Goal: Transaction & Acquisition: Purchase product/service

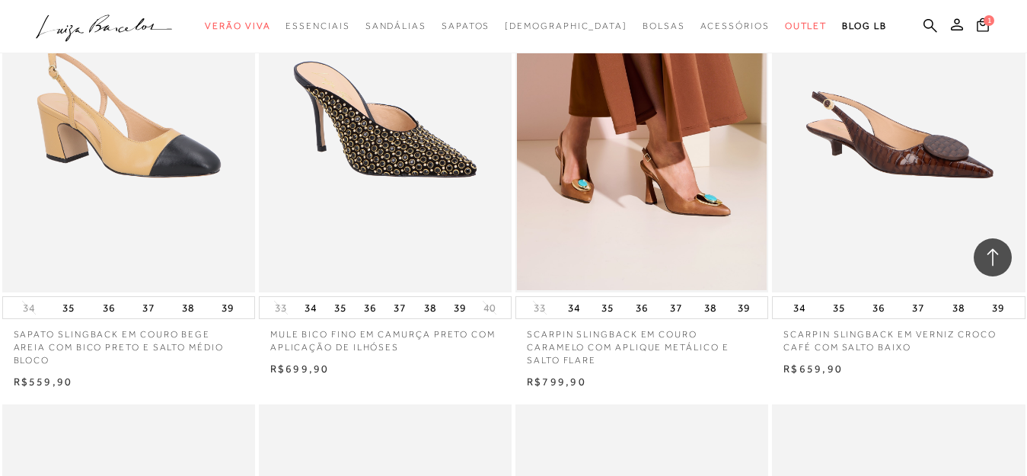
scroll to position [2101, 0]
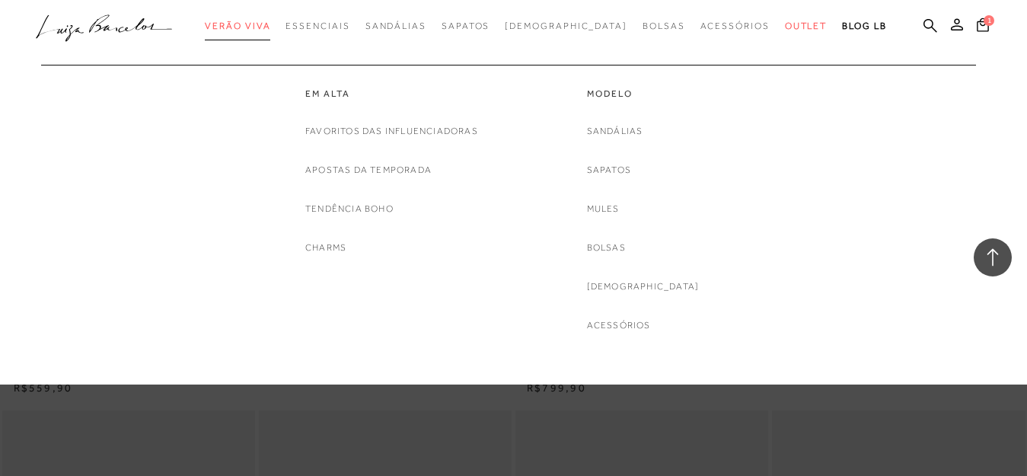
click at [270, 24] on span "Verão Viva" at bounding box center [237, 26] width 65 height 11
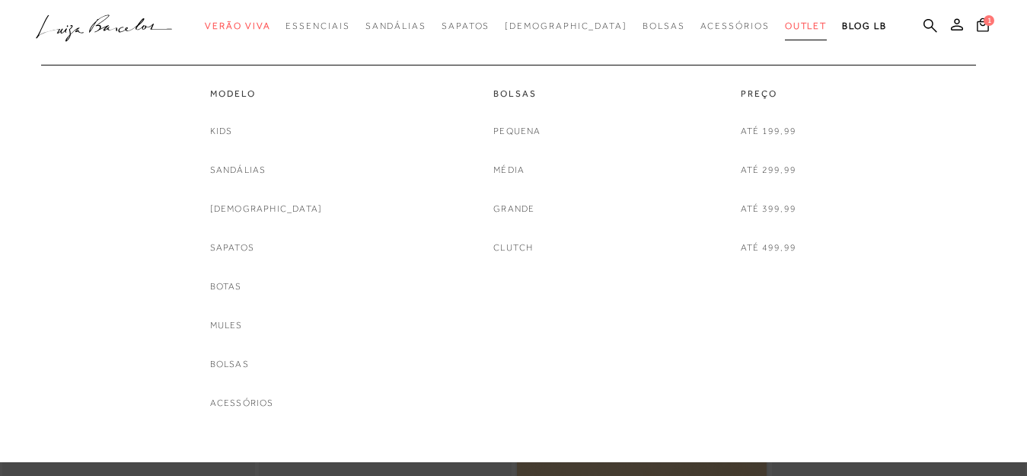
click at [785, 21] on link "Outlet" at bounding box center [806, 26] width 43 height 28
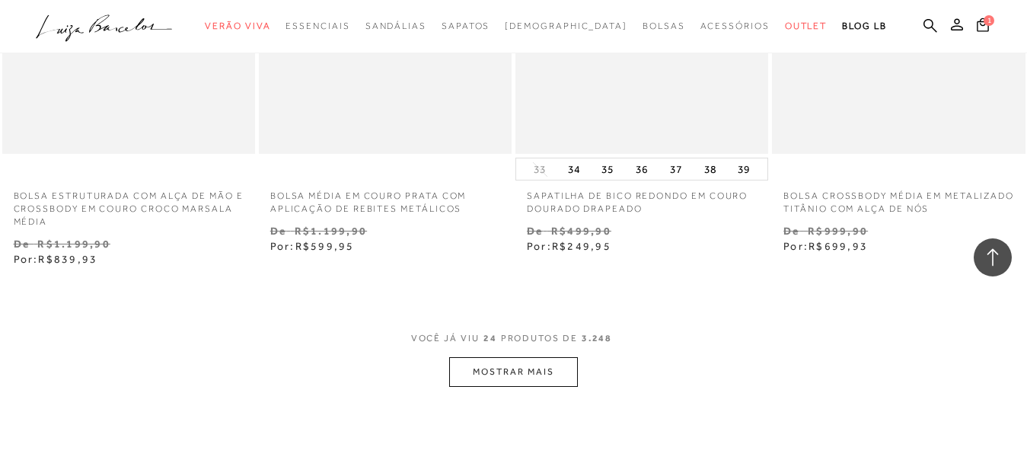
scroll to position [2837, 0]
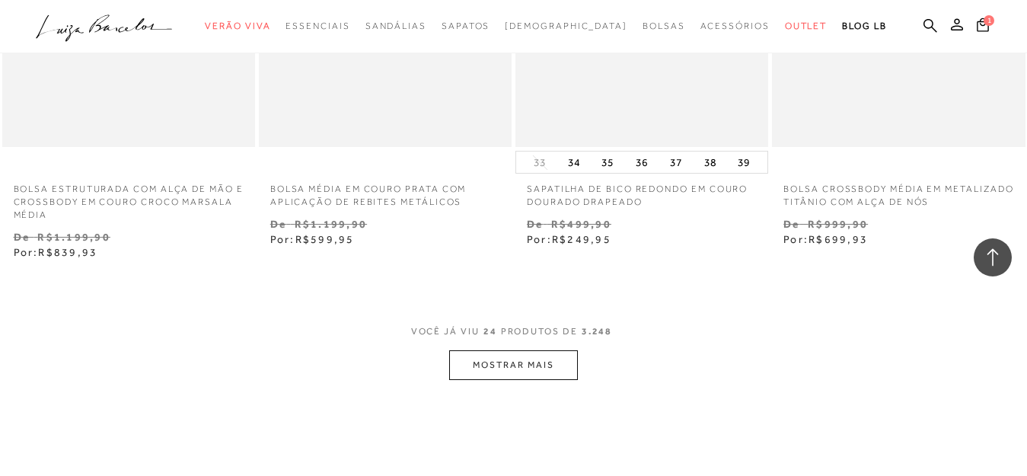
click at [565, 350] on button "MOSTRAR MAIS" at bounding box center [513, 365] width 128 height 30
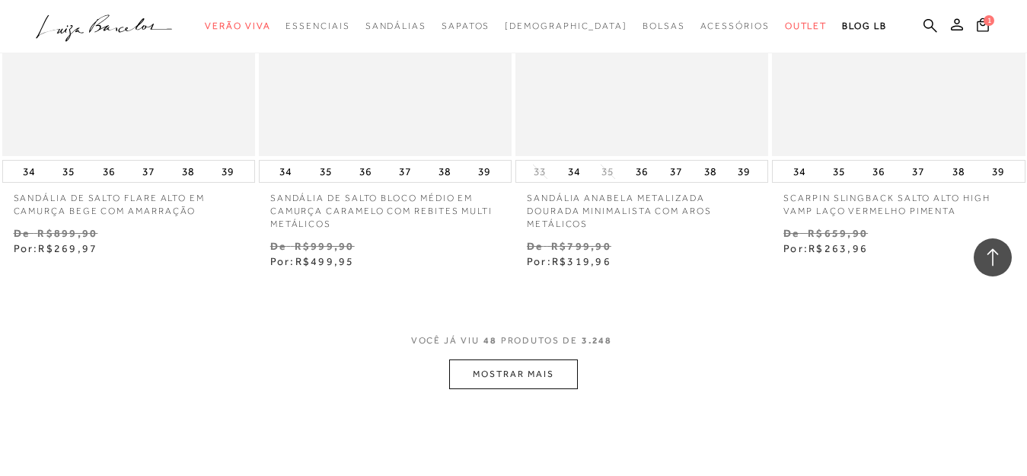
scroll to position [5878, 0]
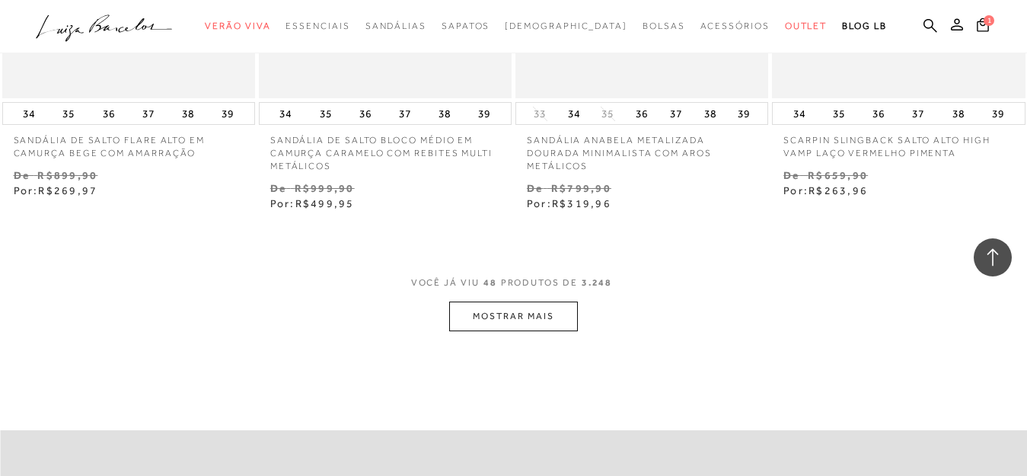
click at [516, 309] on button "MOSTRAR MAIS" at bounding box center [513, 316] width 128 height 30
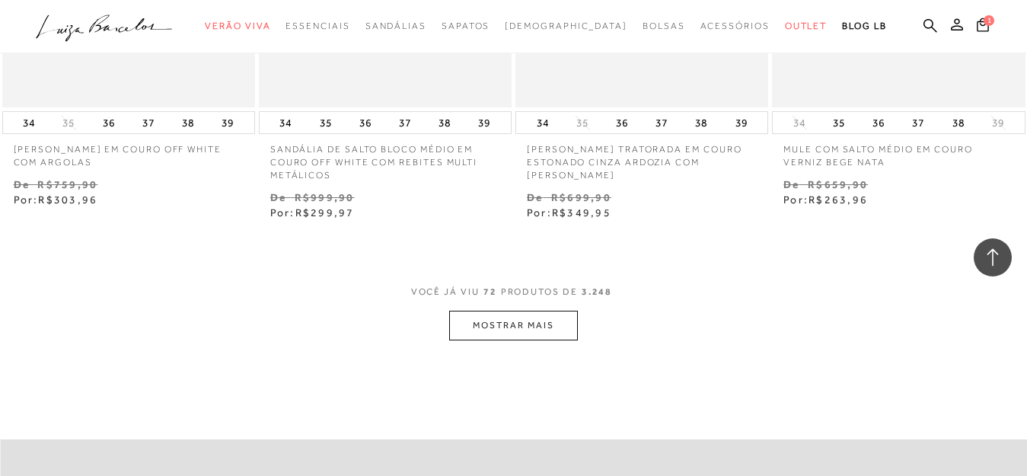
scroll to position [8866, 0]
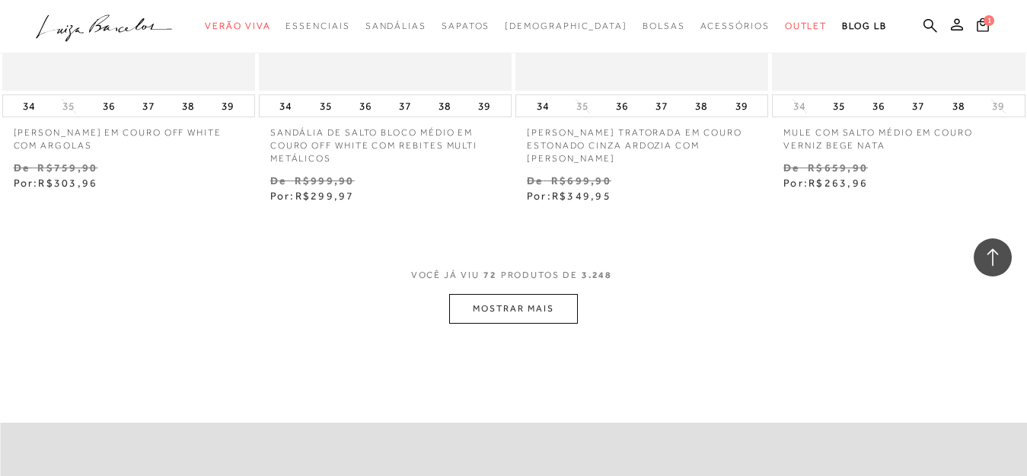
click at [467, 298] on button "MOSTRAR MAIS" at bounding box center [513, 309] width 128 height 30
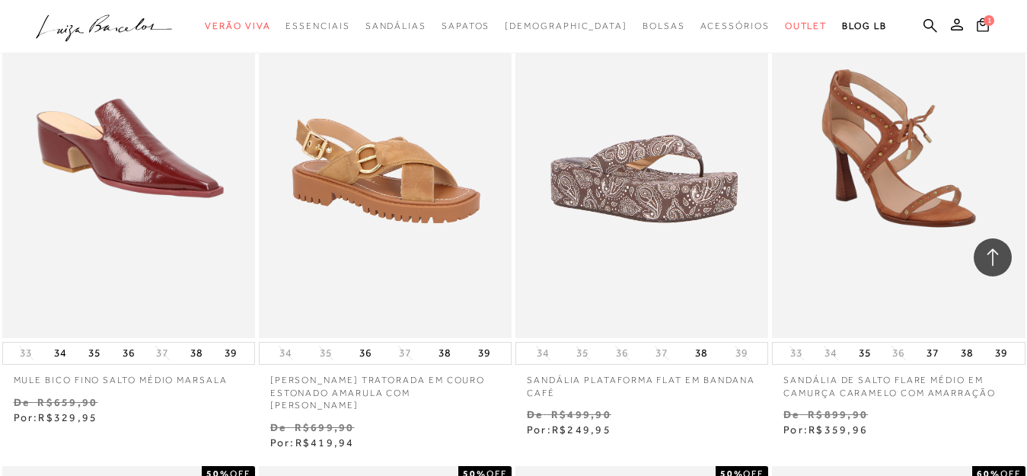
scroll to position [9105, 0]
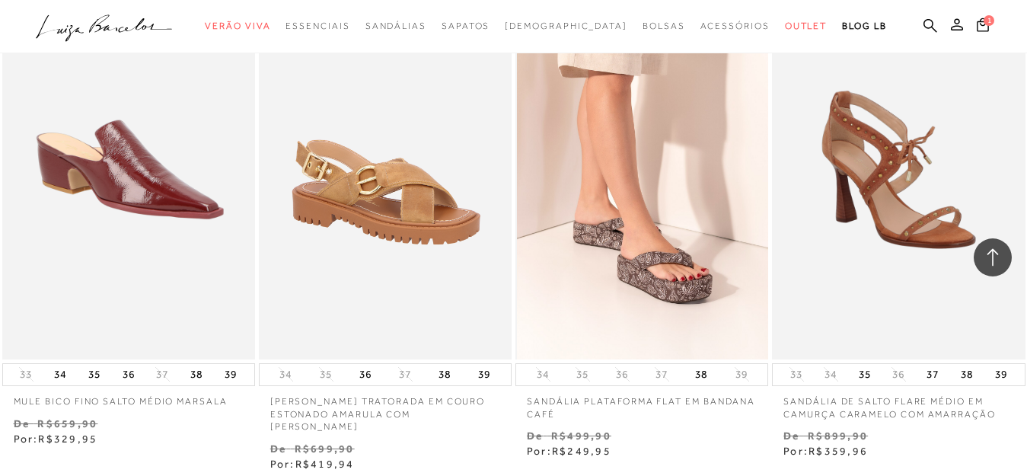
click at [670, 312] on img at bounding box center [642, 168] width 251 height 379
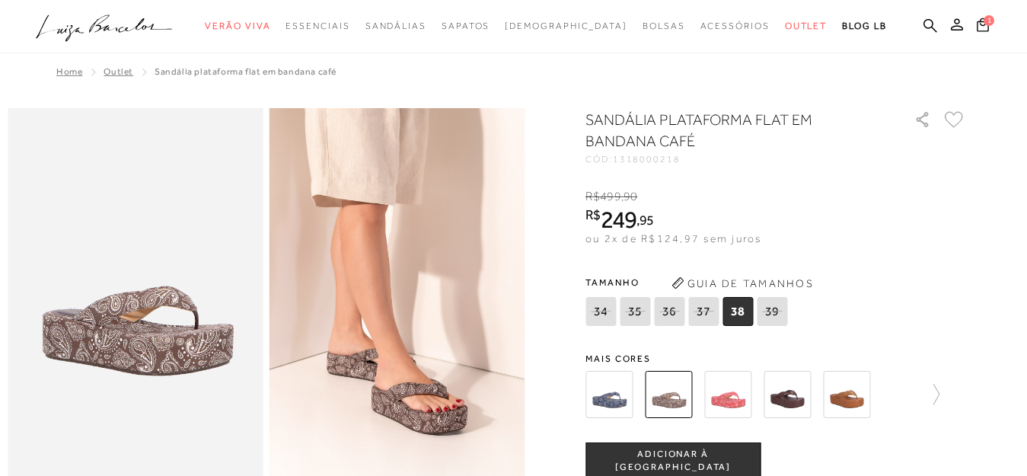
click at [850, 401] on img at bounding box center [846, 394] width 47 height 47
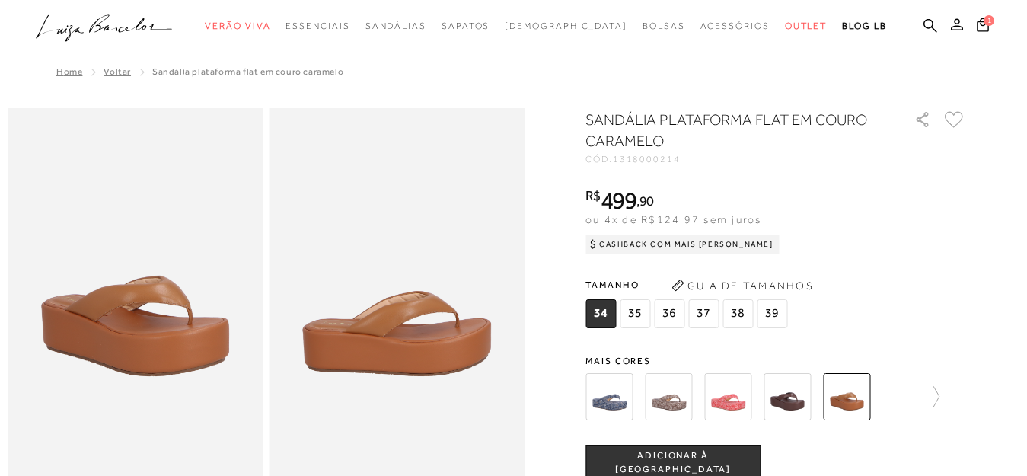
scroll to position [242, 0]
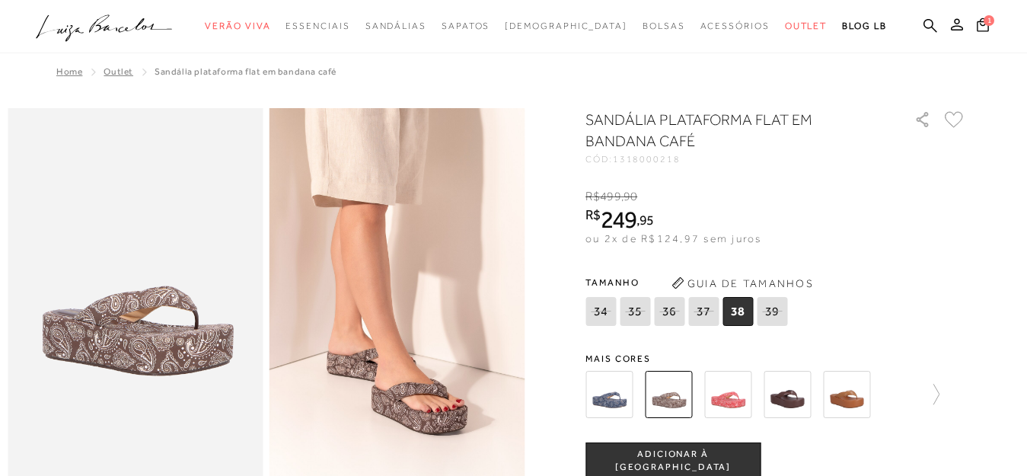
click at [731, 392] on img at bounding box center [727, 394] width 47 height 47
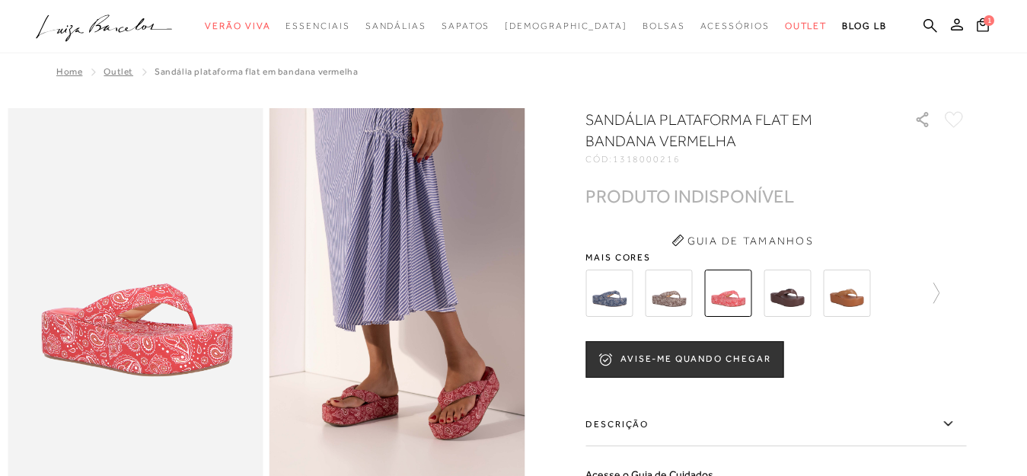
click at [784, 295] on img at bounding box center [787, 293] width 47 height 47
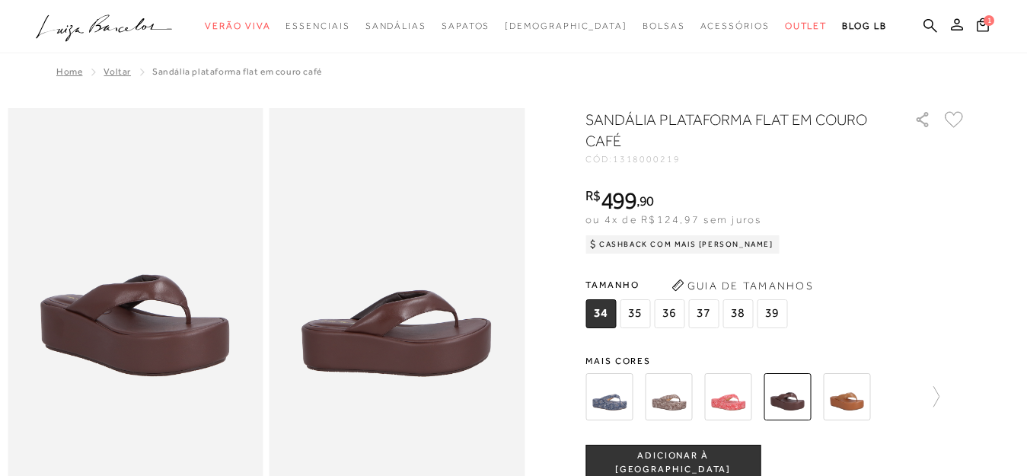
click at [614, 384] on img at bounding box center [608, 396] width 47 height 47
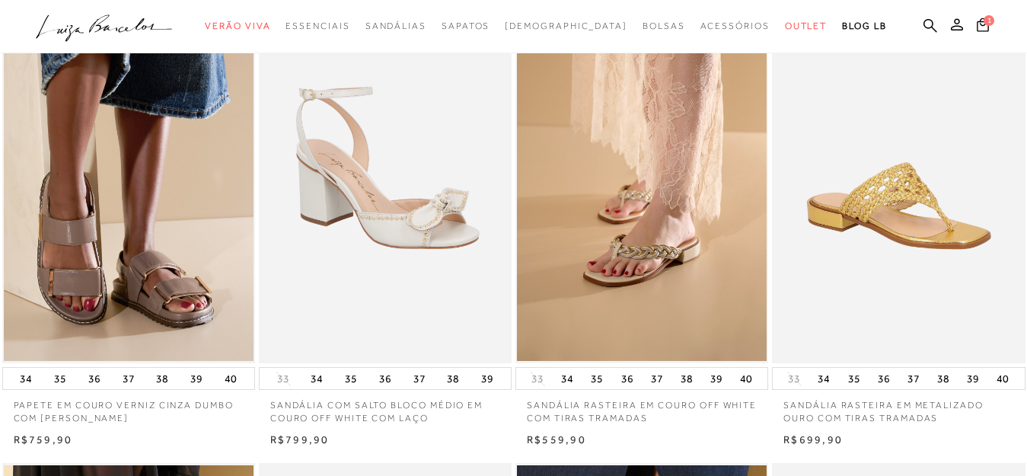
scroll to position [32, 0]
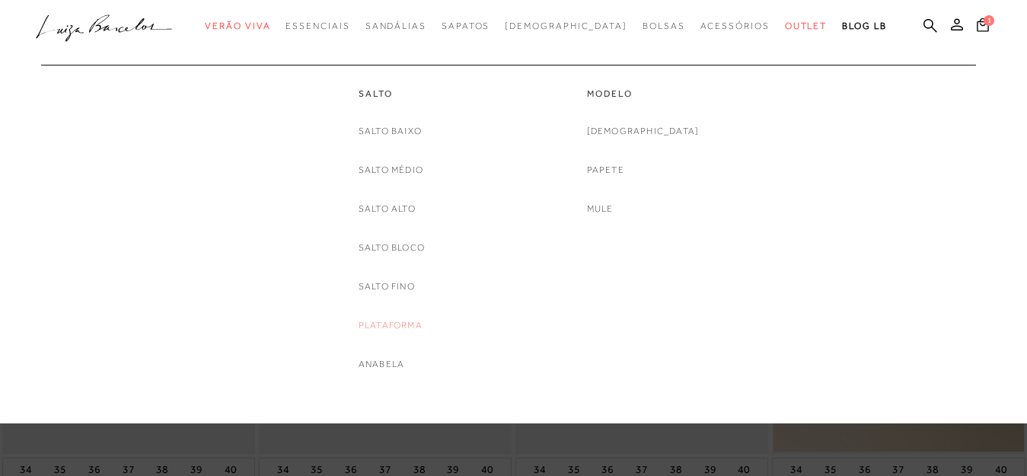
click at [384, 327] on link "Plataforma" at bounding box center [391, 325] width 64 height 16
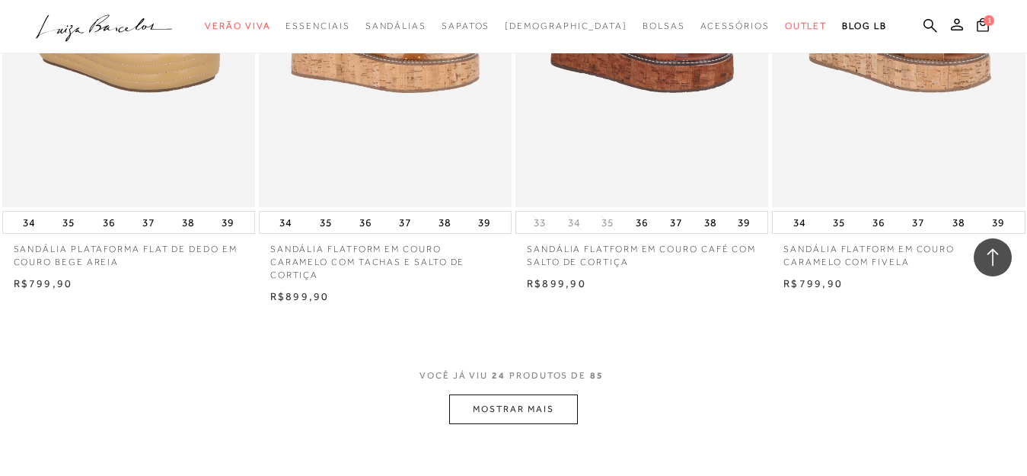
scroll to position [2691, 0]
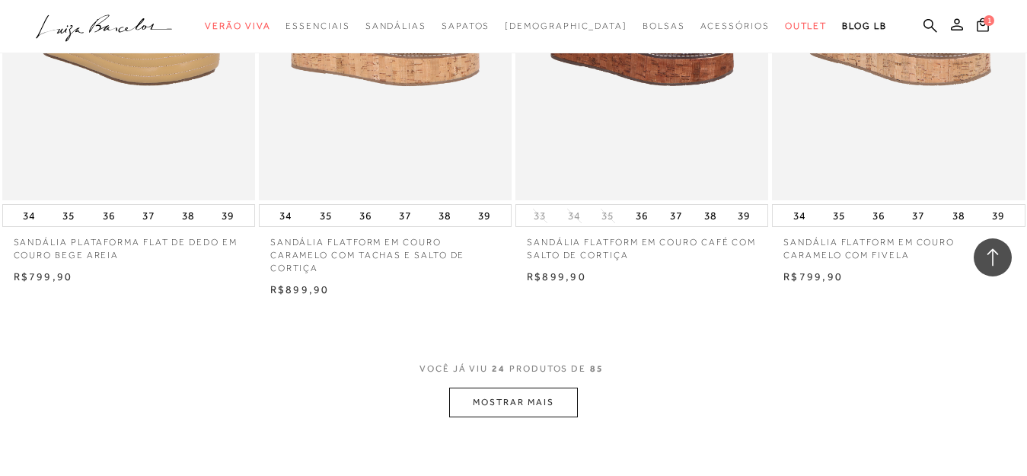
click at [505, 401] on button "MOSTRAR MAIS" at bounding box center [513, 403] width 128 height 30
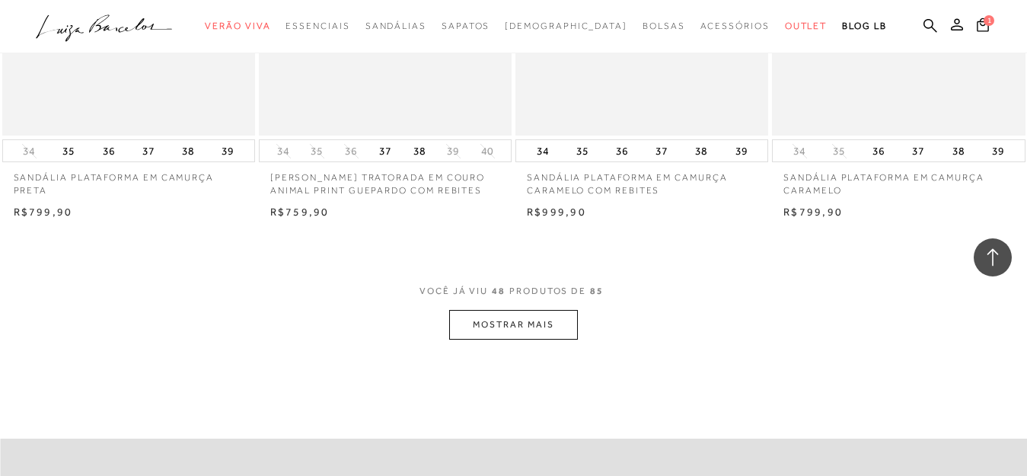
scroll to position [5674, 0]
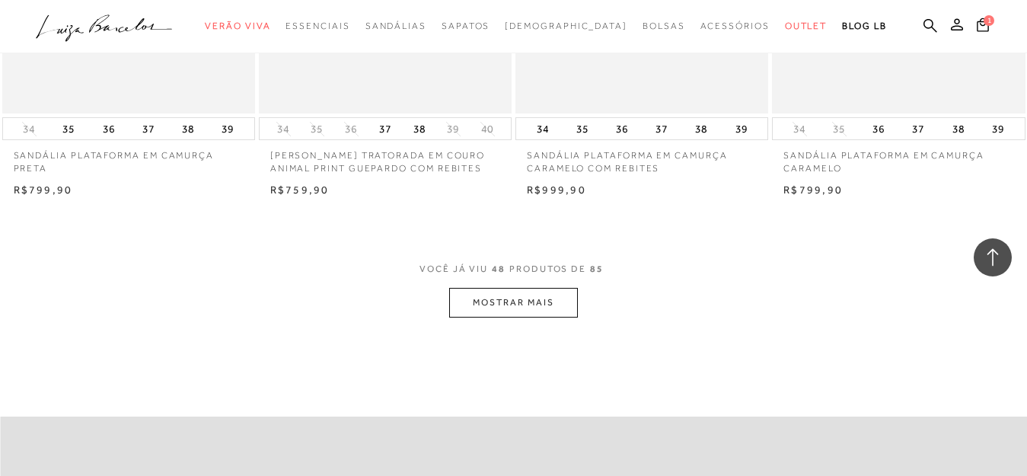
click at [516, 301] on button "MOSTRAR MAIS" at bounding box center [513, 303] width 128 height 30
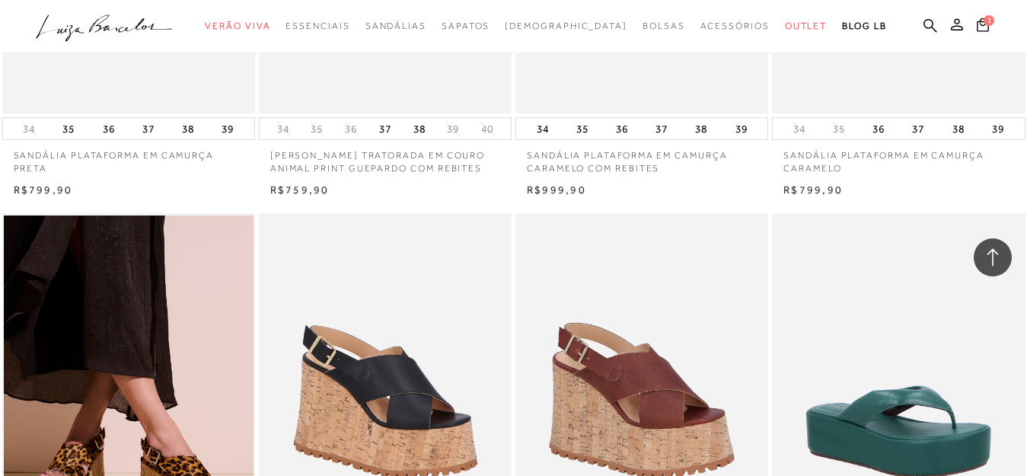
drag, startPoint x: 516, startPoint y: 301, endPoint x: 581, endPoint y: 271, distance: 71.2
click at [516, 301] on div "SANDÁLIA MAXI PLATAFORMA EM CORTIÇA E COURO CAFÉ" at bounding box center [641, 402] width 253 height 379
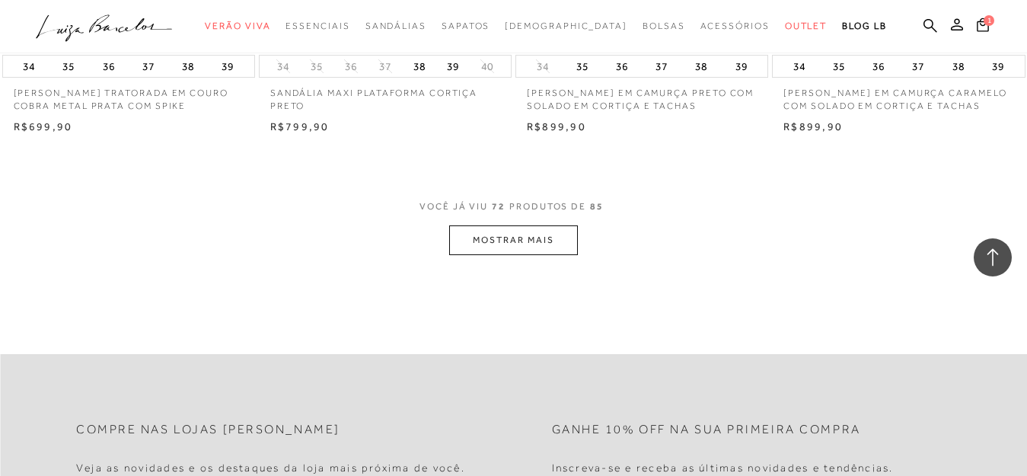
scroll to position [8675, 0]
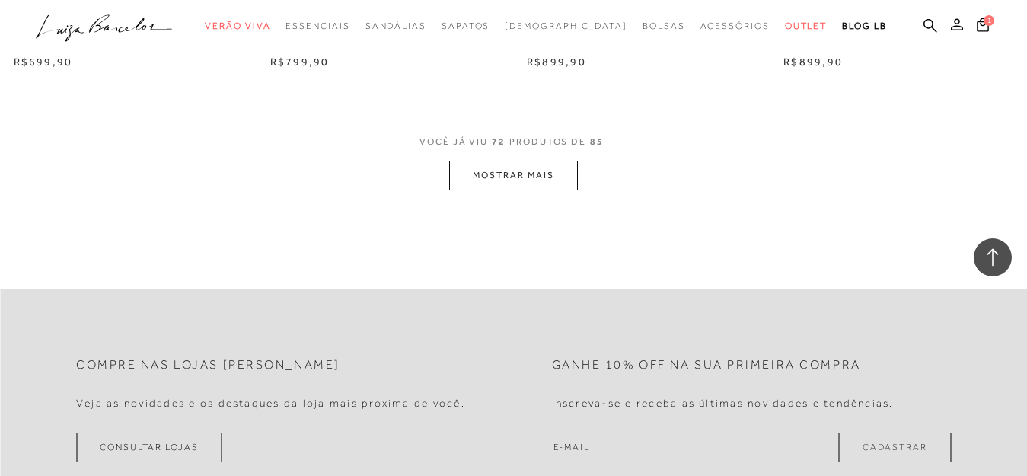
click at [502, 184] on button "MOSTRAR MAIS" at bounding box center [513, 176] width 128 height 30
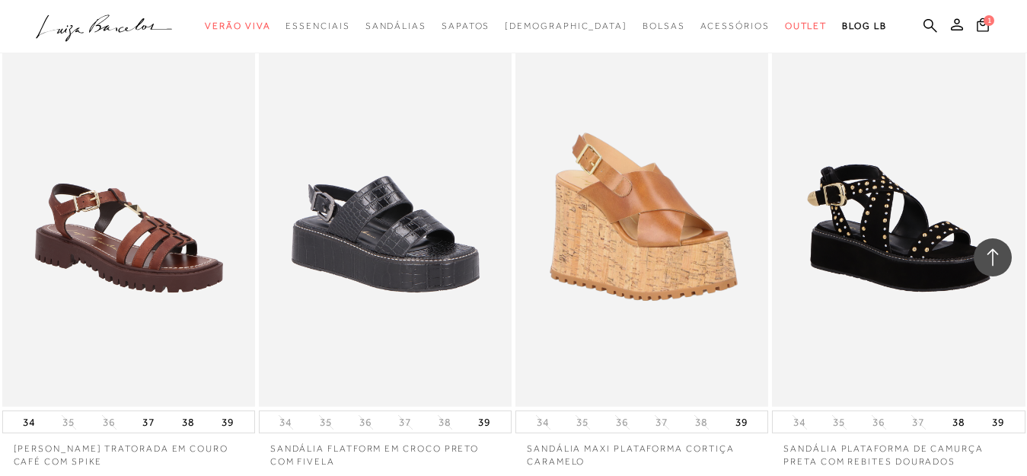
scroll to position [7834, 0]
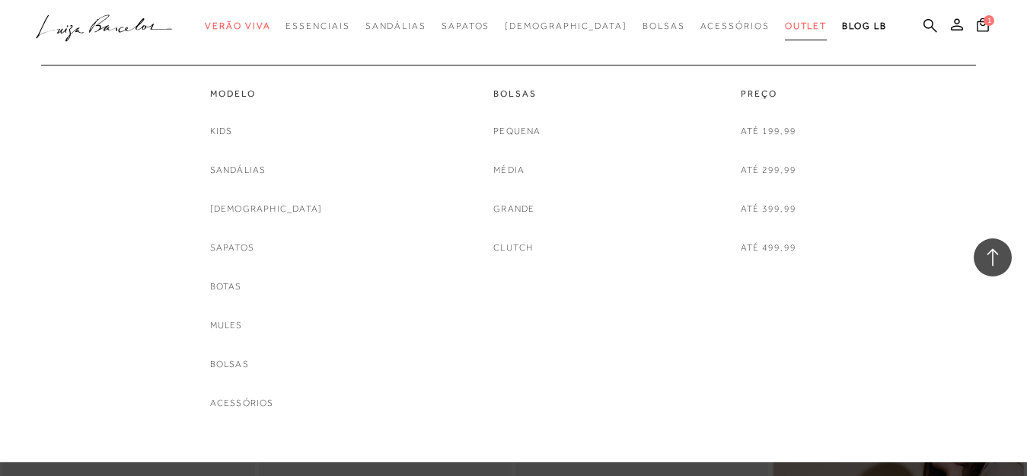
click at [785, 21] on span "Outlet" at bounding box center [806, 26] width 43 height 11
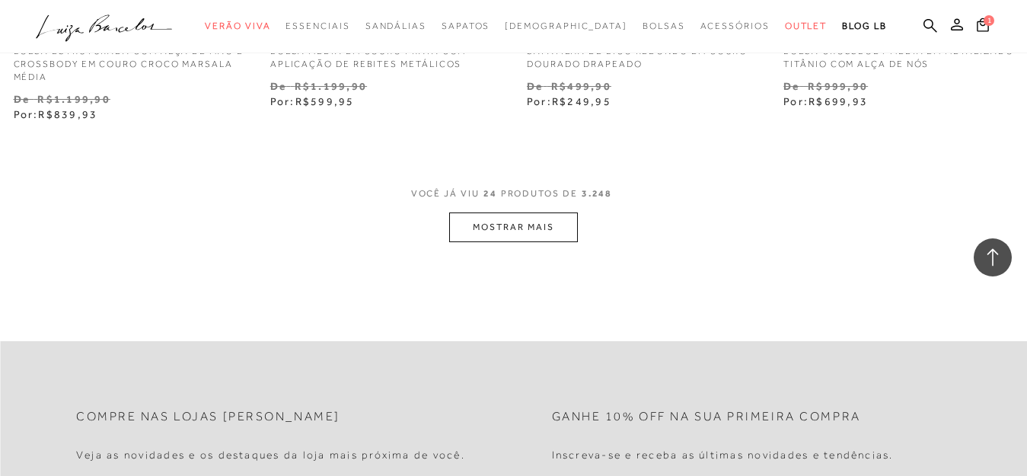
scroll to position [3000, 0]
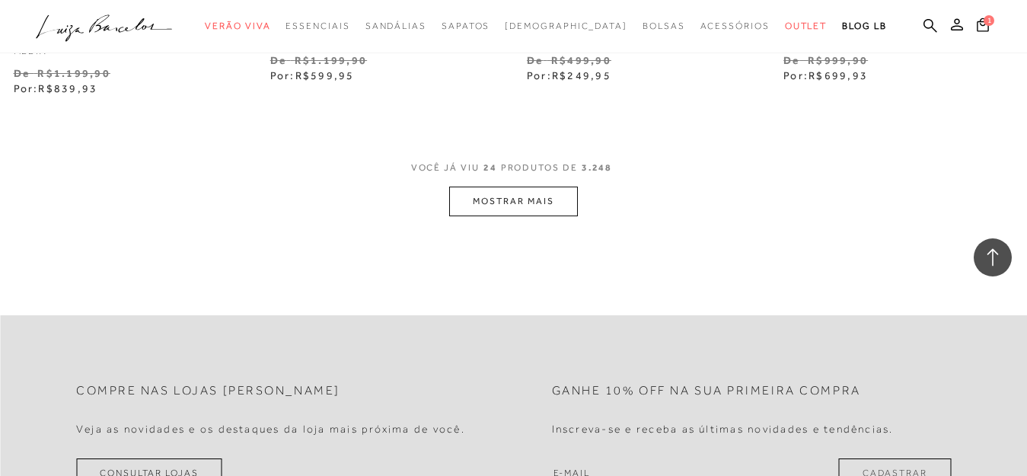
click at [529, 190] on button "MOSTRAR MAIS" at bounding box center [513, 202] width 128 height 30
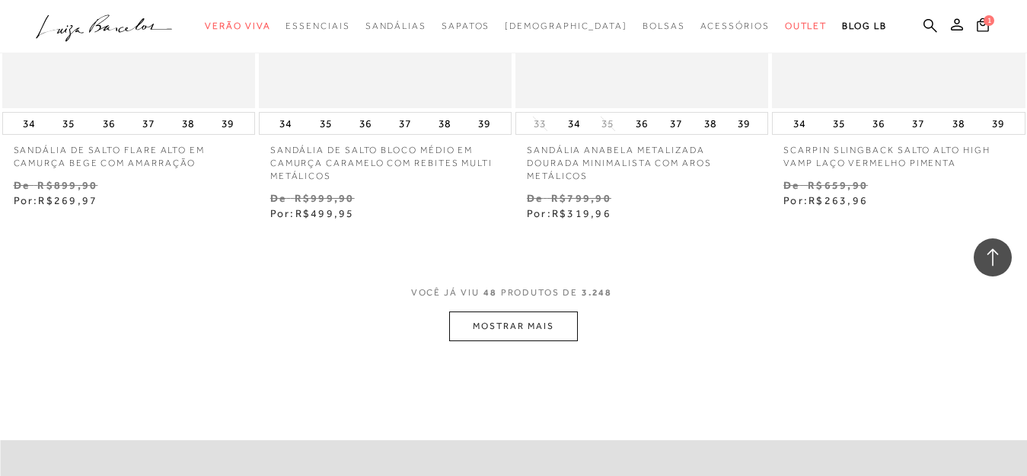
scroll to position [5950, 0]
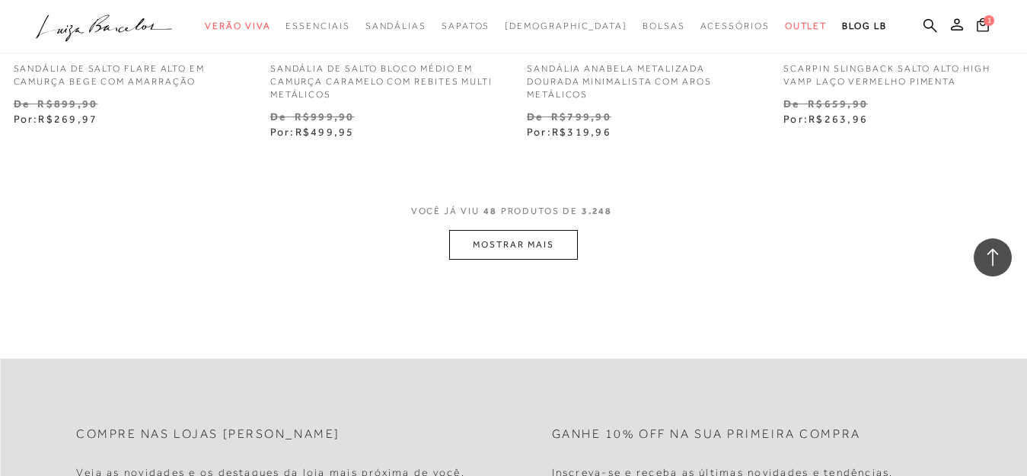
click at [554, 230] on button "MOSTRAR MAIS" at bounding box center [513, 245] width 128 height 30
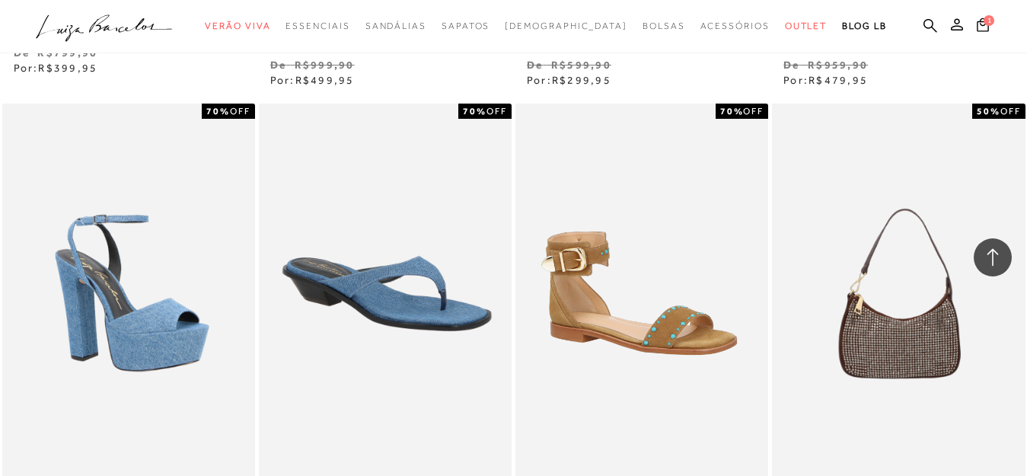
scroll to position [7652, 0]
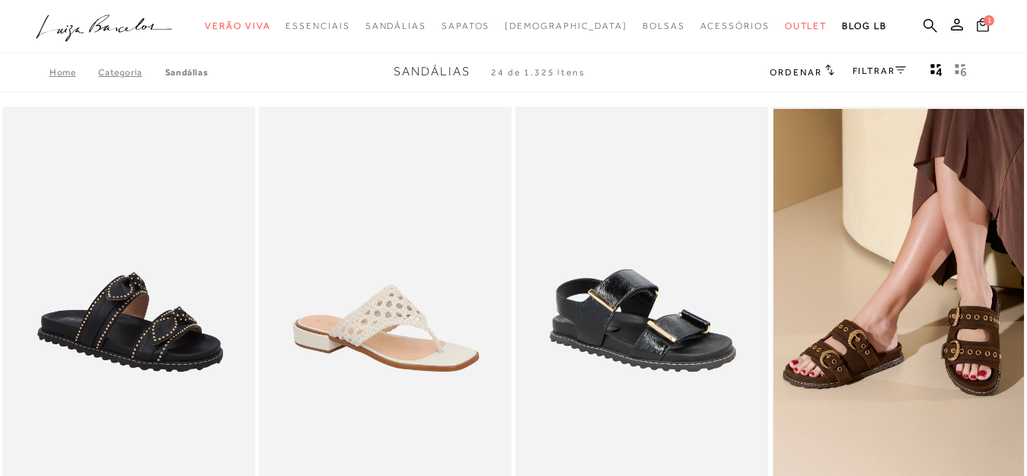
click at [984, 18] on span "1" at bounding box center [989, 20] width 11 height 11
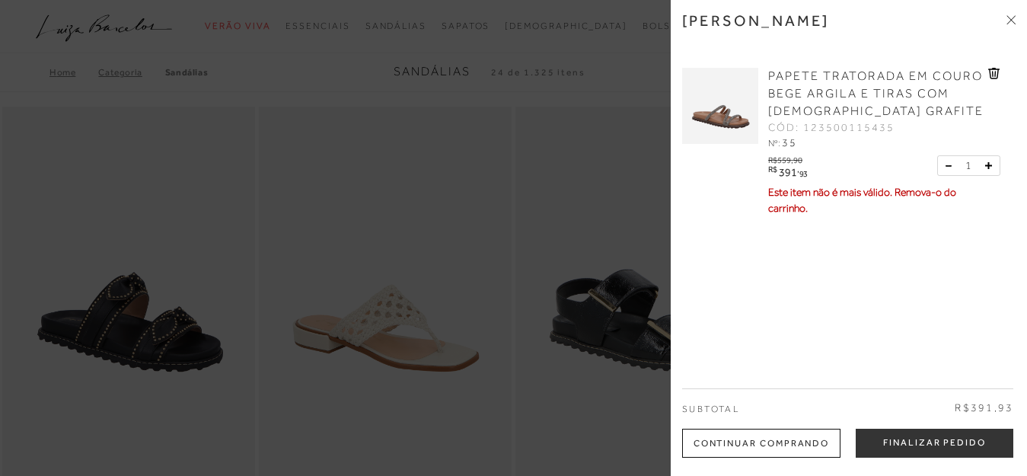
click at [994, 75] on icon at bounding box center [995, 74] width 2 height 6
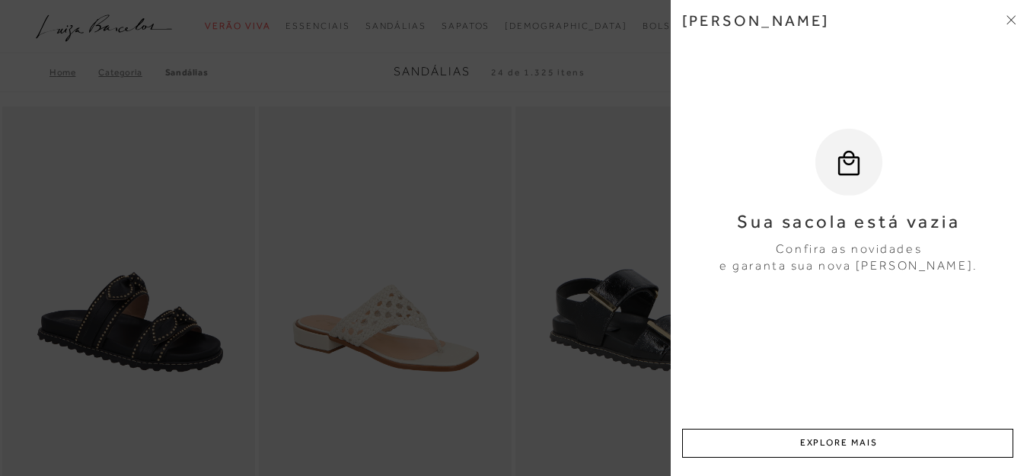
click at [1016, 14] on div "[PERSON_NAME] Sua sacola está vazia Confira as novidades e garanta sua nova [PE…" at bounding box center [849, 238] width 356 height 476
click at [1012, 19] on icon at bounding box center [1013, 17] width 5 height 5
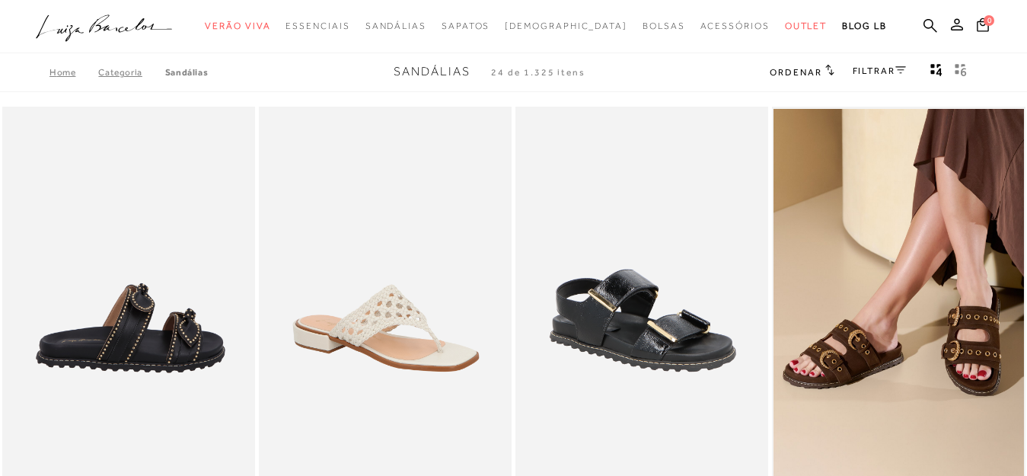
click at [214, 318] on img at bounding box center [129, 296] width 251 height 379
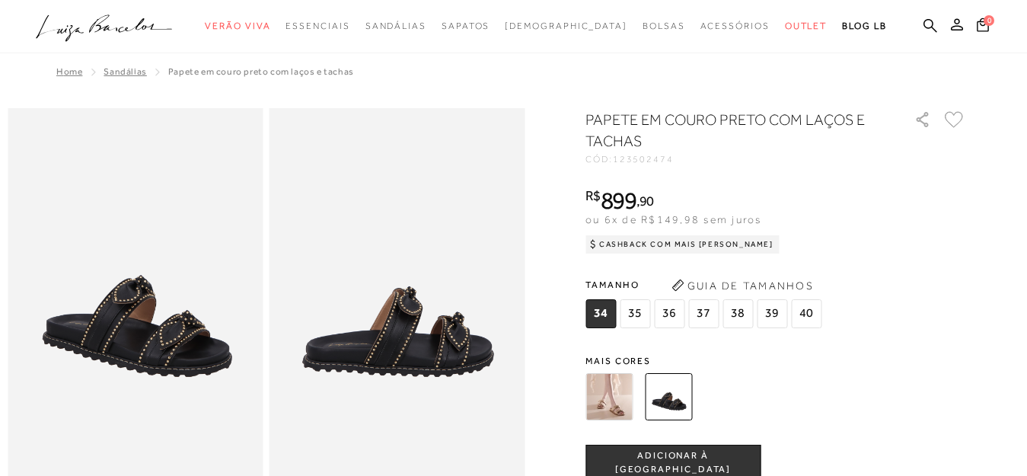
click at [655, 387] on img at bounding box center [668, 396] width 47 height 47
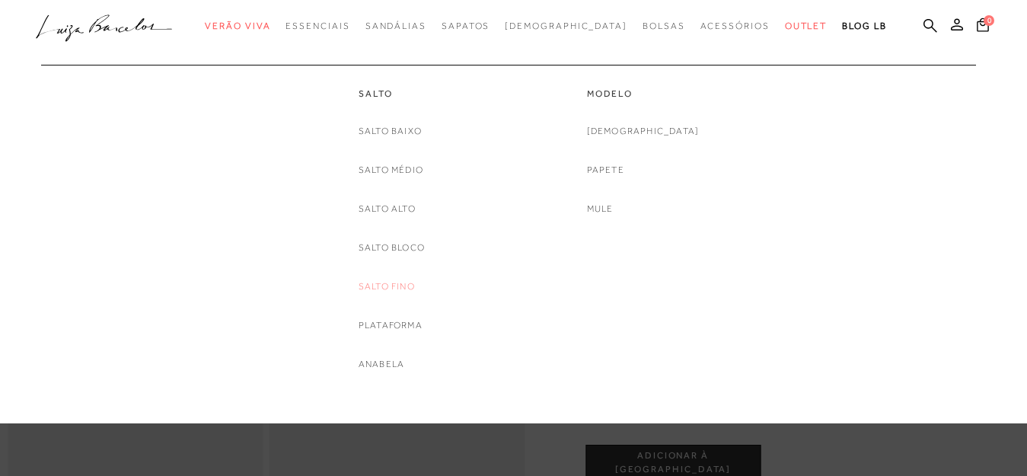
click at [396, 285] on link "Salto Fino" at bounding box center [387, 287] width 56 height 16
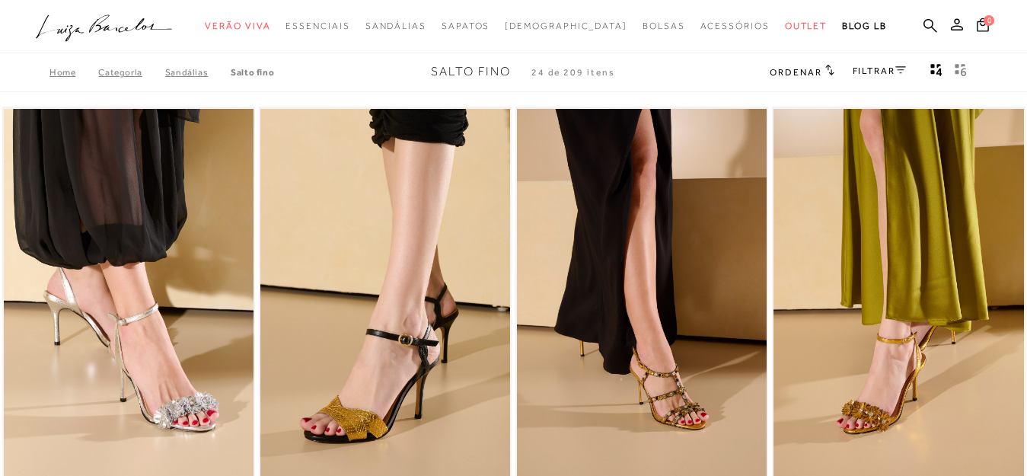
click at [1017, 60] on div "Home Categoria SANDÁLIAS Salto Fino Salto Fino 24 de 209 itens Ordenar Ordenar …" at bounding box center [513, 73] width 1027 height 40
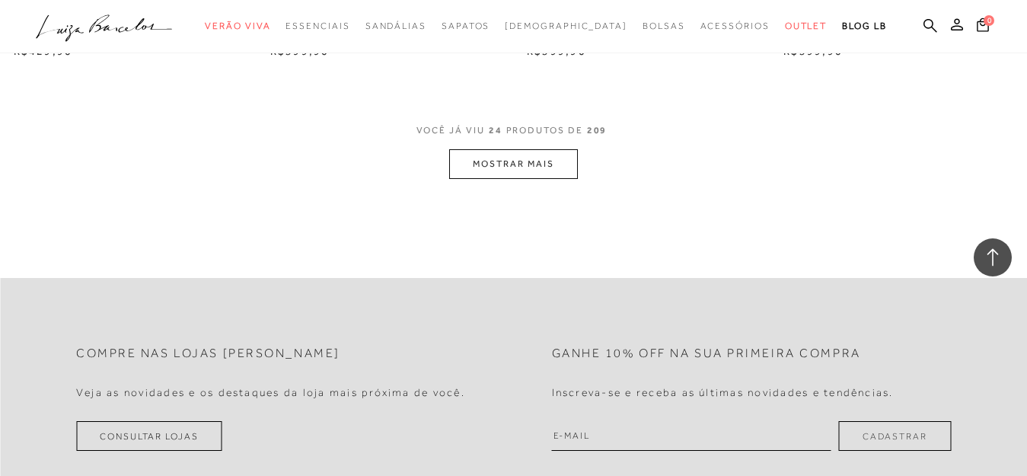
scroll to position [2891, 0]
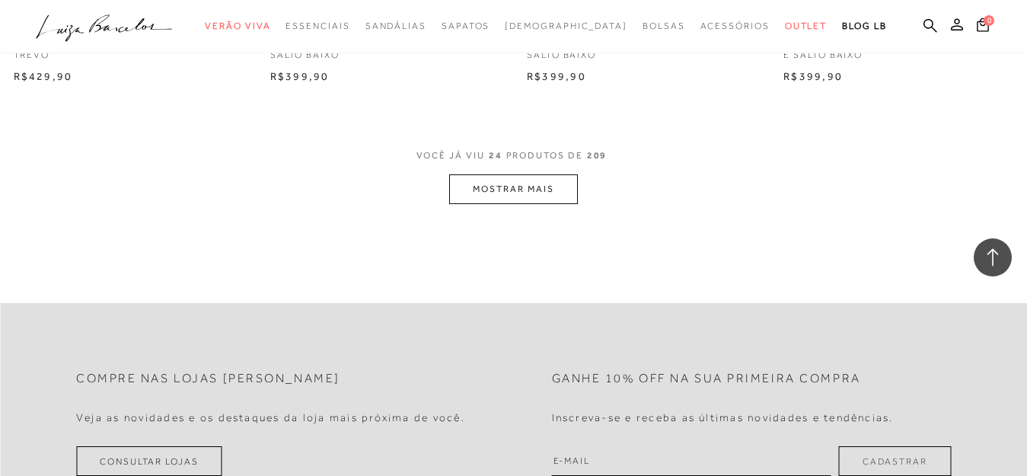
click at [496, 183] on button "MOSTRAR MAIS" at bounding box center [513, 189] width 128 height 30
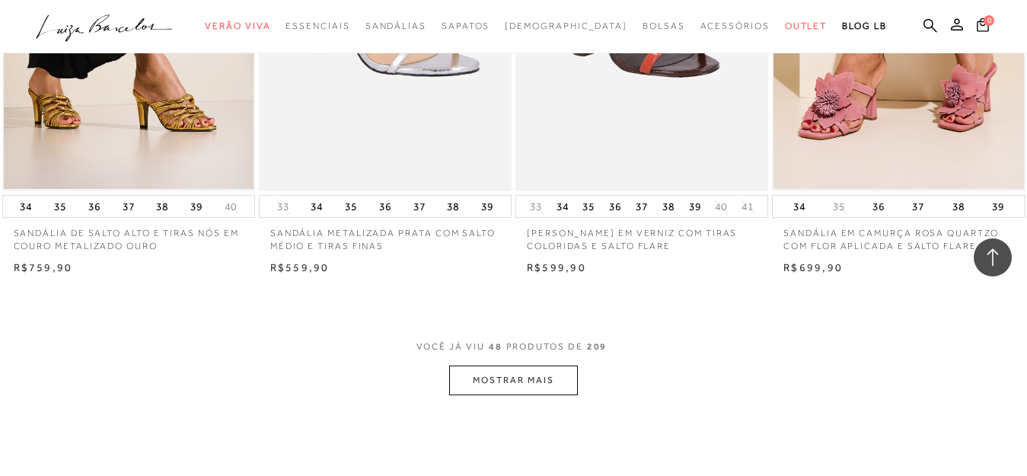
scroll to position [5677, 0]
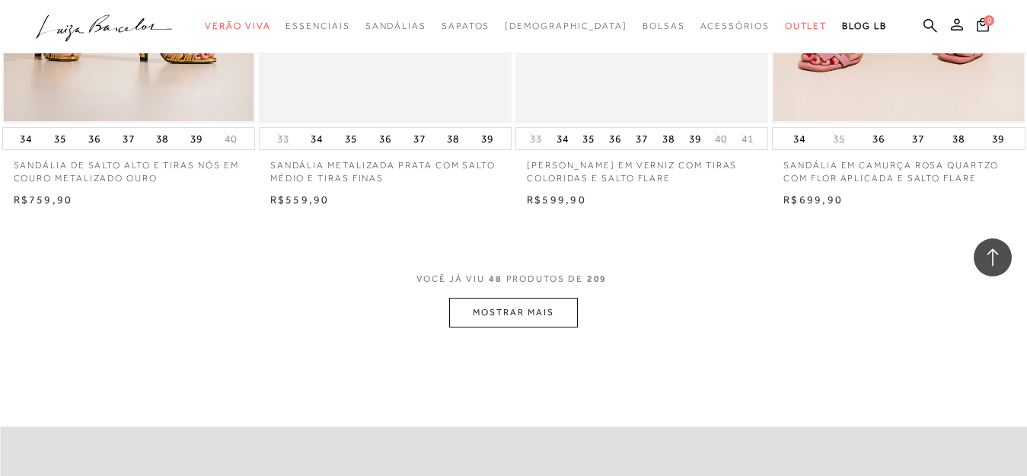
click at [559, 316] on button "MOSTRAR MAIS" at bounding box center [513, 313] width 128 height 30
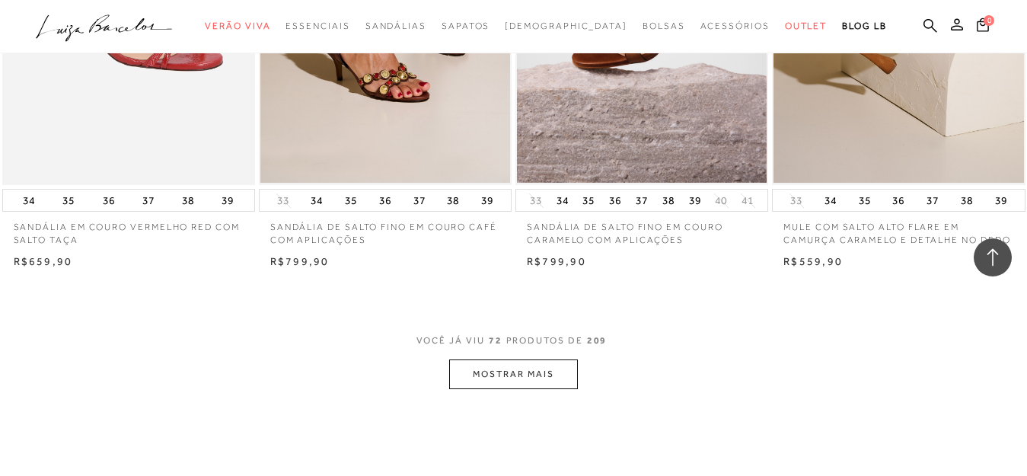
scroll to position [8593, 0]
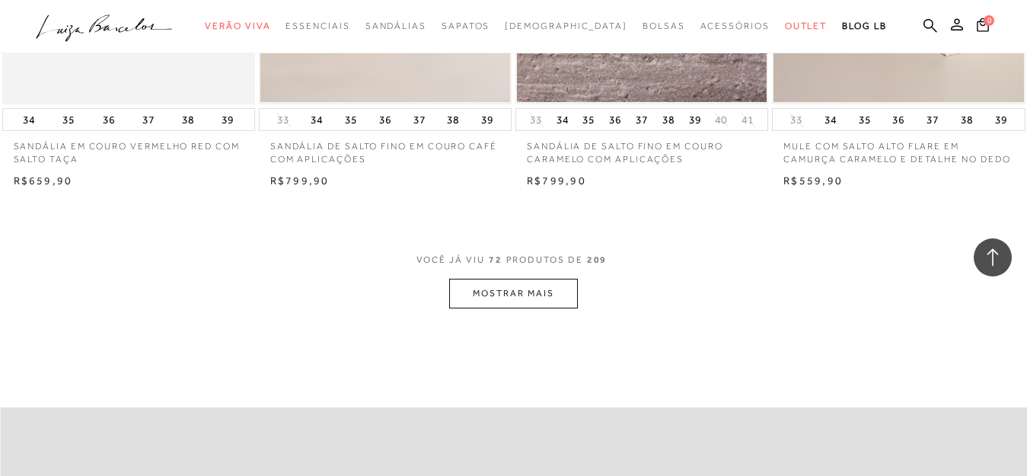
click at [517, 297] on button "MOSTRAR MAIS" at bounding box center [513, 294] width 128 height 30
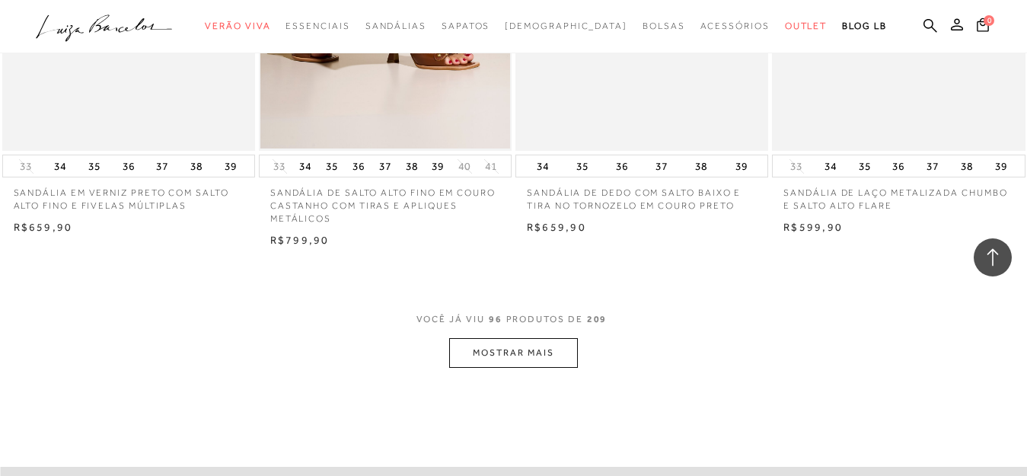
scroll to position [11468, 0]
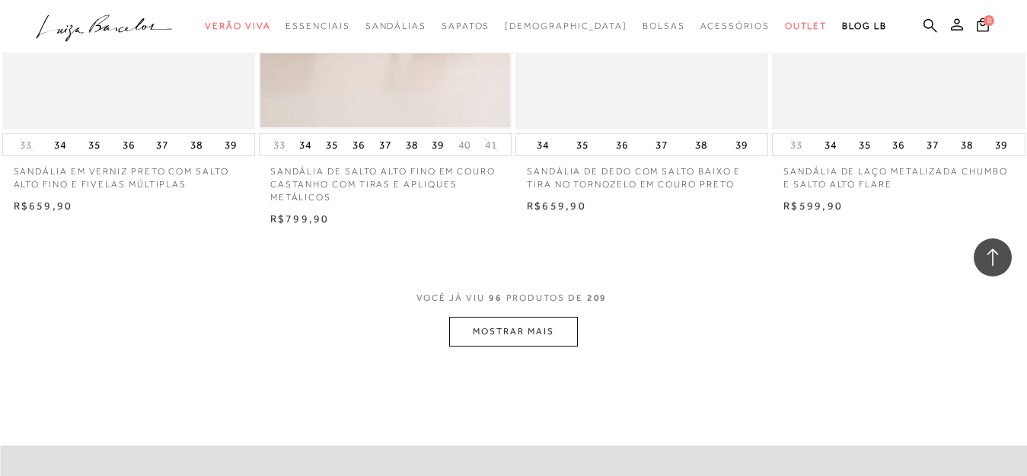
click at [474, 334] on button "MOSTRAR MAIS" at bounding box center [513, 332] width 128 height 30
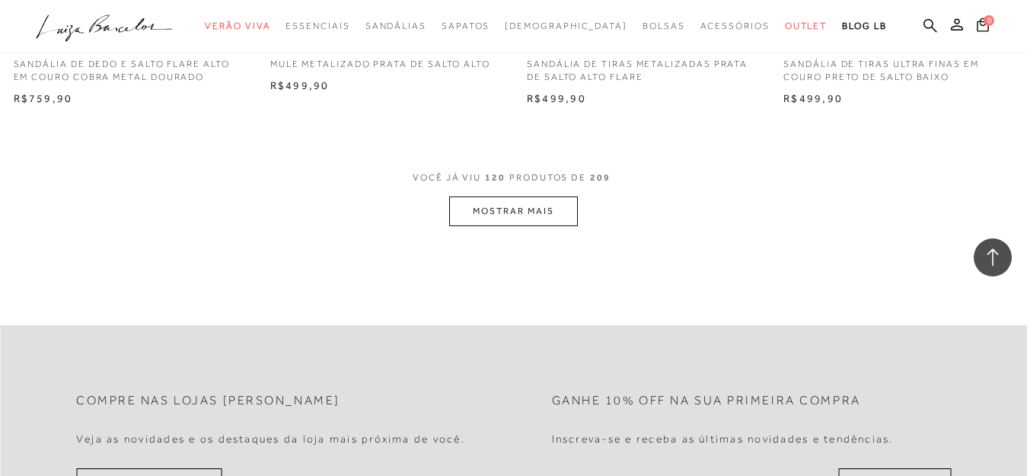
scroll to position [14459, 0]
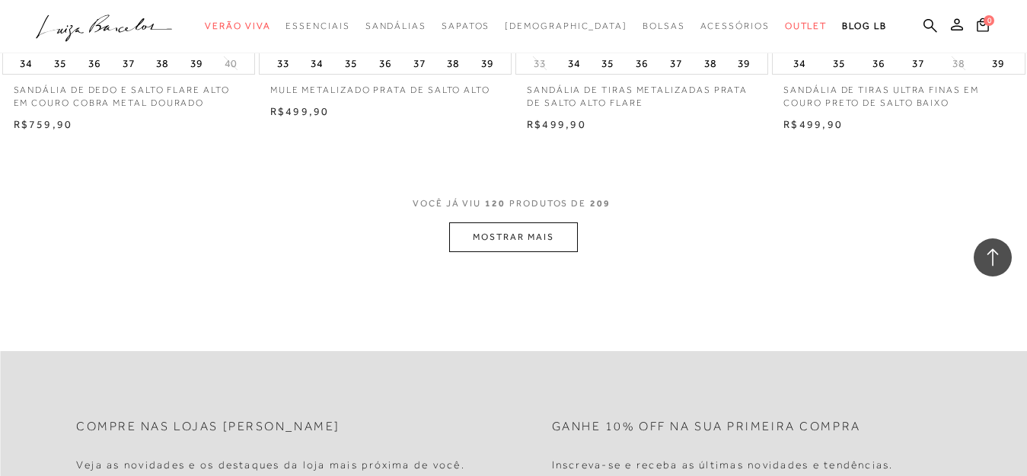
click at [561, 246] on button "MOSTRAR MAIS" at bounding box center [513, 237] width 128 height 30
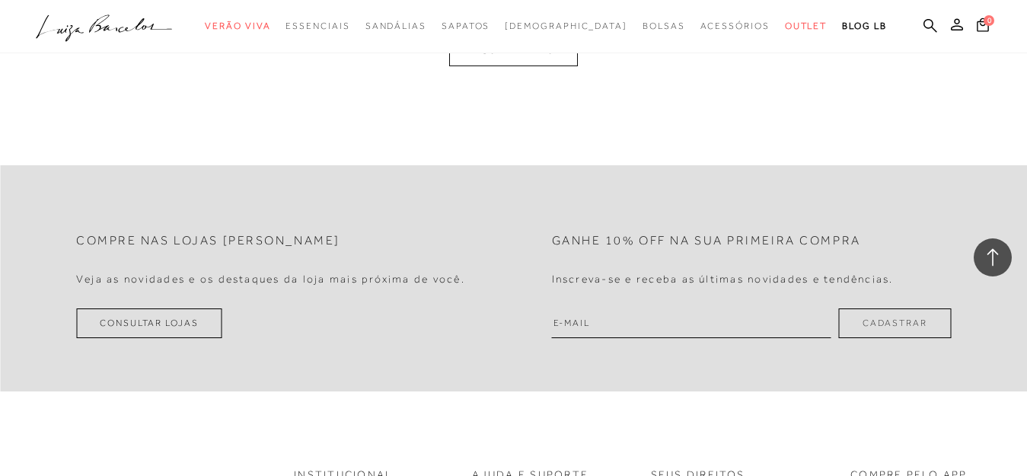
scroll to position [17332, 0]
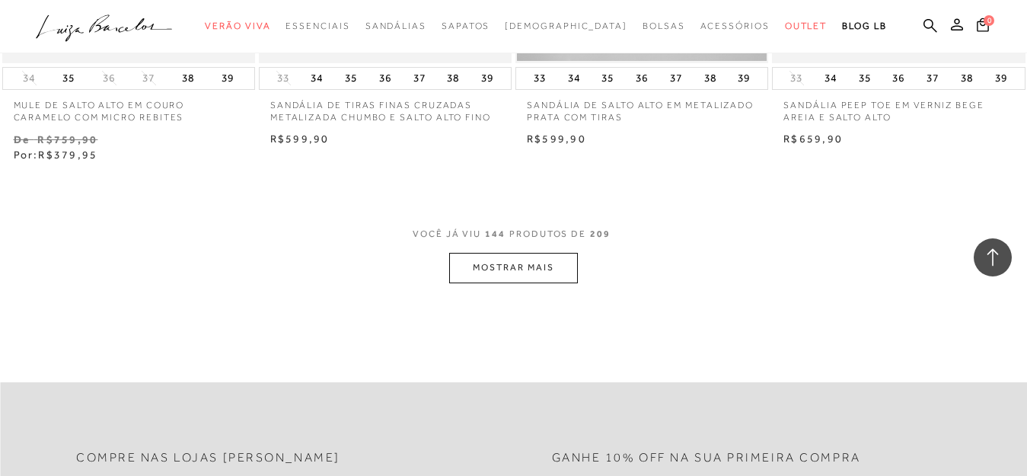
click at [541, 259] on button "MOSTRAR MAIS" at bounding box center [513, 268] width 128 height 30
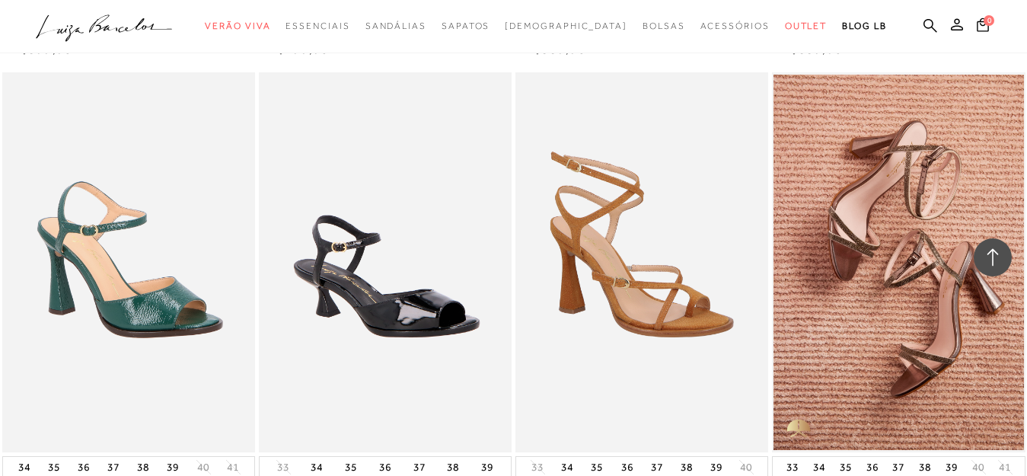
scroll to position [19915, 0]
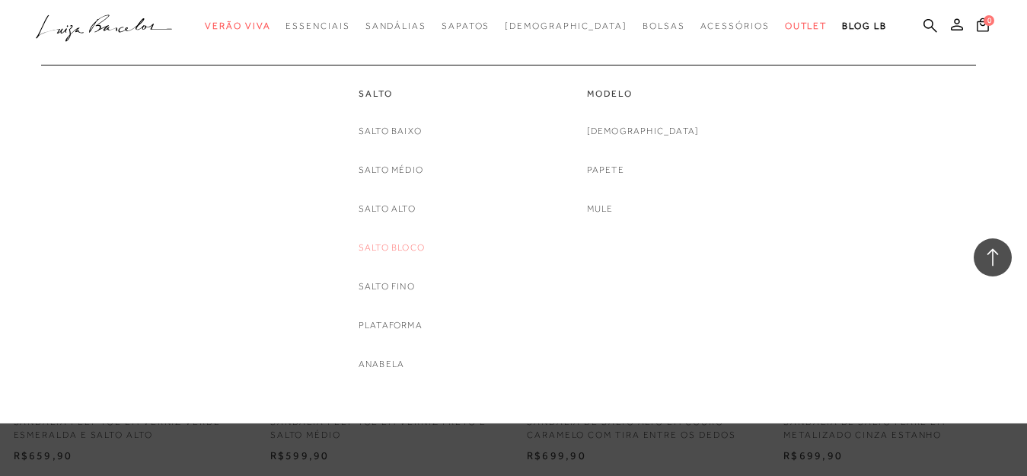
click at [410, 248] on link "Salto Bloco" at bounding box center [392, 248] width 66 height 16
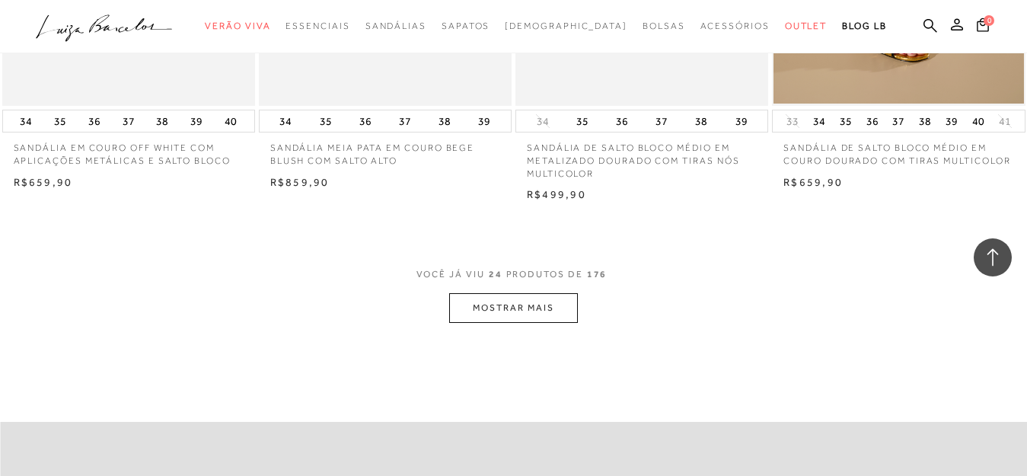
scroll to position [2824, 0]
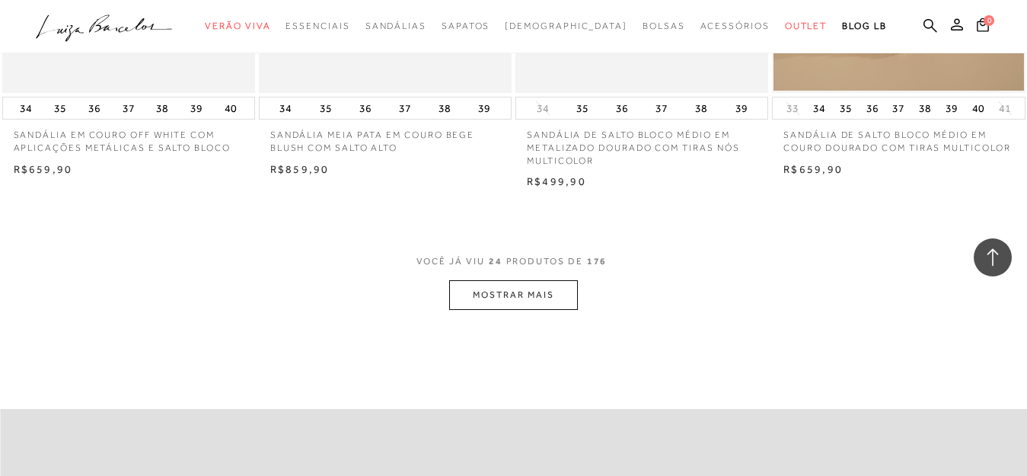
click at [540, 280] on button "MOSTRAR MAIS" at bounding box center [513, 295] width 128 height 30
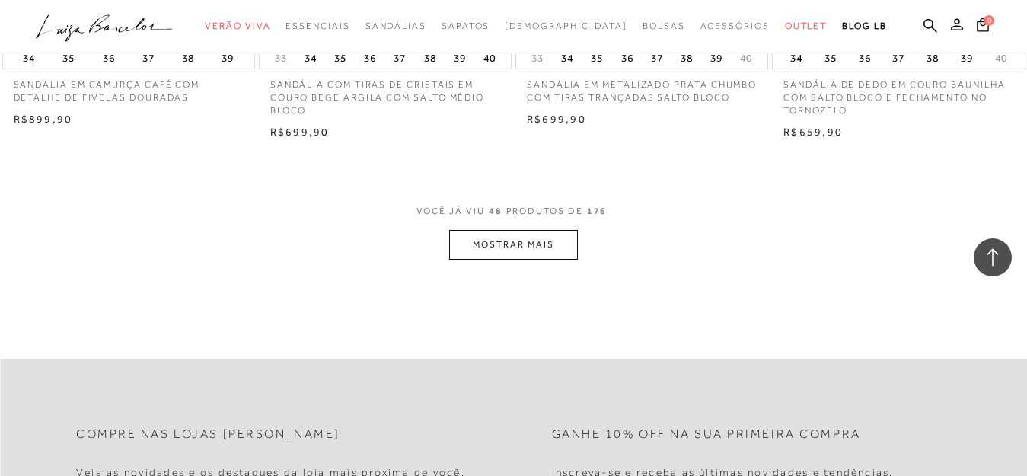
scroll to position [5845, 0]
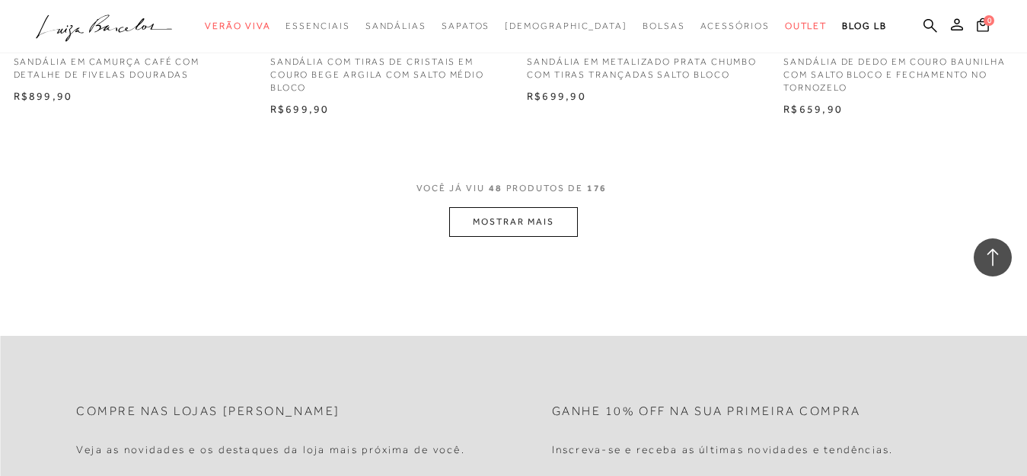
click at [553, 207] on button "MOSTRAR MAIS" at bounding box center [513, 222] width 128 height 30
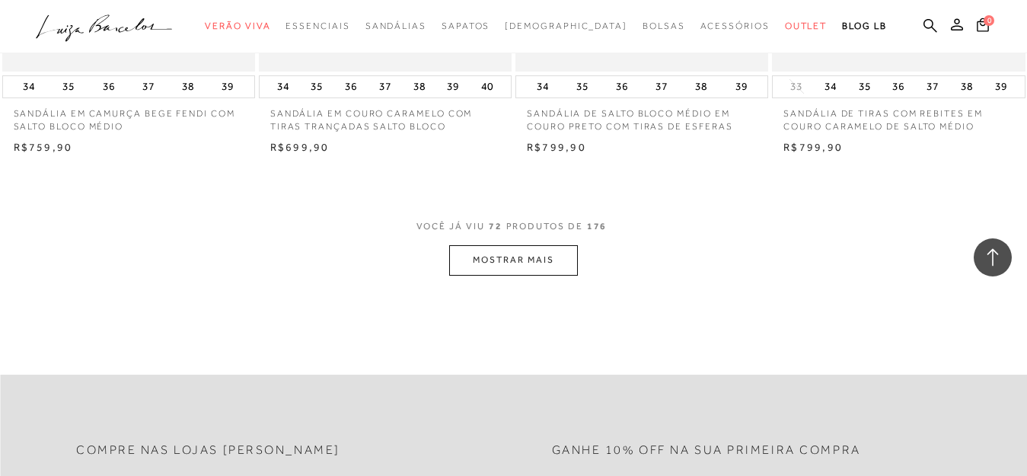
scroll to position [8732, 0]
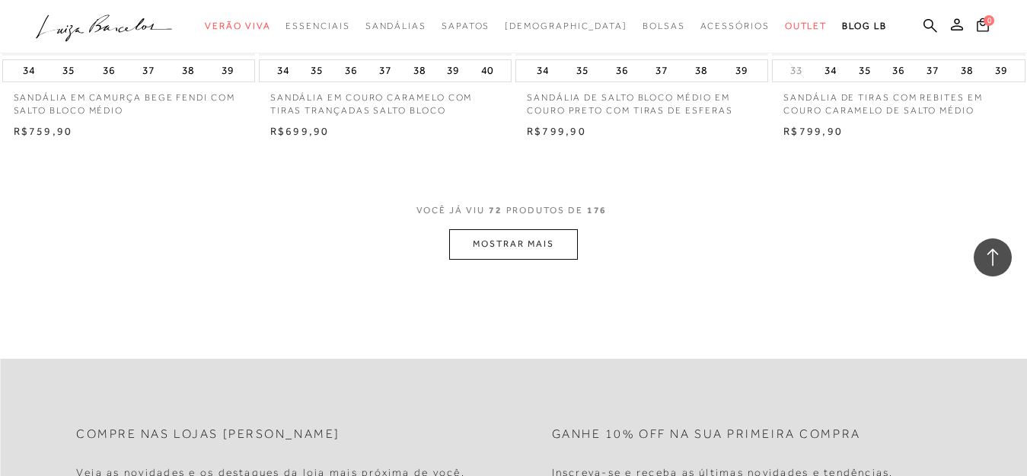
click at [556, 234] on button "MOSTRAR MAIS" at bounding box center [513, 244] width 128 height 30
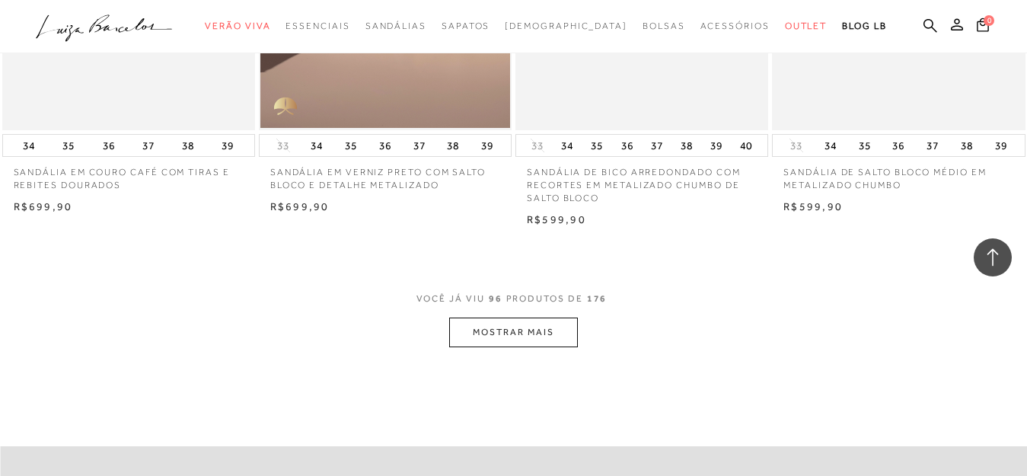
scroll to position [11507, 0]
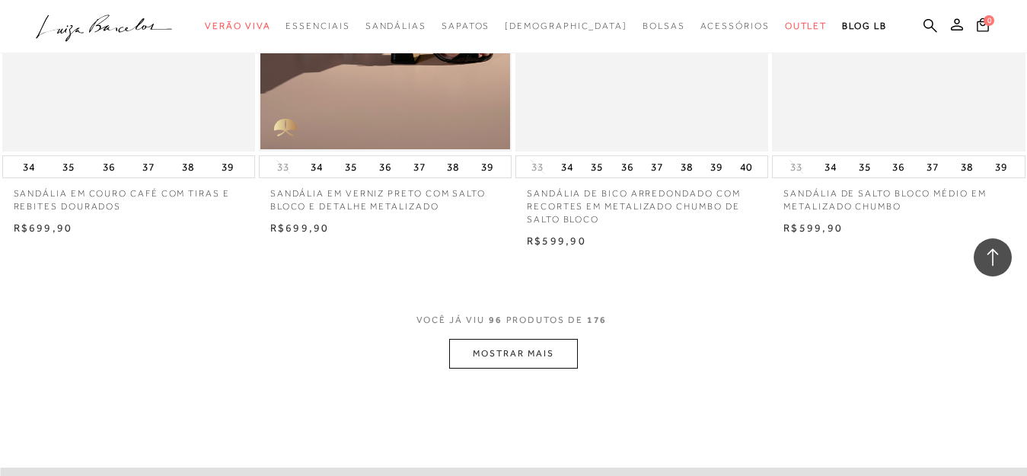
click at [544, 339] on button "MOSTRAR MAIS" at bounding box center [513, 354] width 128 height 30
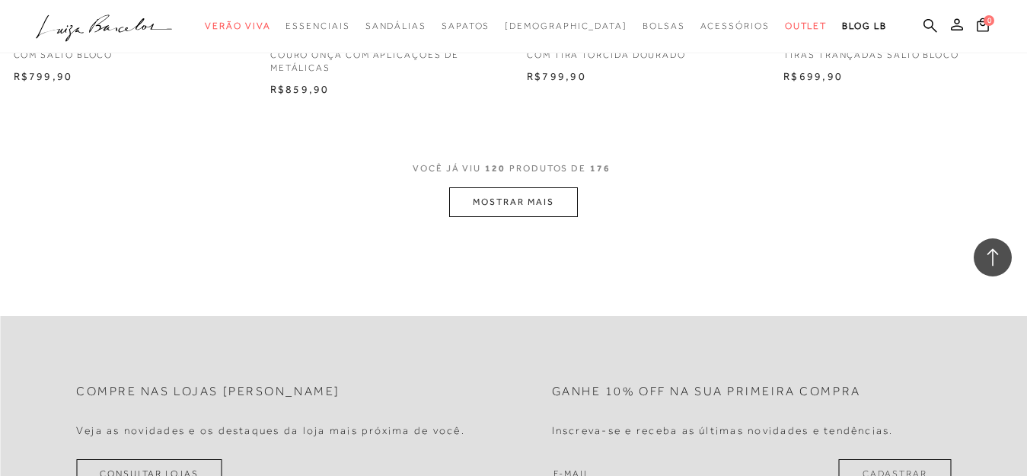
scroll to position [14672, 0]
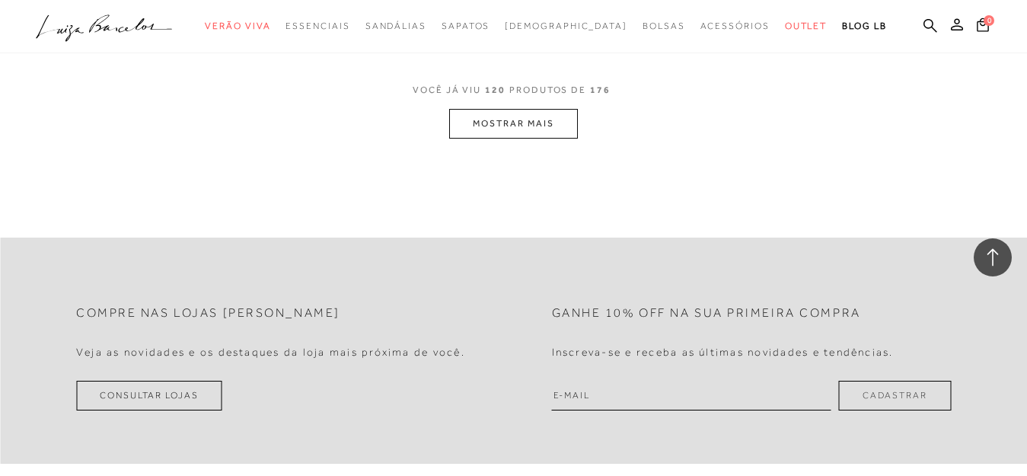
click at [488, 110] on button "MOSTRAR MAIS" at bounding box center [513, 124] width 128 height 30
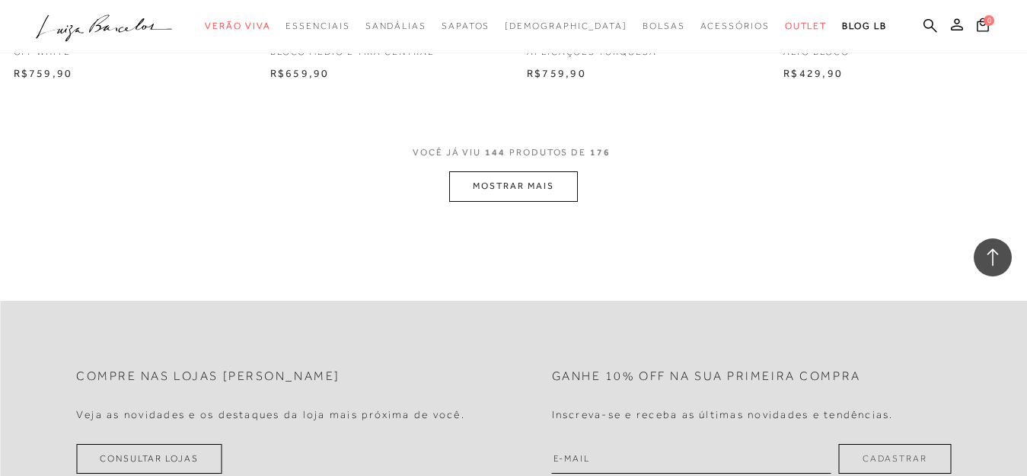
scroll to position [17607, 0]
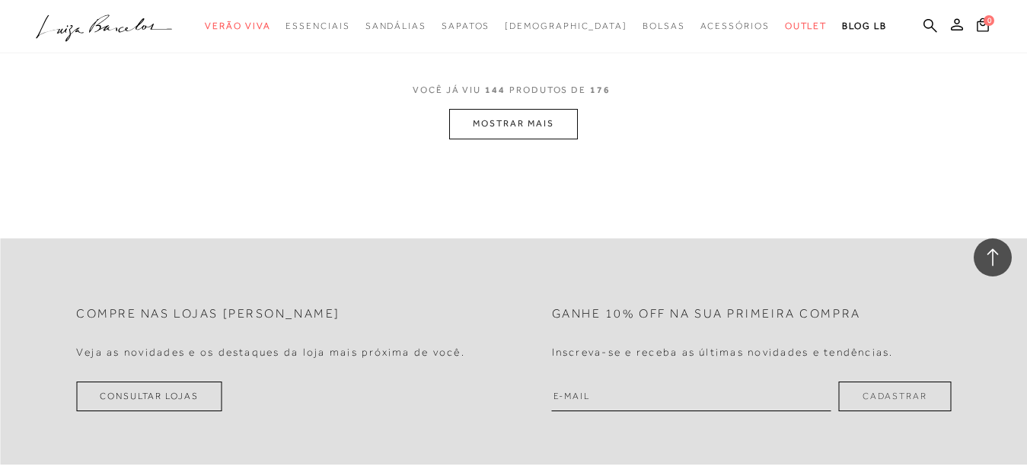
click at [501, 114] on button "MOSTRAR MAIS" at bounding box center [513, 124] width 128 height 30
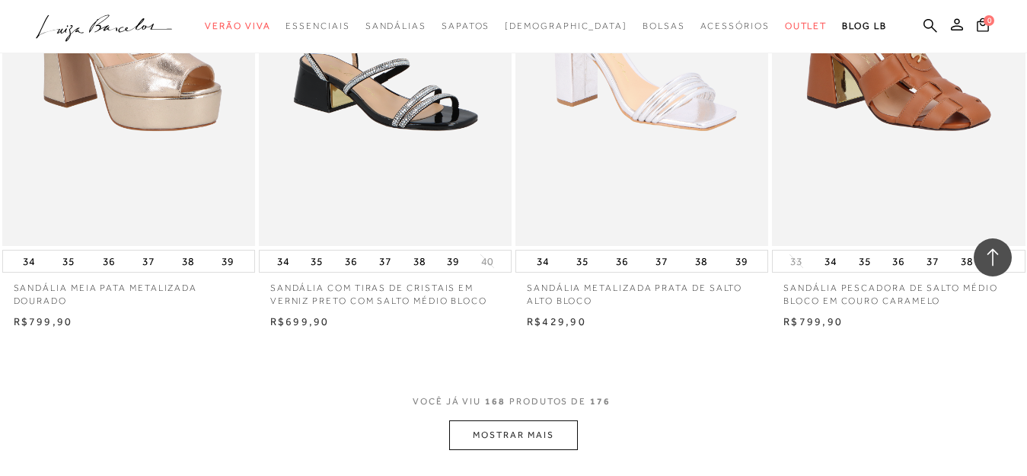
scroll to position [20289, 0]
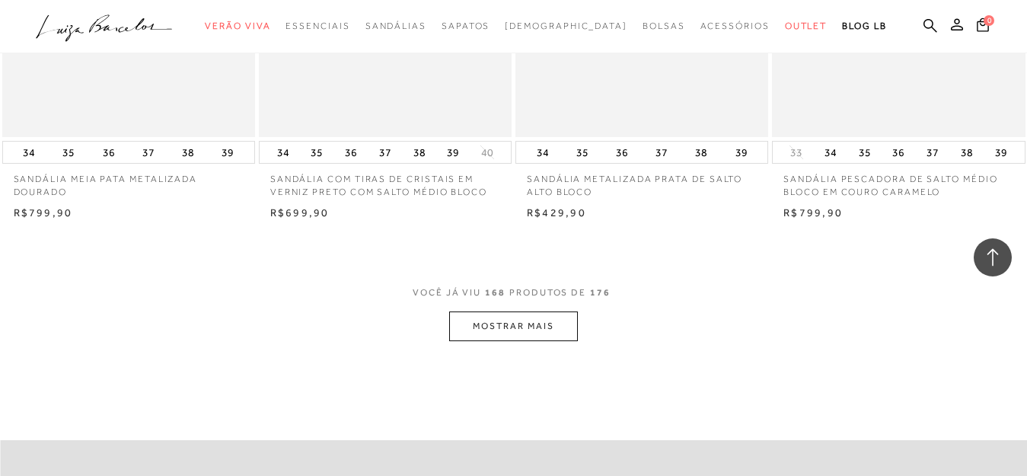
click at [553, 311] on button "MOSTRAR MAIS" at bounding box center [513, 326] width 128 height 30
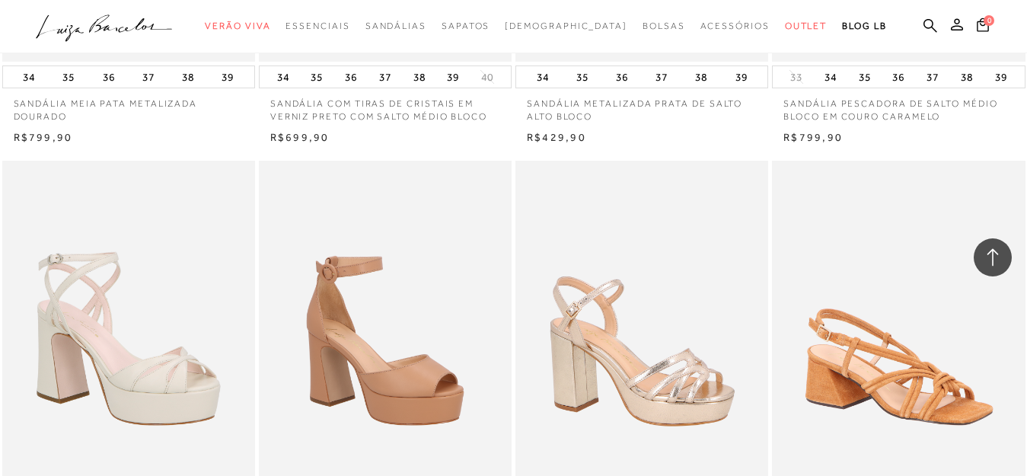
scroll to position [20478, 0]
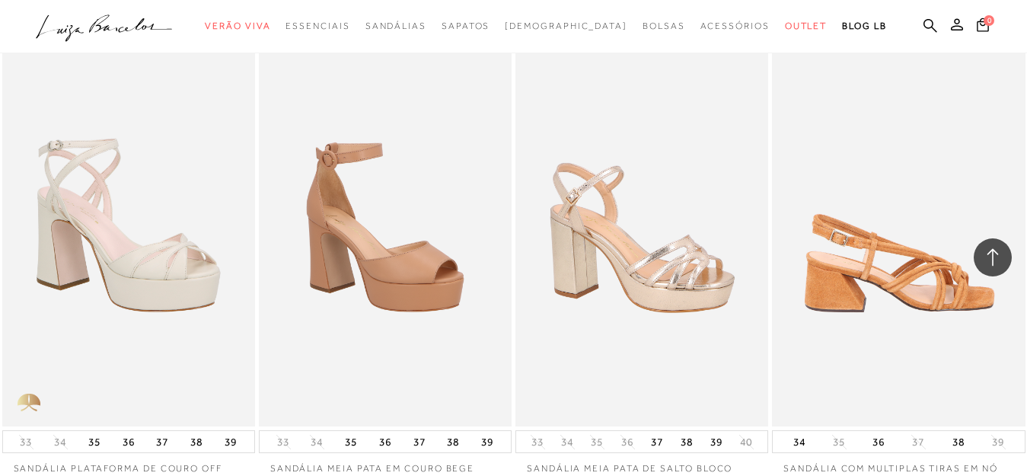
click at [936, 312] on img at bounding box center [899, 236] width 251 height 379
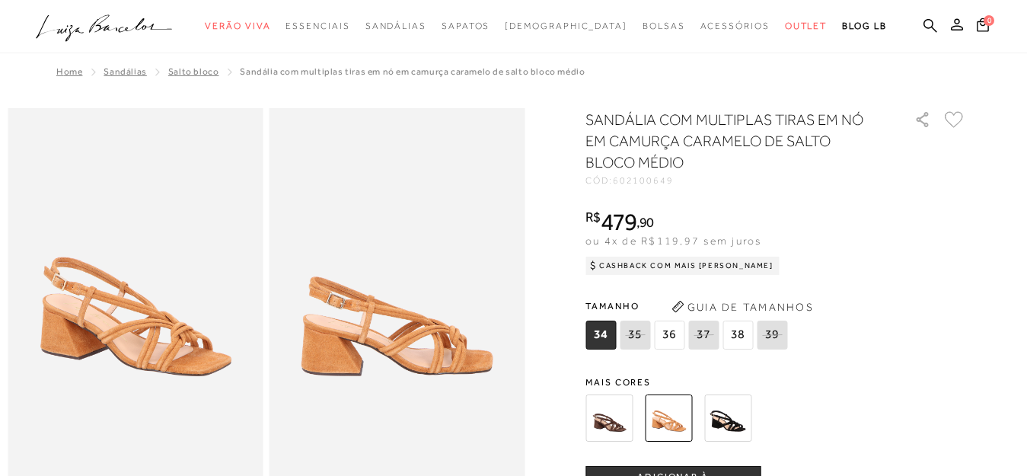
click at [622, 409] on img at bounding box center [608, 417] width 47 height 47
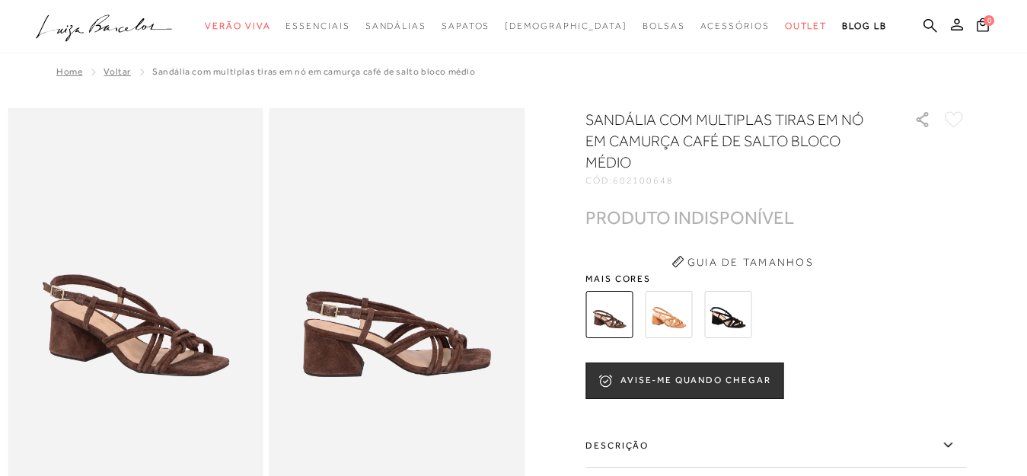
click at [719, 314] on img at bounding box center [727, 314] width 47 height 47
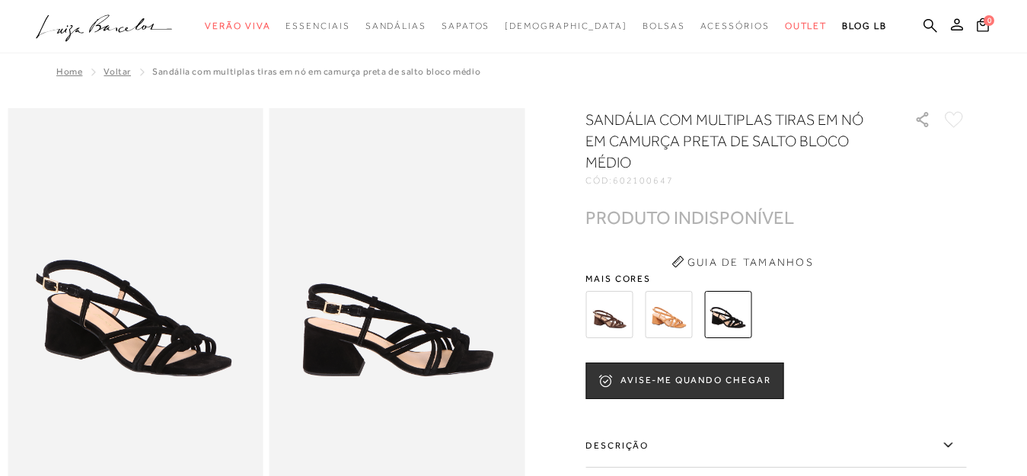
click at [666, 321] on img at bounding box center [668, 314] width 47 height 47
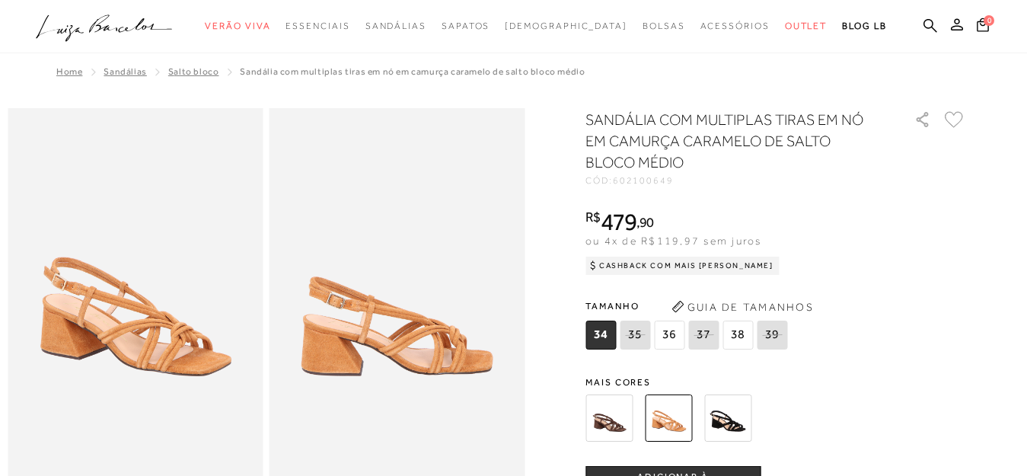
click at [646, 333] on icon at bounding box center [634, 334] width 21 height 19
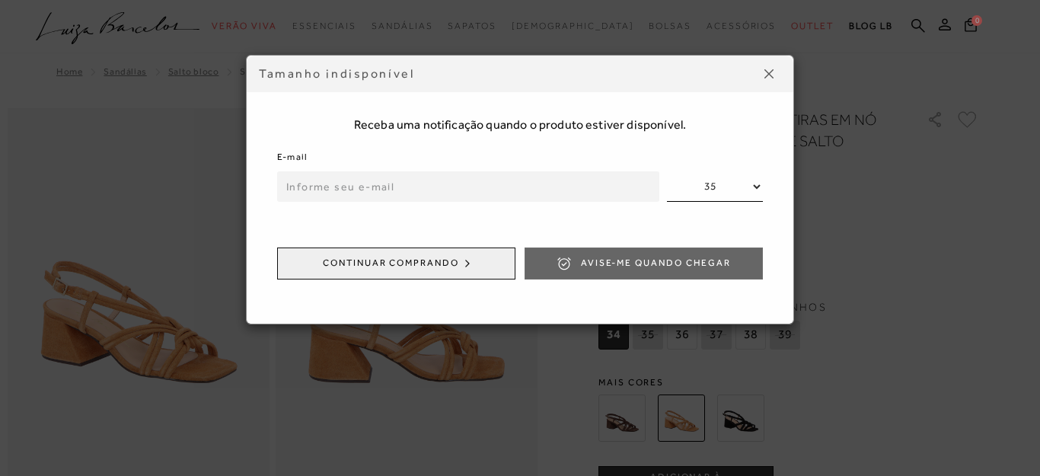
click at [773, 75] on img at bounding box center [768, 73] width 9 height 9
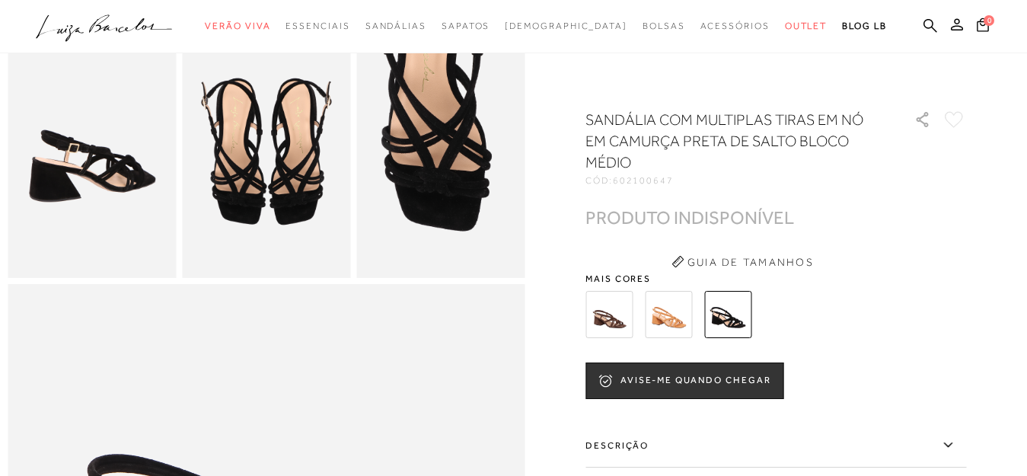
scroll to position [272, 0]
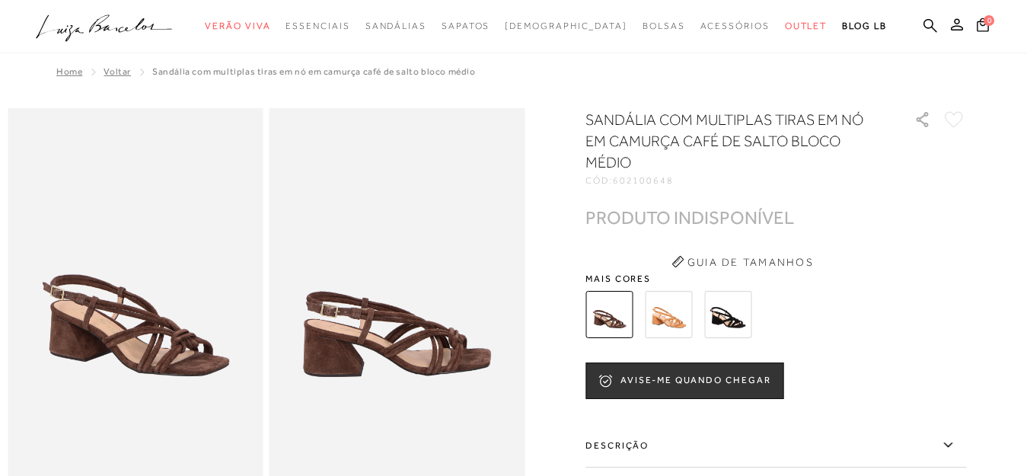
click at [630, 322] on img at bounding box center [608, 314] width 47 height 47
click at [625, 320] on img at bounding box center [608, 314] width 47 height 47
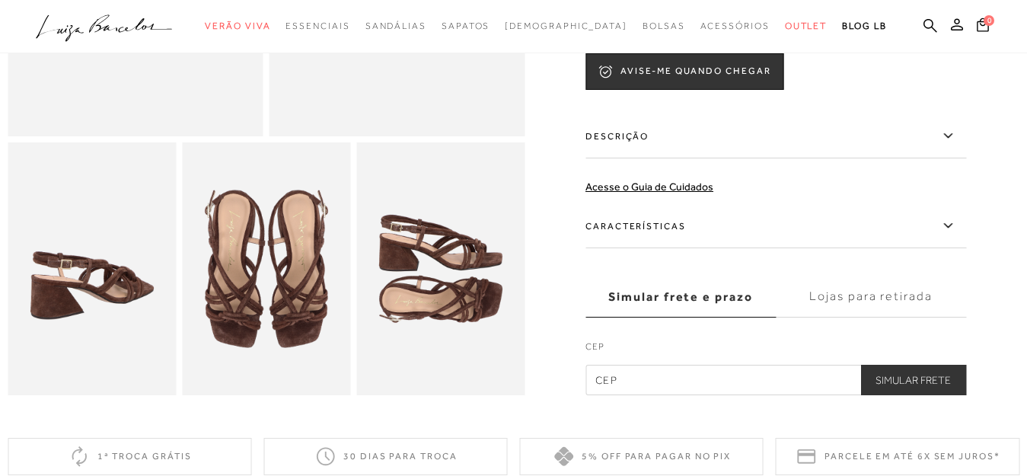
scroll to position [347, 0]
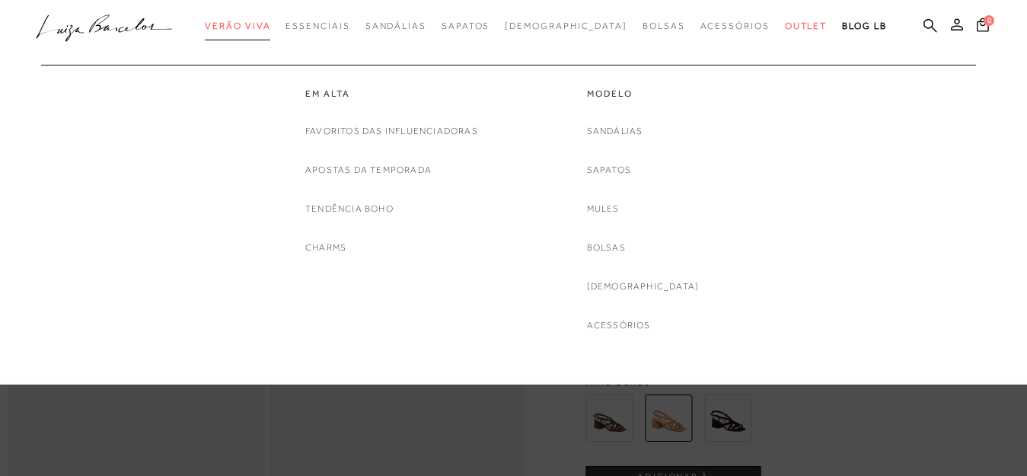
click at [264, 28] on span "Verão Viva" at bounding box center [237, 26] width 65 height 11
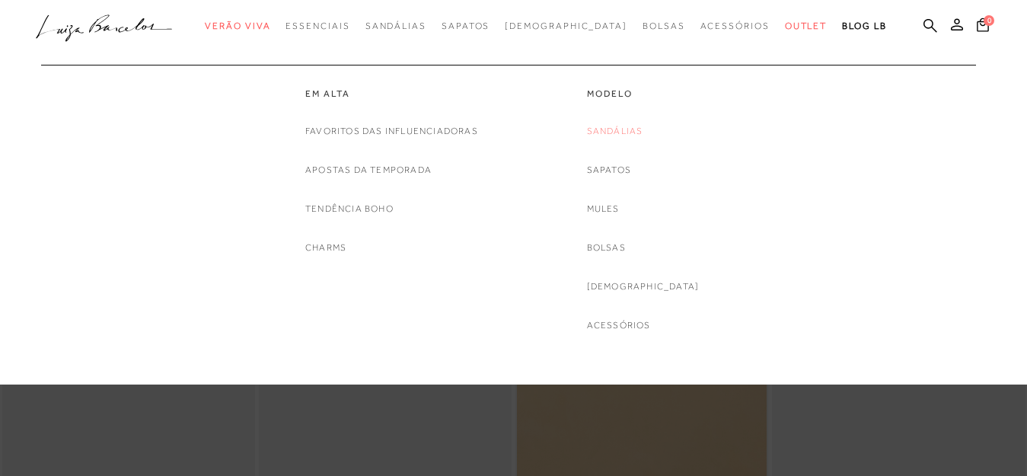
click at [643, 129] on link "Sandálias" at bounding box center [615, 131] width 56 height 16
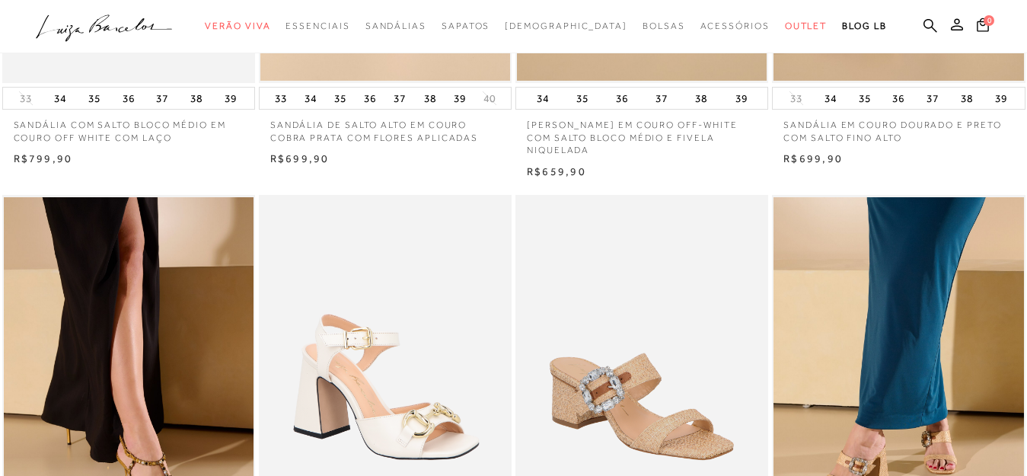
scroll to position [569, 0]
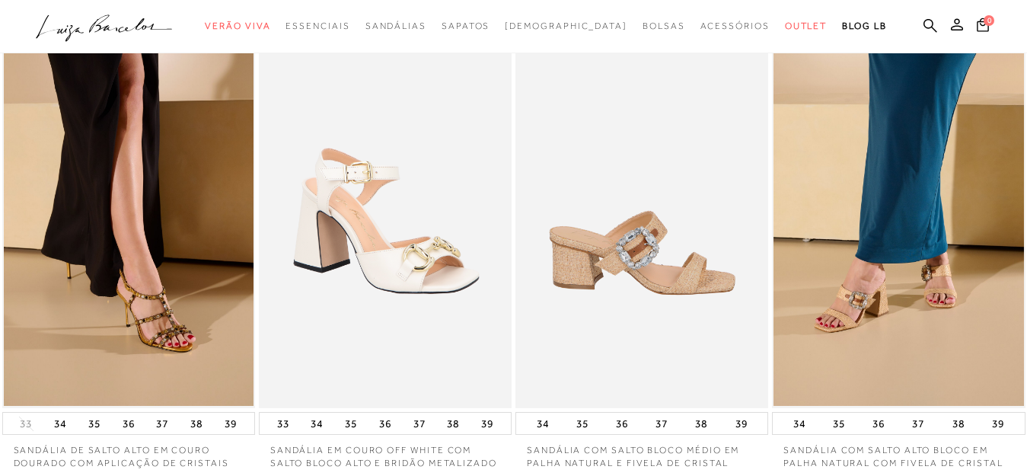
click at [634, 205] on img at bounding box center [642, 218] width 251 height 379
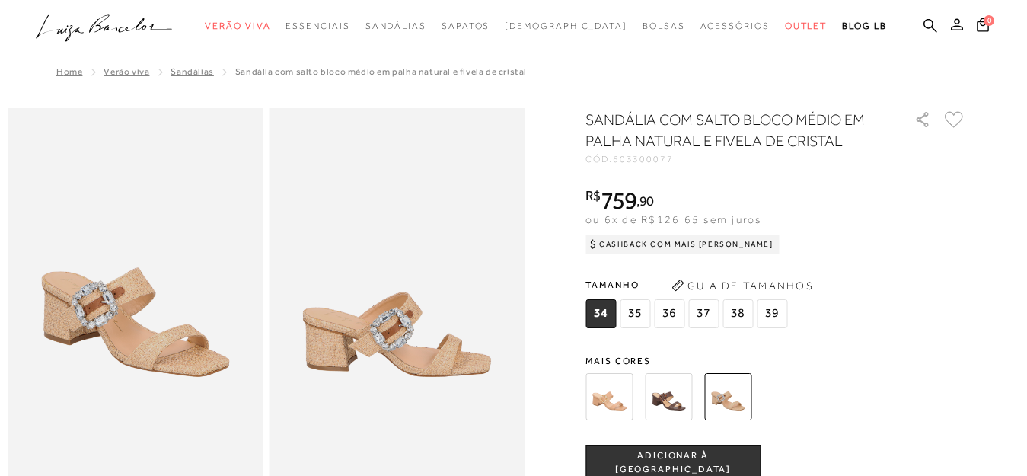
click at [668, 391] on img at bounding box center [668, 396] width 47 height 47
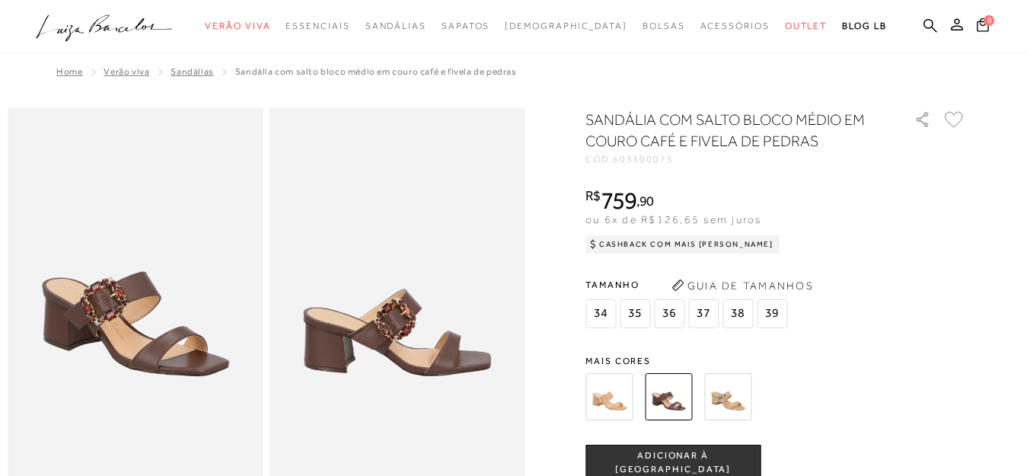
click at [627, 381] on img at bounding box center [608, 396] width 47 height 47
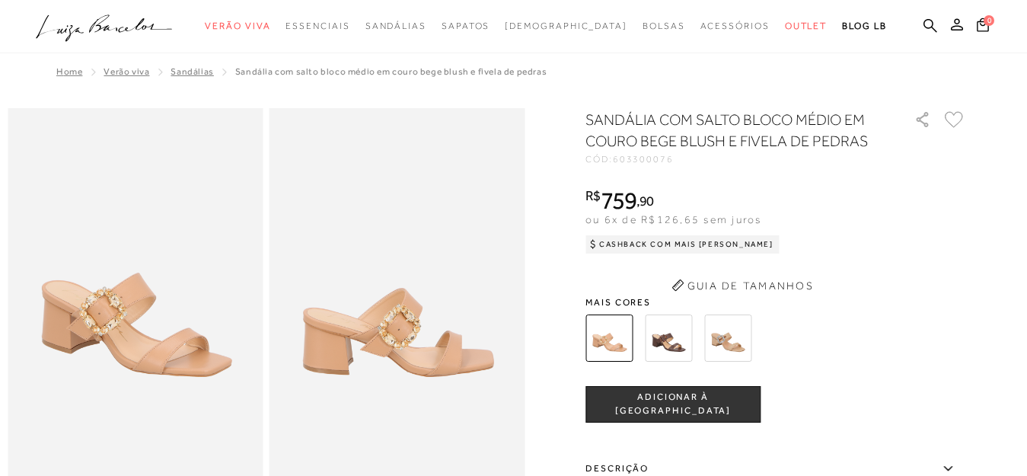
click at [739, 269] on div "SANDÁLIA COM SALTO BLOCO MÉDIO EM COURO BEGE BLUSH E FIVELA DE PEDRAS CÓD: 6033…" at bounding box center [775, 418] width 381 height 619
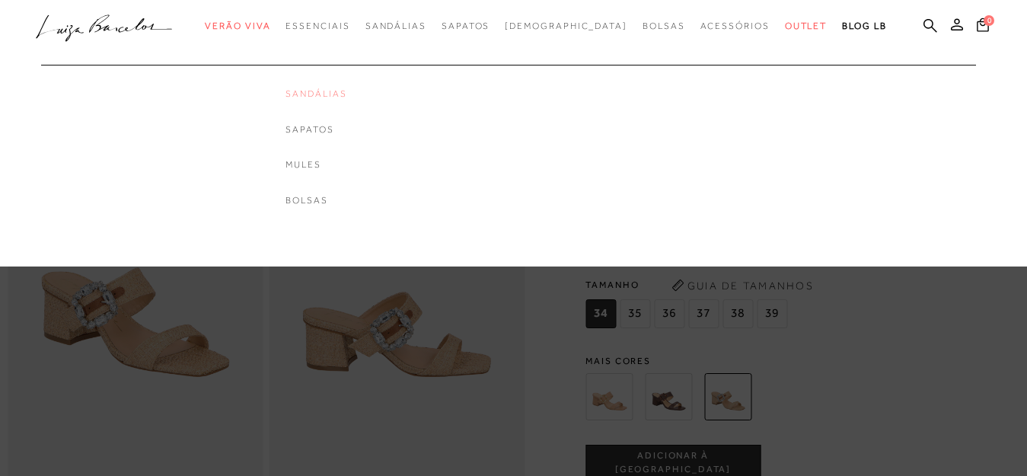
click at [346, 88] on link "Sandálias" at bounding box center [315, 94] width 61 height 13
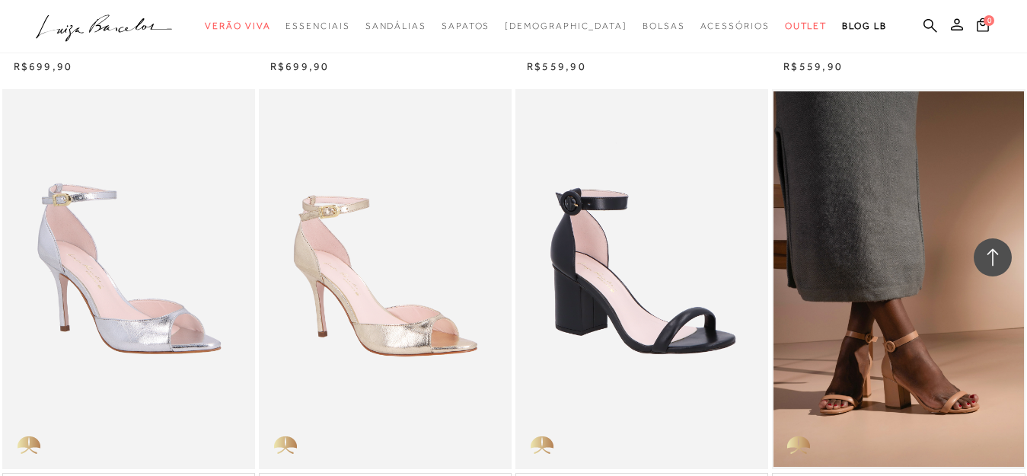
scroll to position [2784, 0]
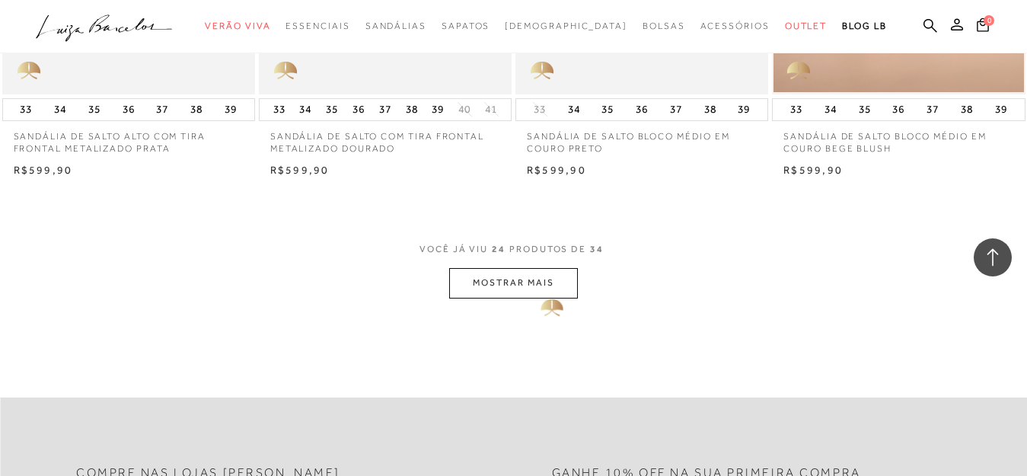
click at [538, 291] on button "MOSTRAR MAIS" at bounding box center [513, 283] width 128 height 30
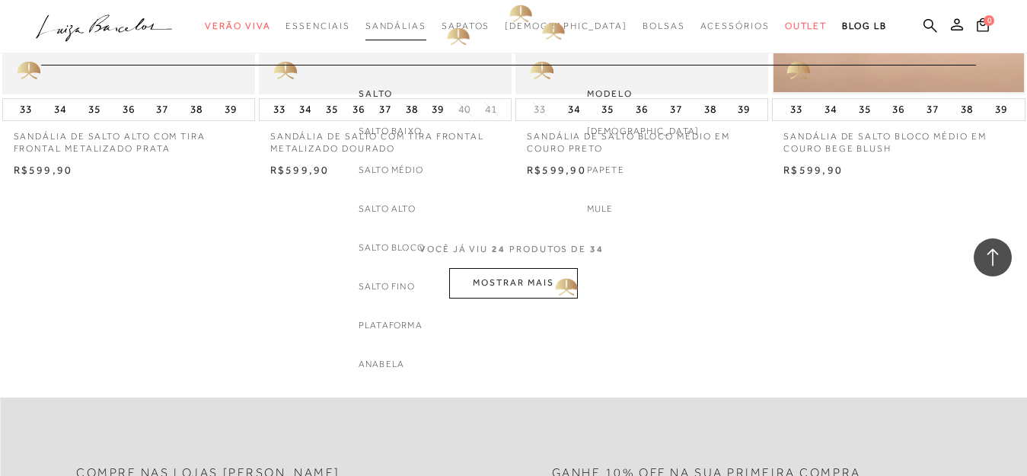
click at [426, 24] on span "Sandálias" at bounding box center [395, 26] width 61 height 11
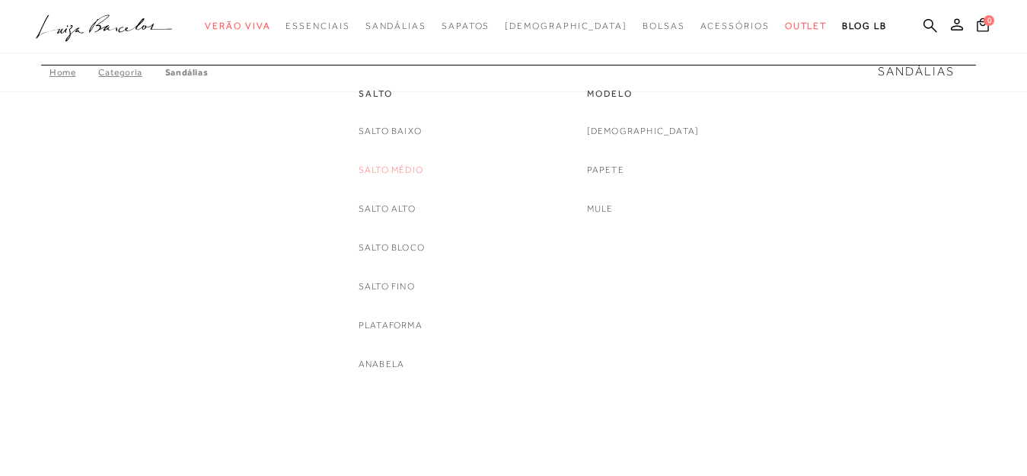
click at [396, 169] on link "Salto Médio" at bounding box center [391, 170] width 65 height 16
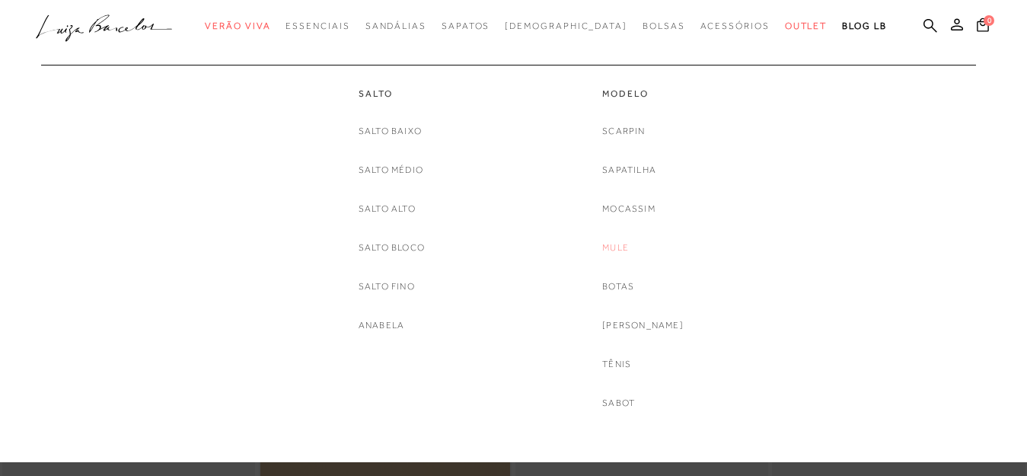
click at [625, 246] on link "Mule" at bounding box center [615, 248] width 27 height 16
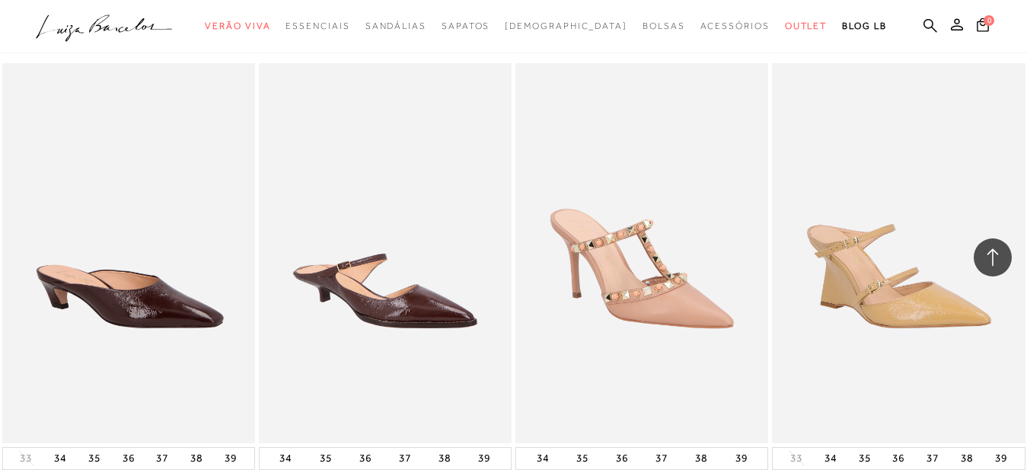
scroll to position [2746, 0]
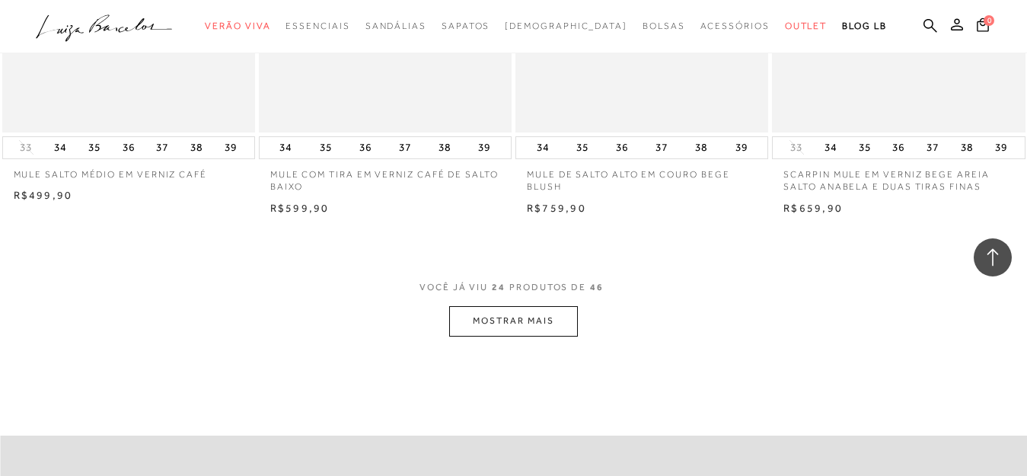
click at [506, 323] on button "MOSTRAR MAIS" at bounding box center [513, 321] width 128 height 30
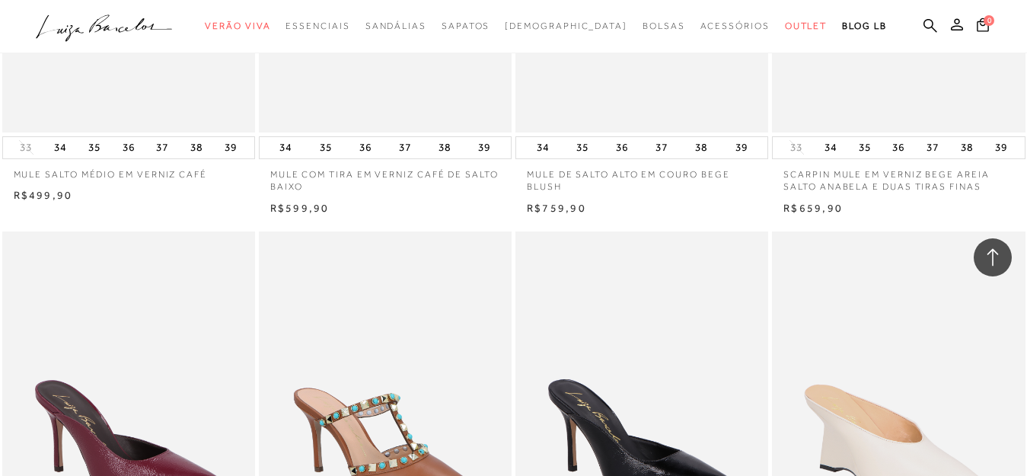
click at [493, 231] on div "MULE DE SALTO ALTO EM COURO CARAMELO" at bounding box center [385, 420] width 253 height 379
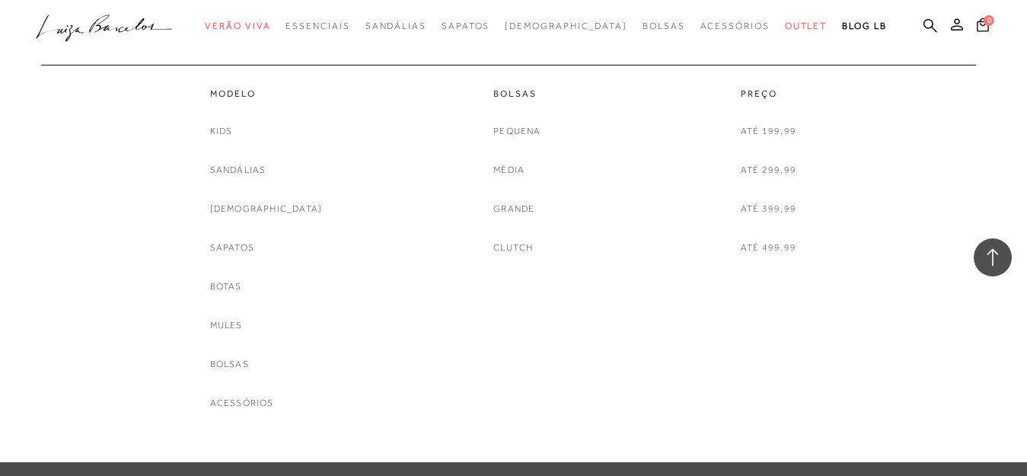
scroll to position [1239, 0]
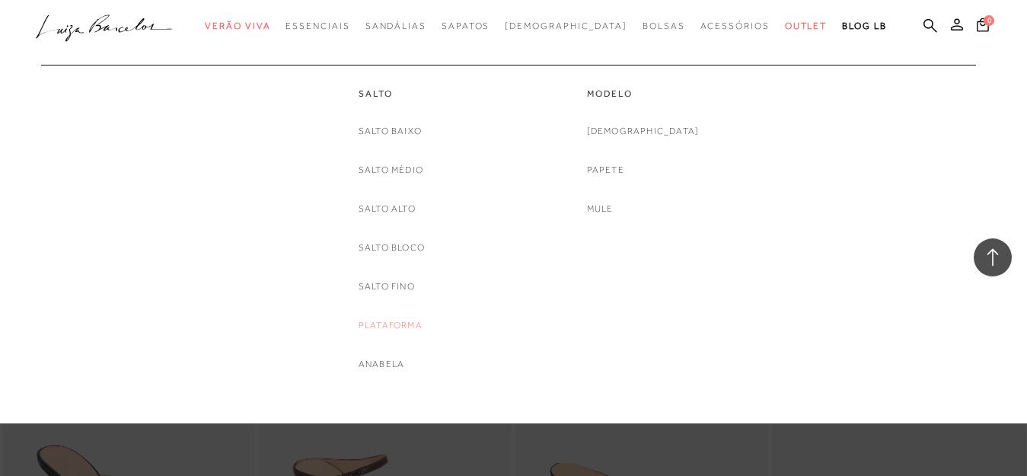
click at [384, 319] on link "Plataforma" at bounding box center [391, 325] width 64 height 16
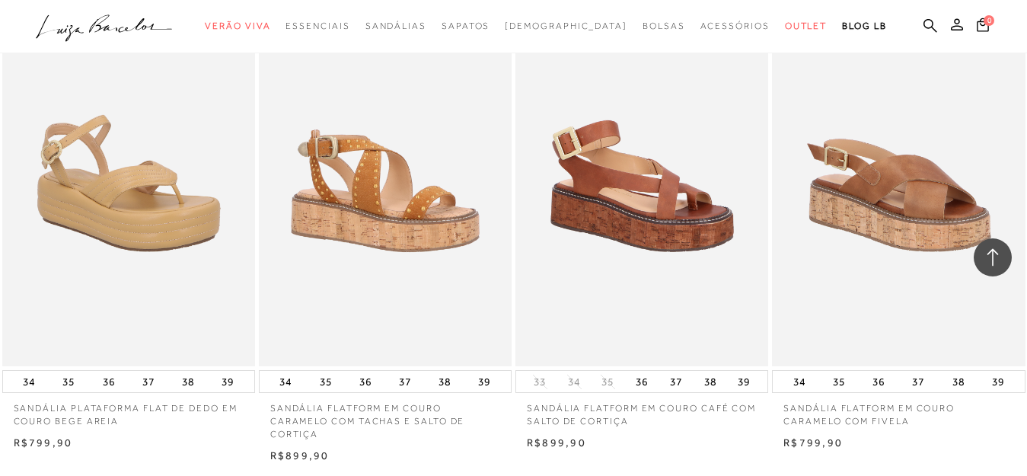
scroll to position [2799, 0]
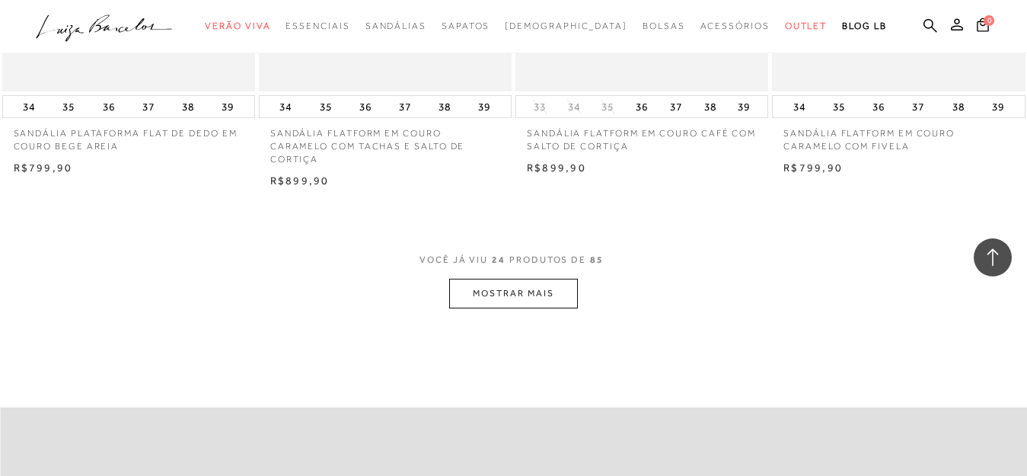
click at [520, 295] on button "MOSTRAR MAIS" at bounding box center [513, 294] width 128 height 30
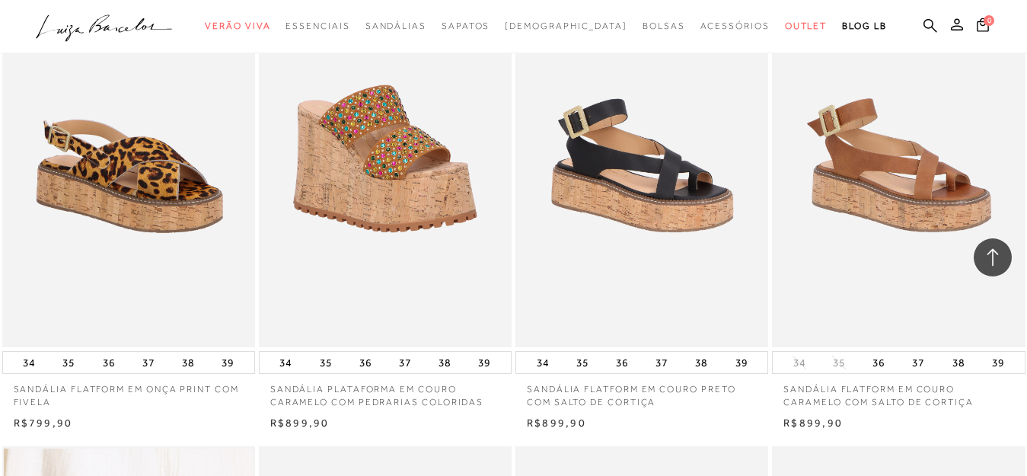
scroll to position [3025, 0]
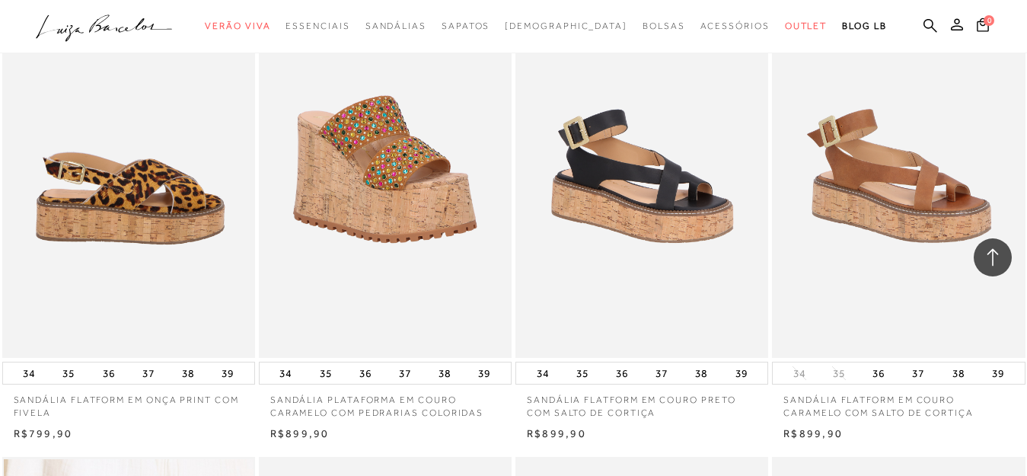
click at [193, 268] on img at bounding box center [129, 167] width 251 height 379
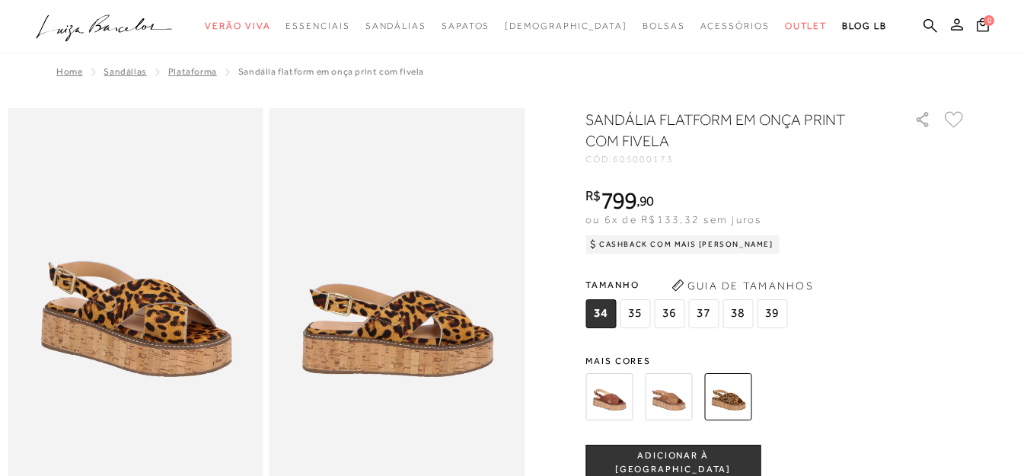
click at [613, 395] on img at bounding box center [608, 396] width 47 height 47
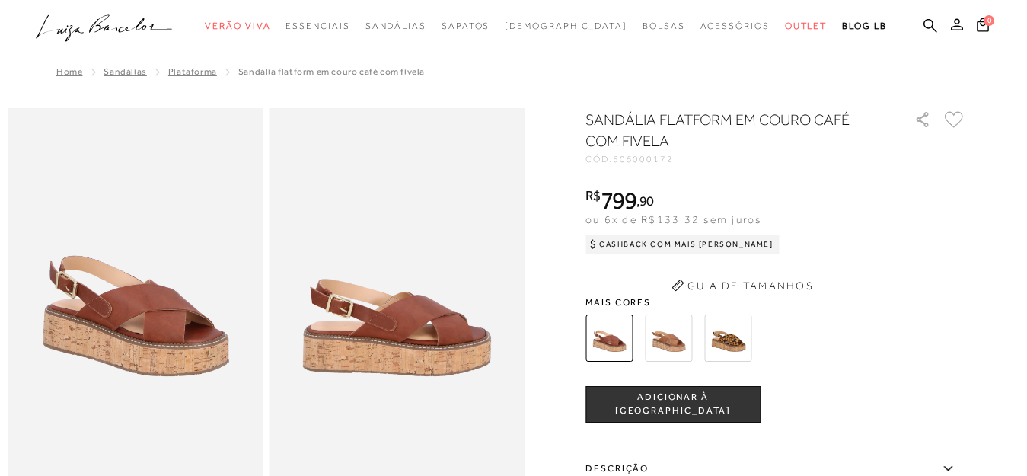
click at [674, 288] on button "Guia de Tamanhos" at bounding box center [742, 285] width 152 height 24
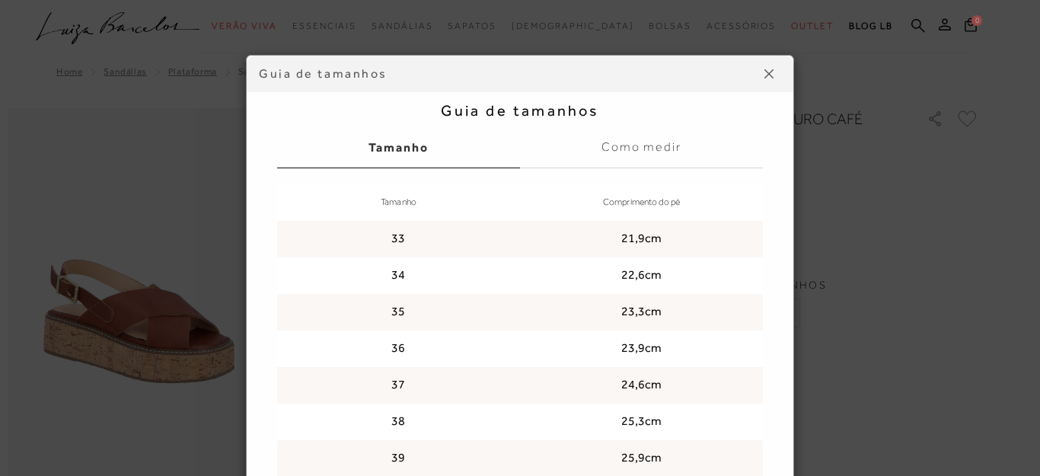
click at [767, 70] on button at bounding box center [769, 74] width 24 height 24
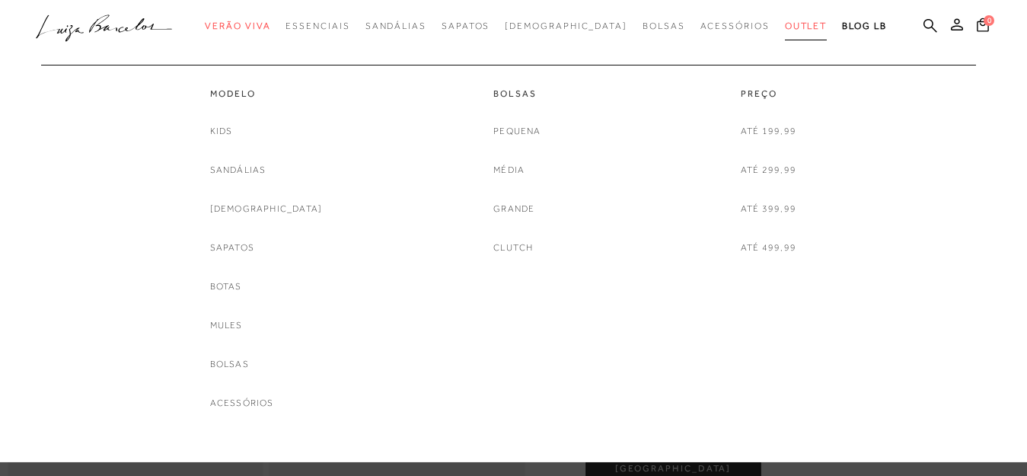
click at [785, 21] on span "Outlet" at bounding box center [806, 26] width 43 height 11
click at [767, 203] on link "Até 399,99" at bounding box center [769, 209] width 56 height 16
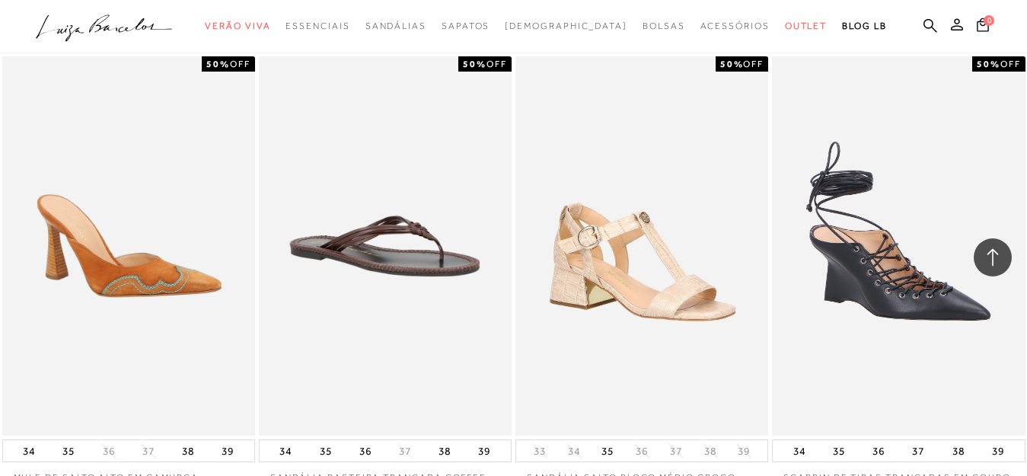
scroll to position [2935, 0]
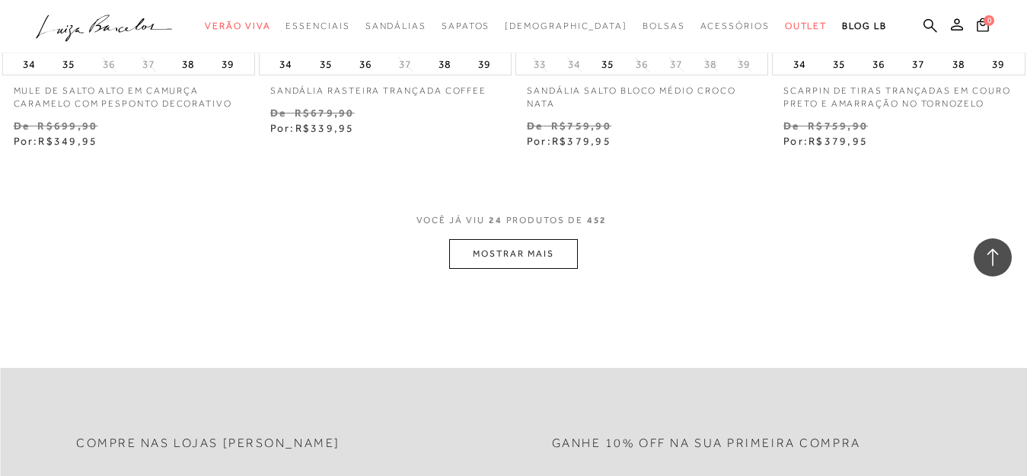
click at [558, 244] on button "MOSTRAR MAIS" at bounding box center [513, 254] width 128 height 30
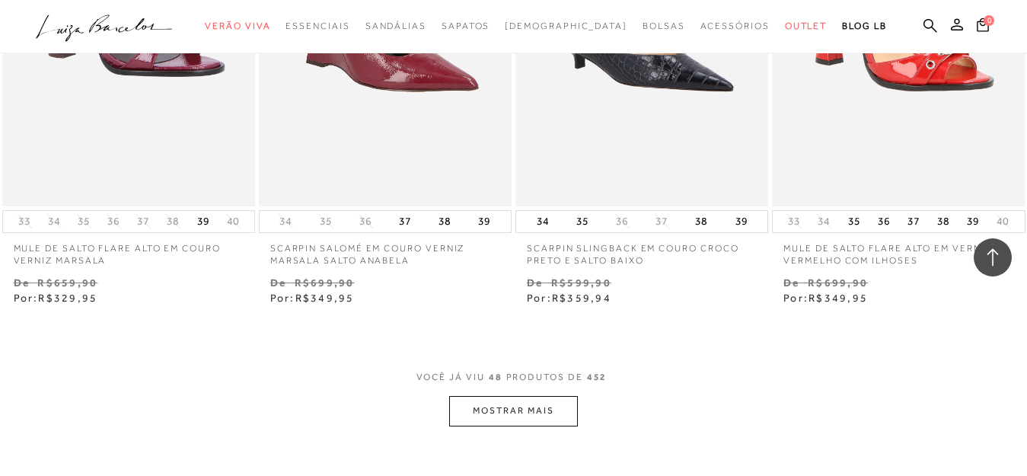
scroll to position [5780, 0]
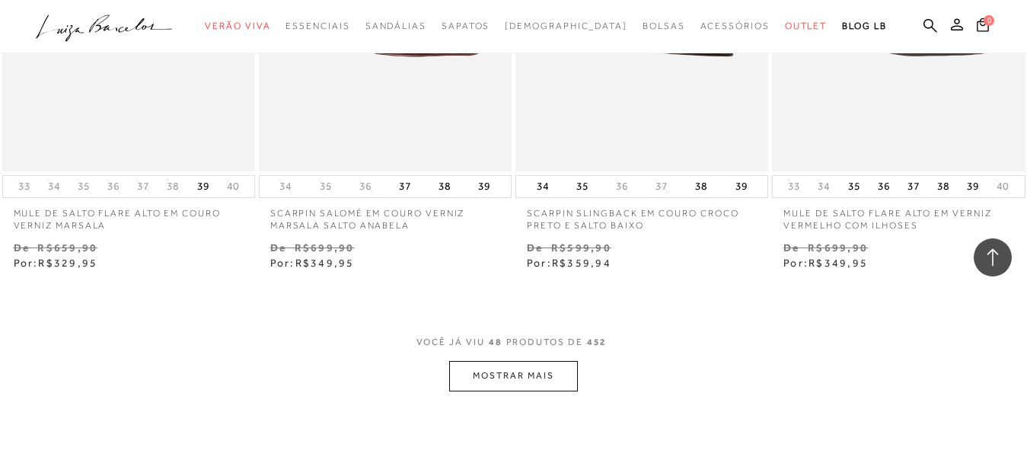
click at [560, 373] on button "MOSTRAR MAIS" at bounding box center [513, 376] width 128 height 30
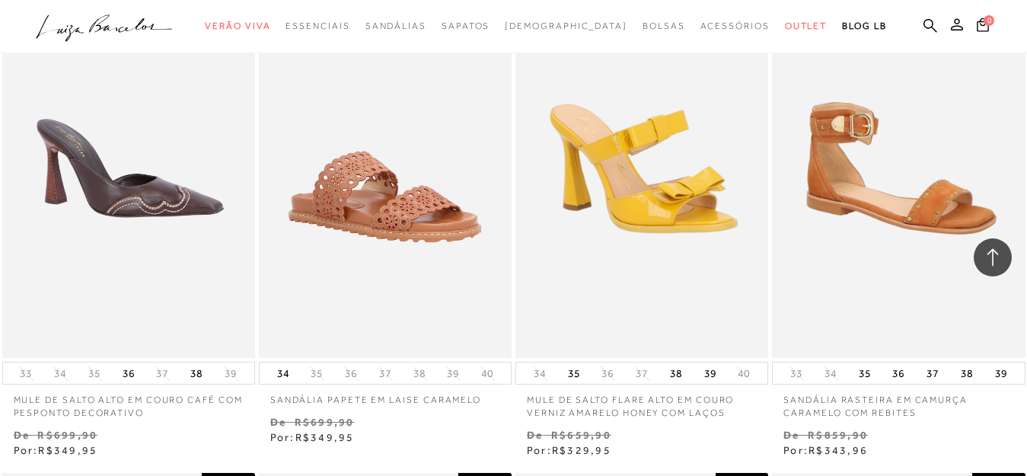
scroll to position [6504, 0]
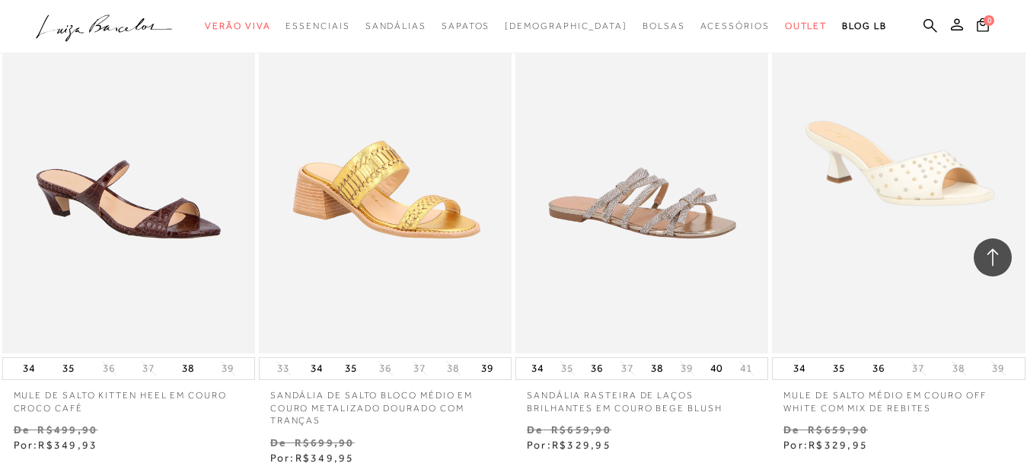
scroll to position [6621, 0]
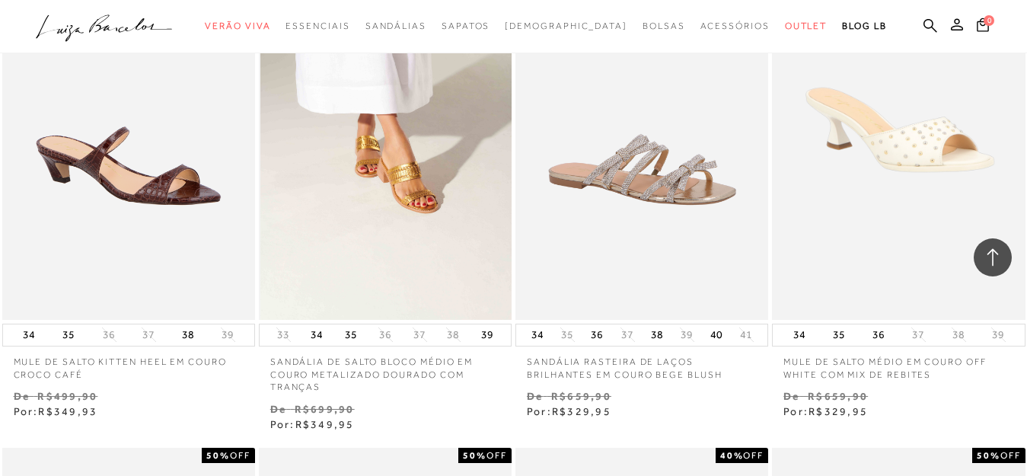
click at [335, 215] on img at bounding box center [385, 129] width 251 height 379
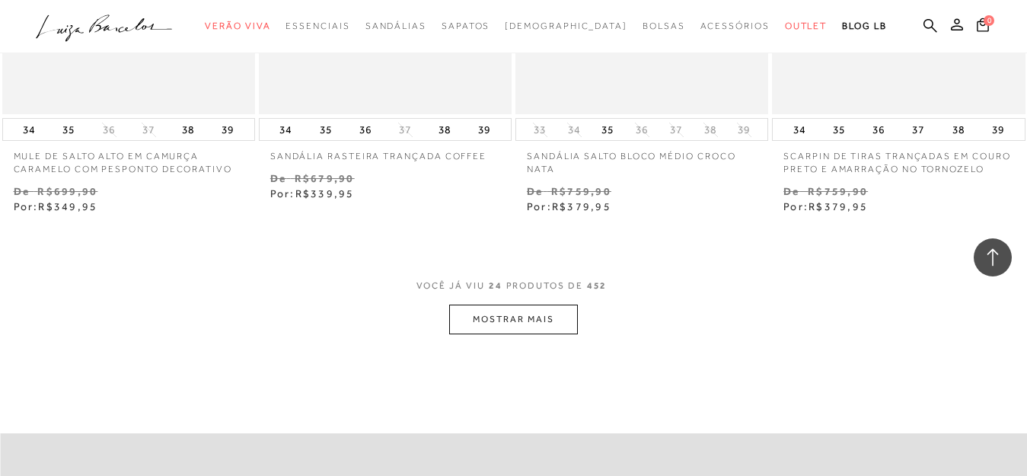
scroll to position [2882, 0]
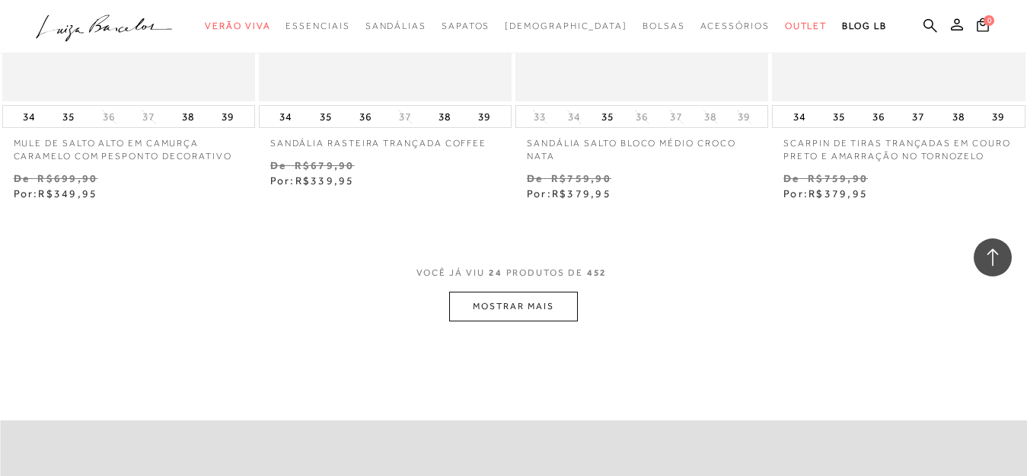
click at [524, 314] on button "MOSTRAR MAIS" at bounding box center [513, 307] width 128 height 30
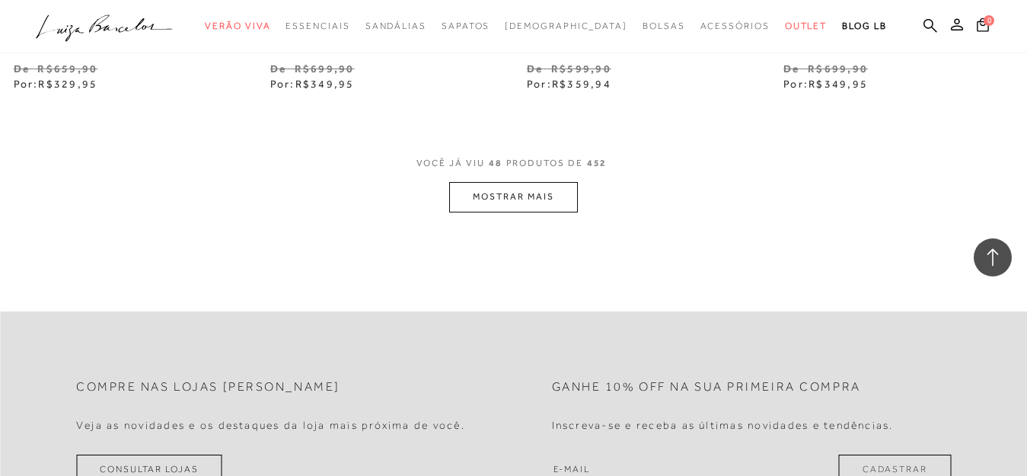
scroll to position [5993, 0]
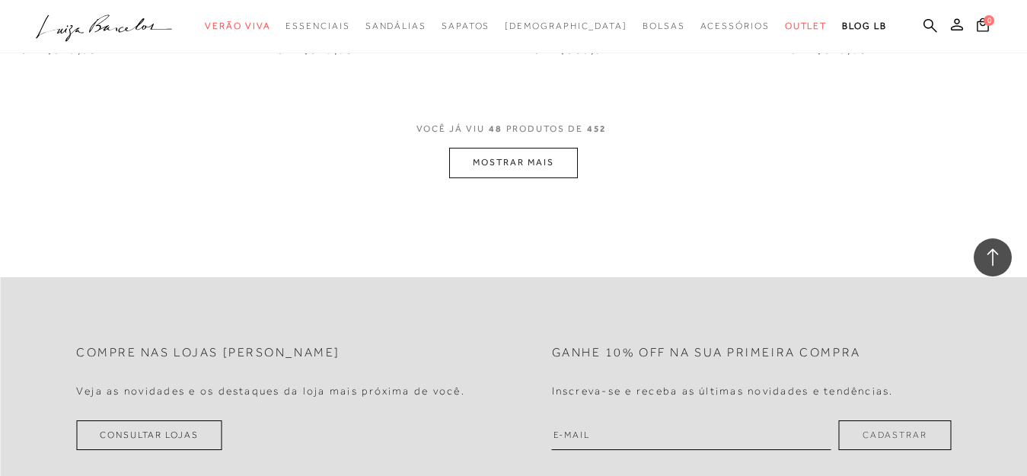
click at [538, 160] on button "MOSTRAR MAIS" at bounding box center [513, 163] width 128 height 30
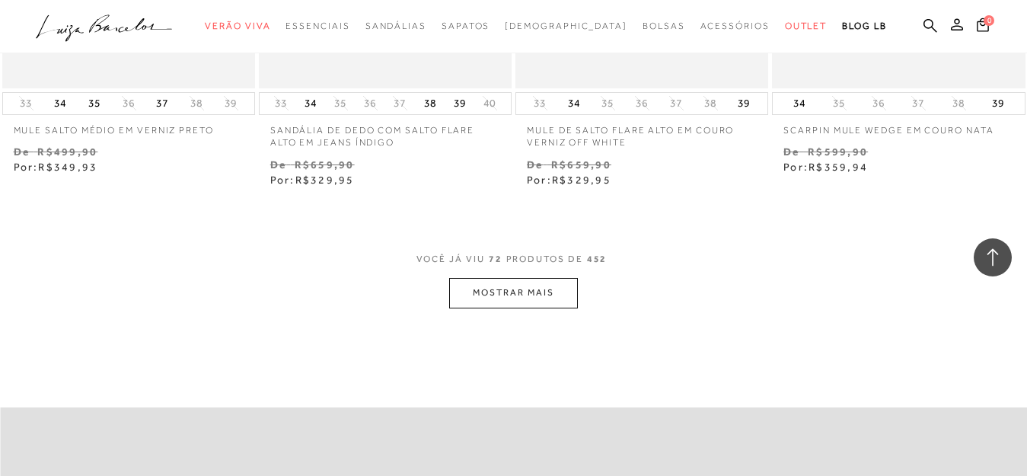
scroll to position [8823, 0]
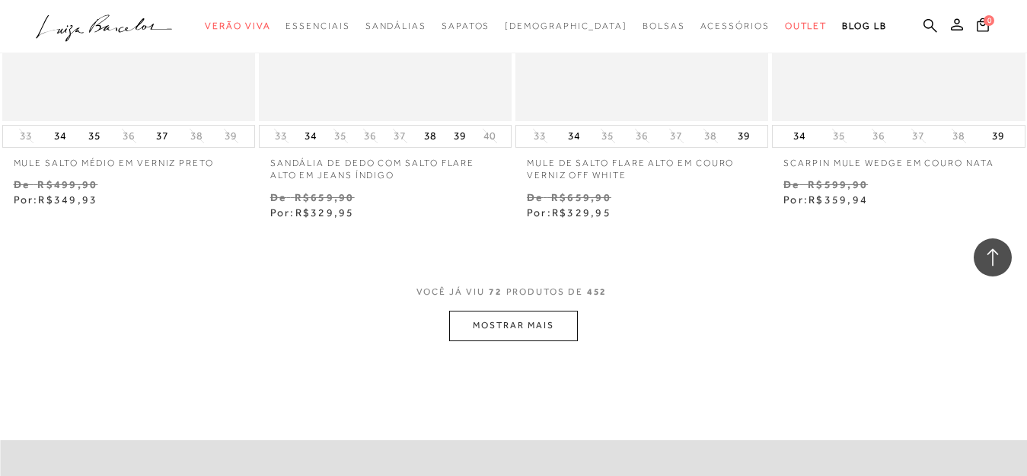
click at [535, 334] on button "MOSTRAR MAIS" at bounding box center [513, 326] width 128 height 30
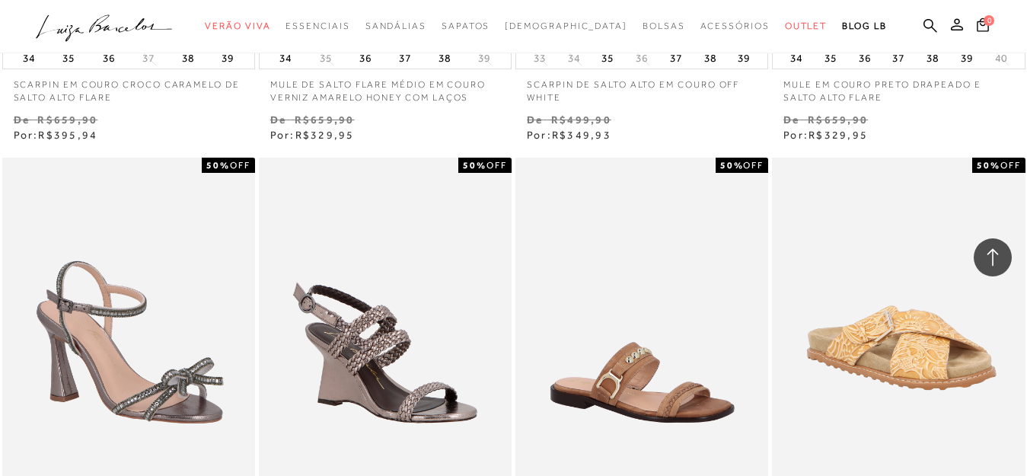
scroll to position [11495, 0]
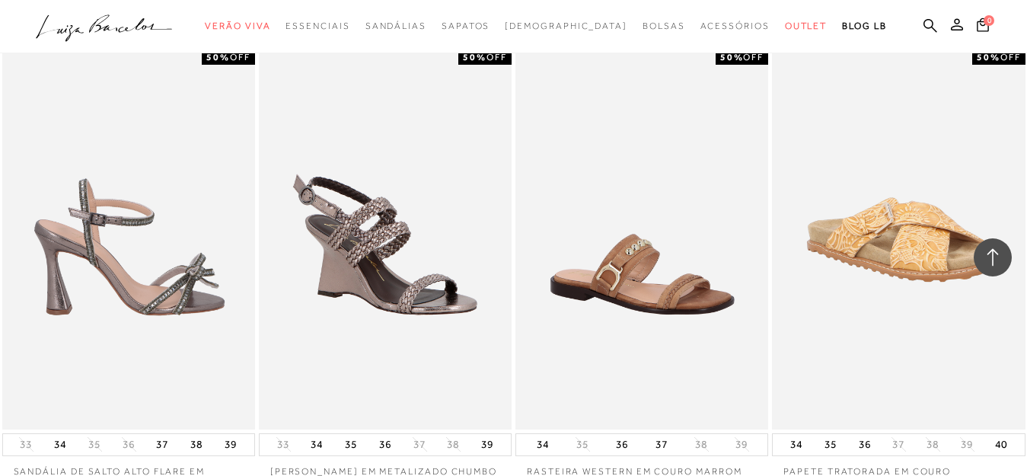
click at [206, 309] on img at bounding box center [129, 238] width 251 height 379
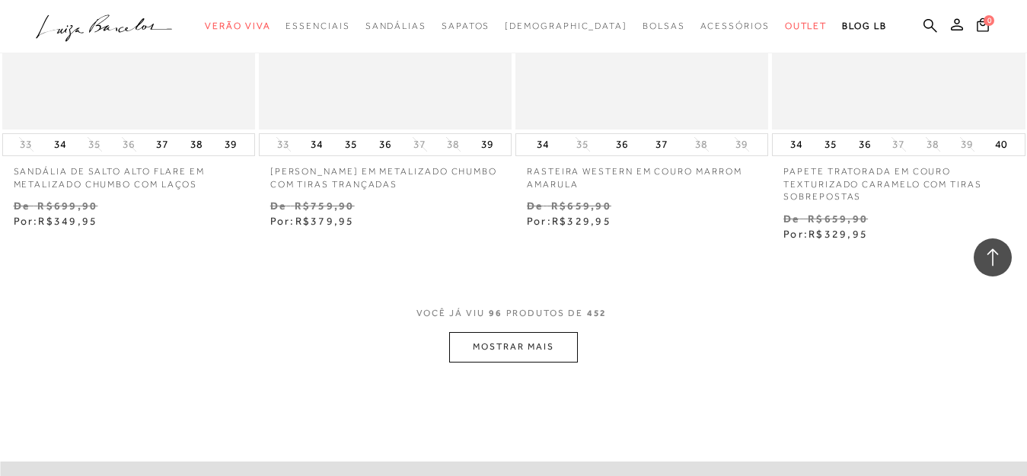
scroll to position [11860, 0]
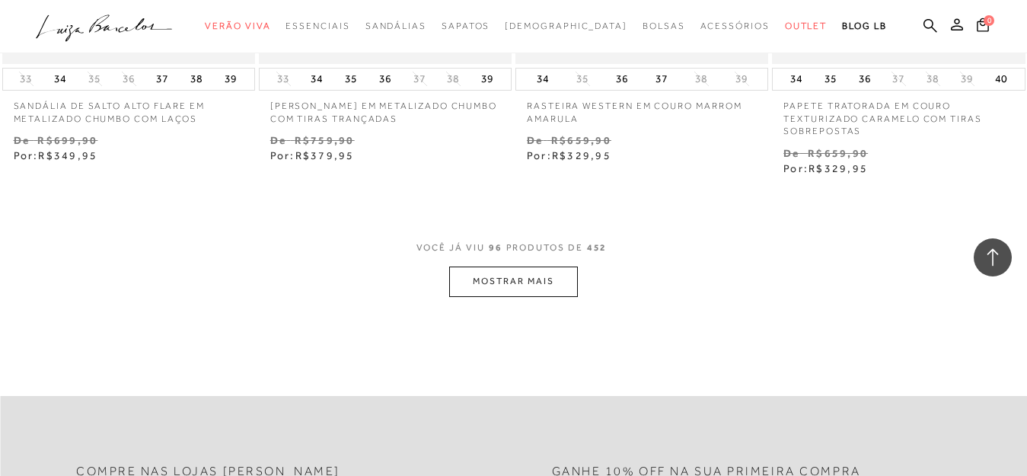
click at [495, 286] on button "MOSTRAR MAIS" at bounding box center [513, 281] width 128 height 30
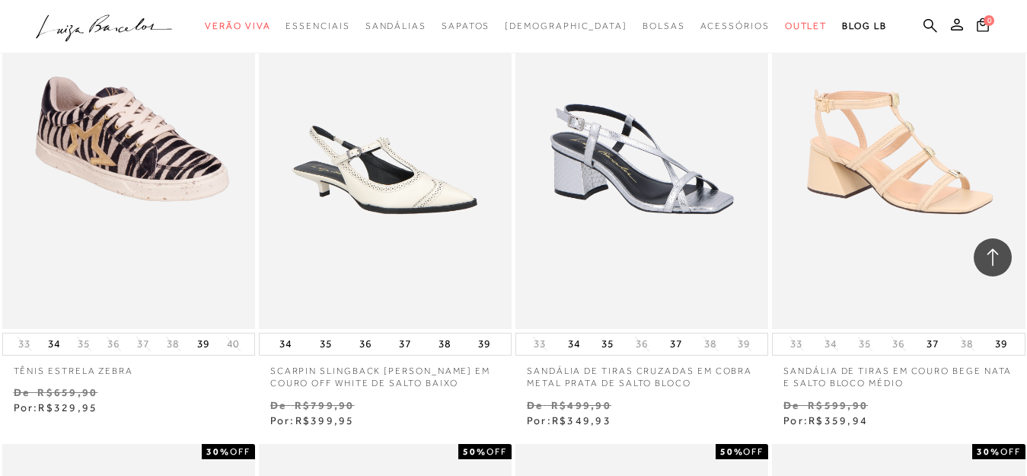
scroll to position [12637, 0]
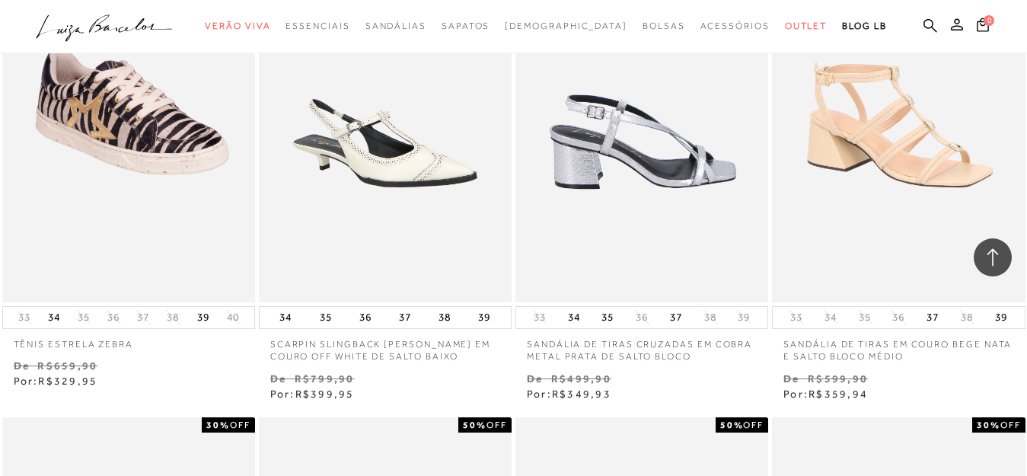
click at [629, 244] on img at bounding box center [642, 111] width 251 height 379
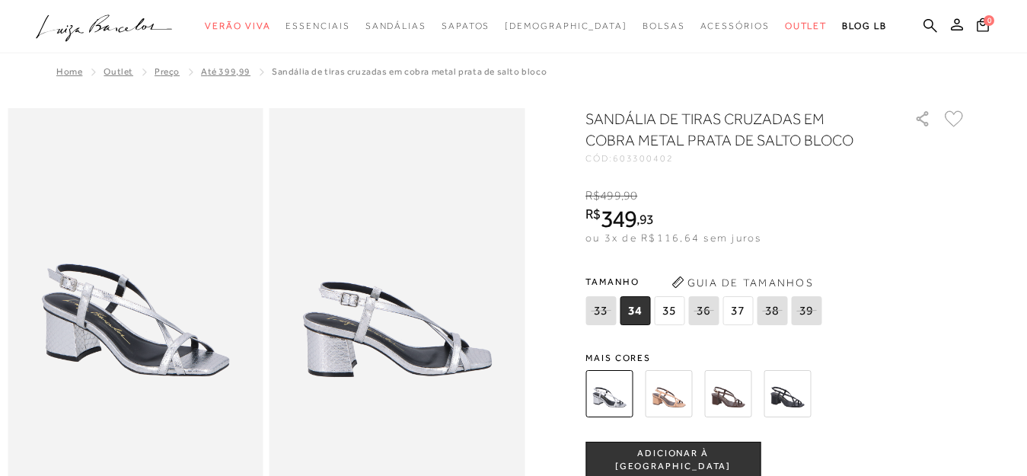
click at [729, 380] on img at bounding box center [727, 393] width 47 height 47
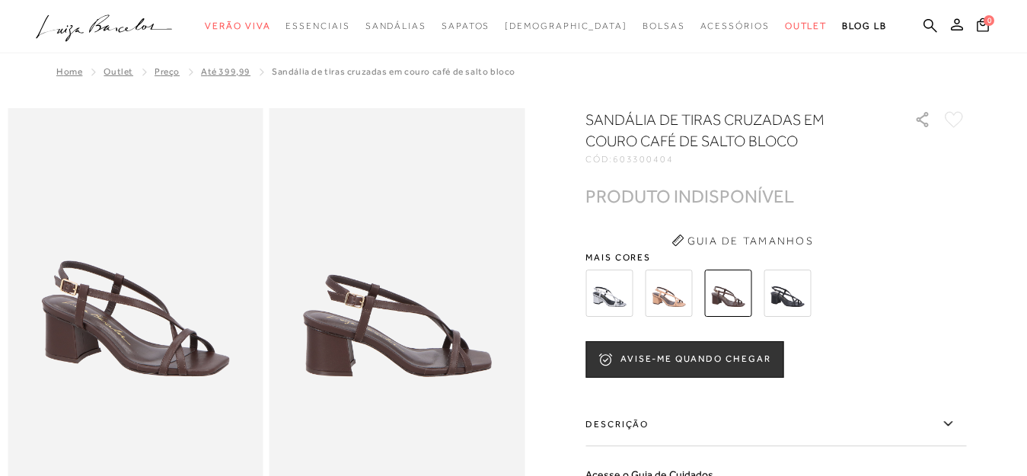
click at [671, 305] on img at bounding box center [668, 293] width 47 height 47
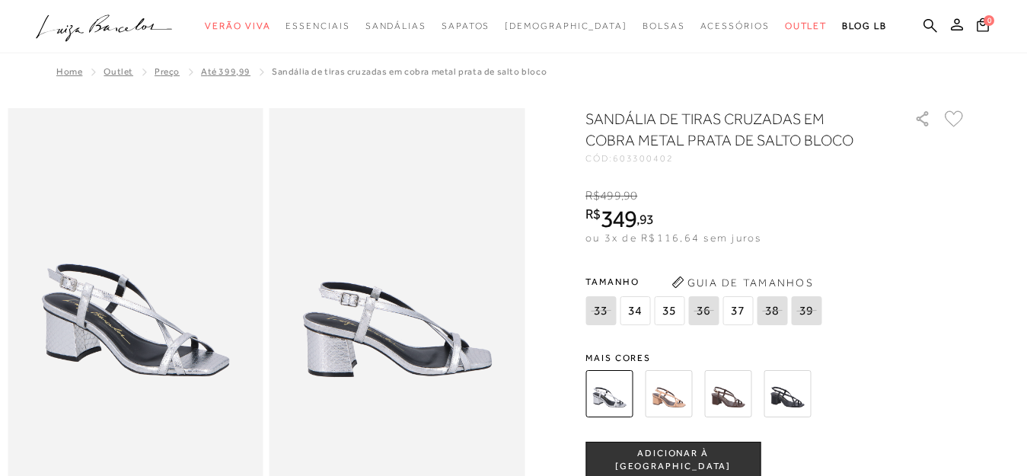
scroll to position [1020, 0]
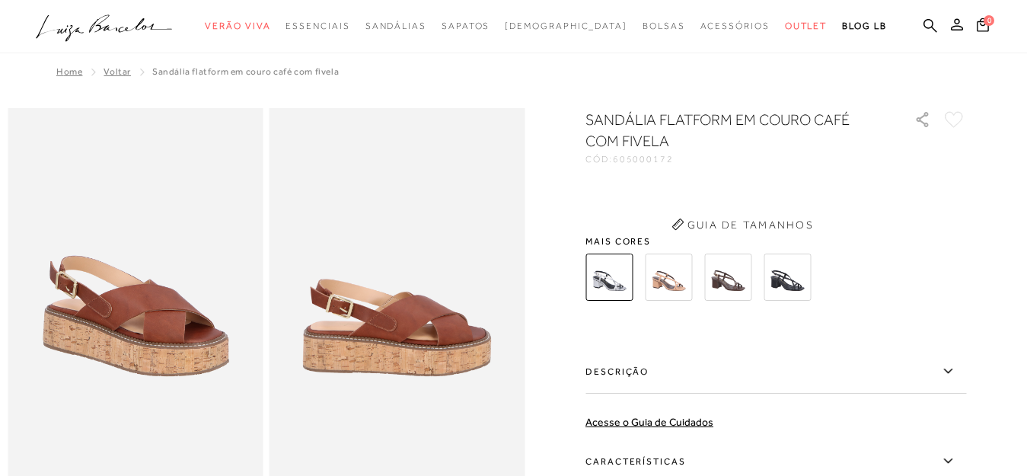
scroll to position [416, 0]
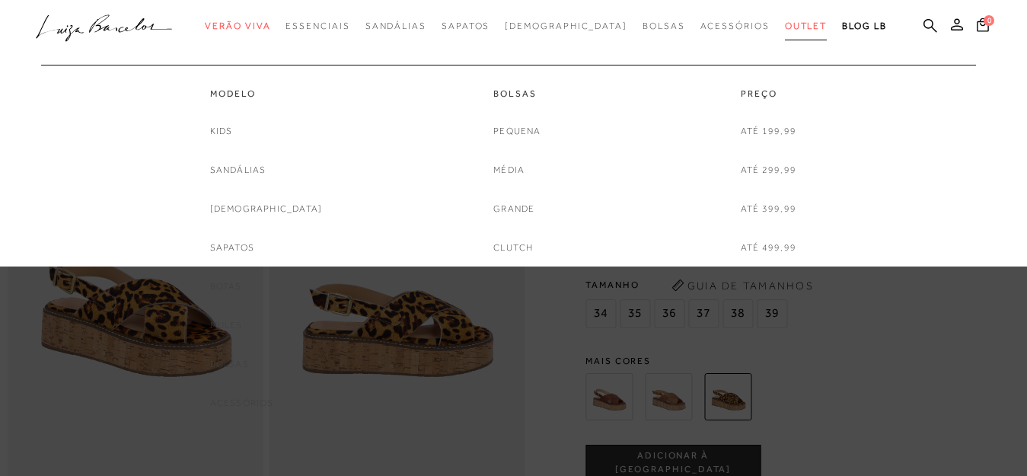
click at [785, 22] on span "Outlet" at bounding box center [806, 26] width 43 height 11
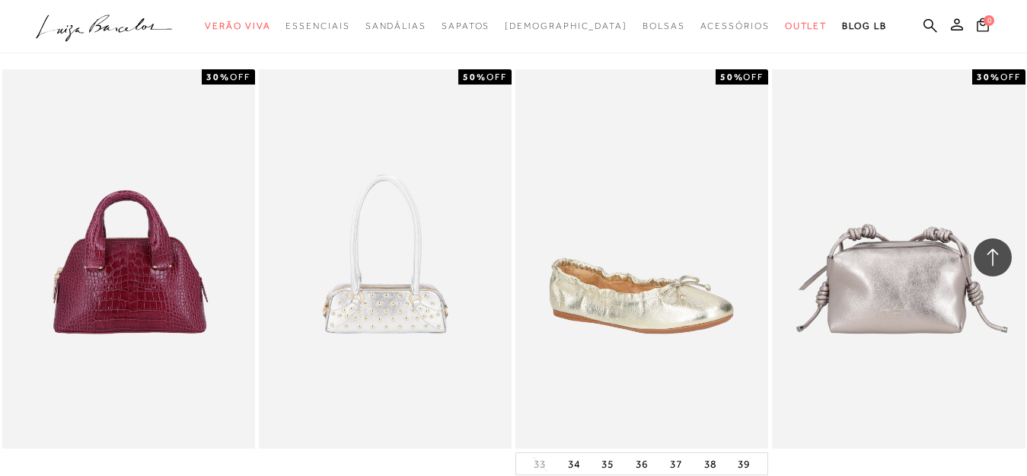
scroll to position [2908, 0]
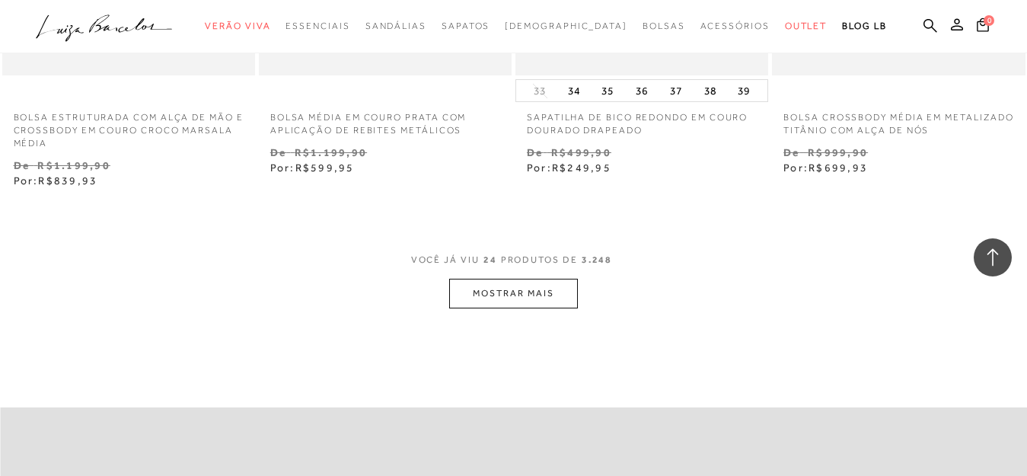
click at [557, 279] on button "MOSTRAR MAIS" at bounding box center [513, 294] width 128 height 30
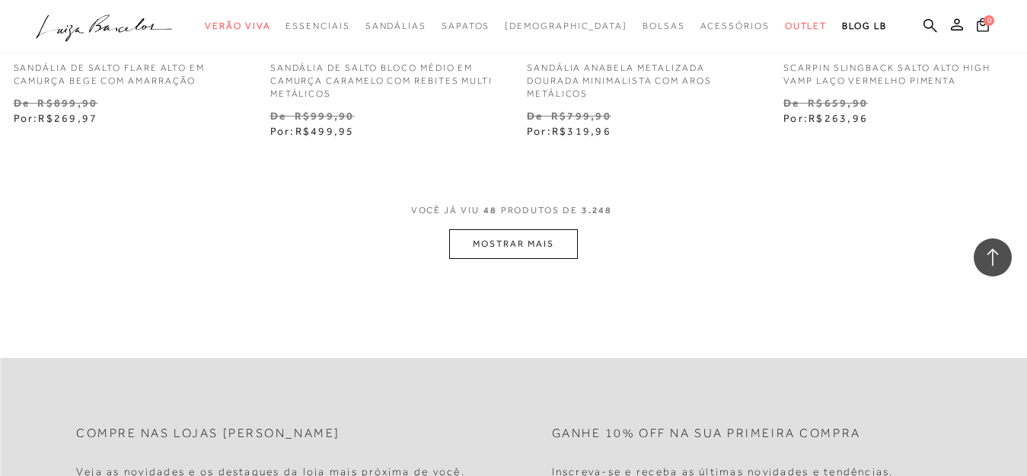
scroll to position [5928, 0]
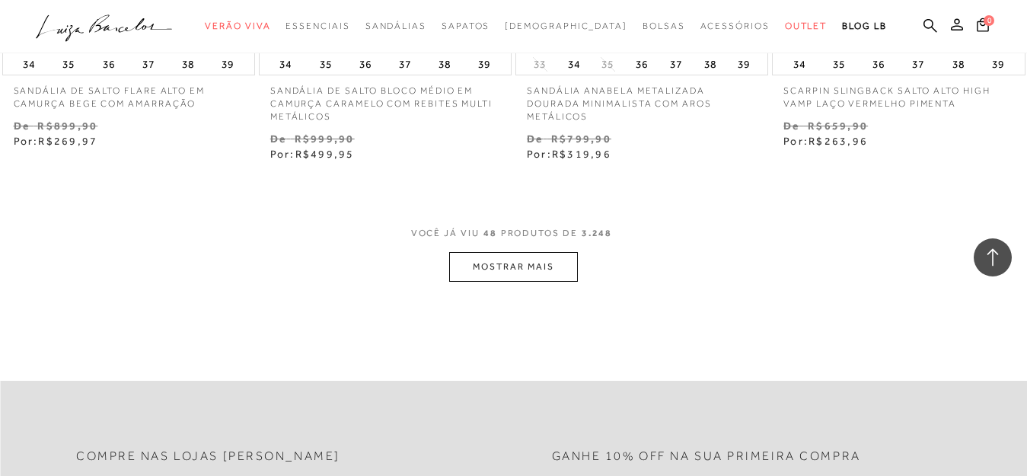
click at [516, 257] on button "MOSTRAR MAIS" at bounding box center [513, 267] width 128 height 30
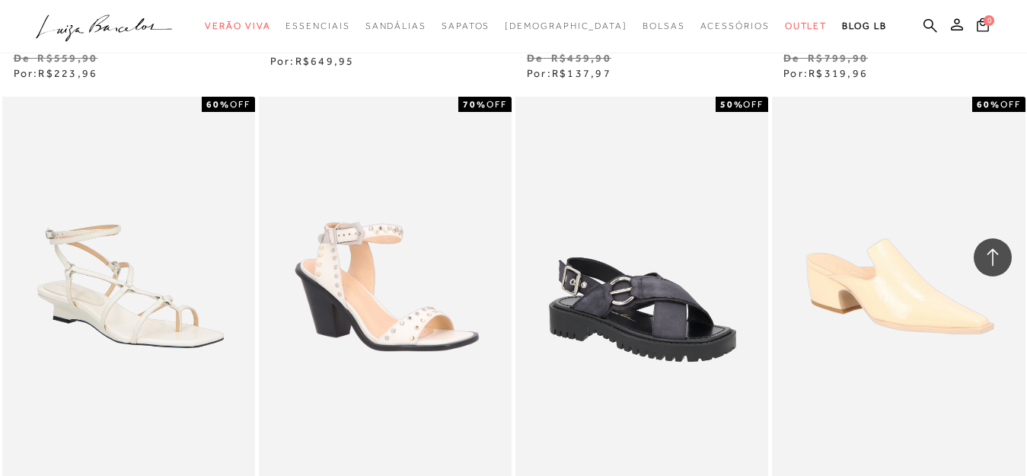
scroll to position [8848, 0]
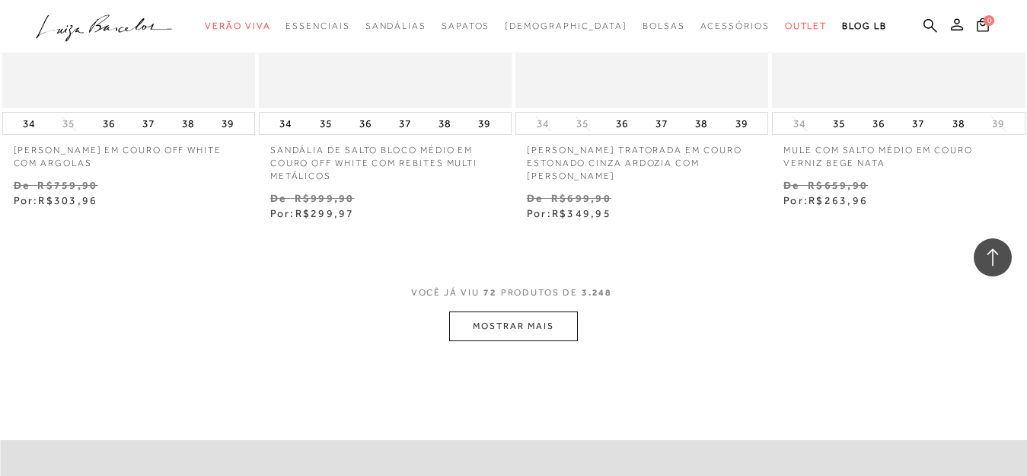
click at [562, 333] on button "MOSTRAR MAIS" at bounding box center [513, 326] width 128 height 30
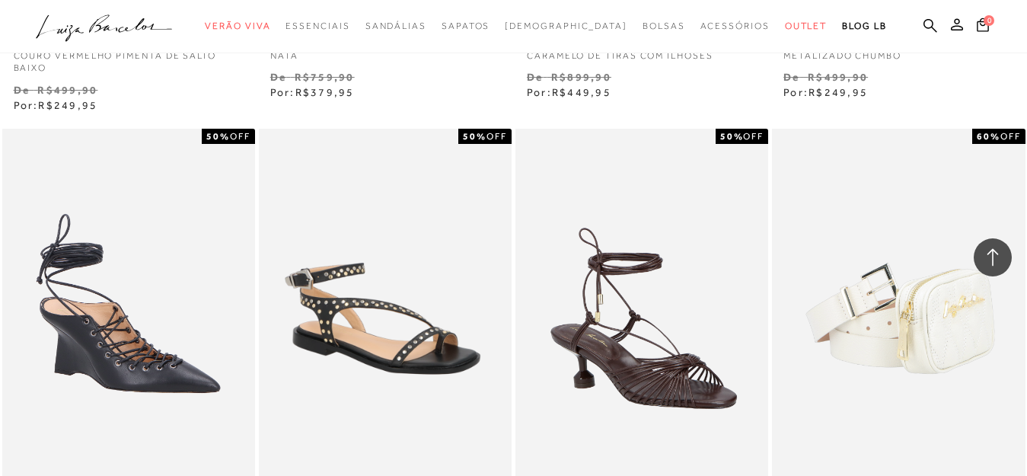
scroll to position [11954, 0]
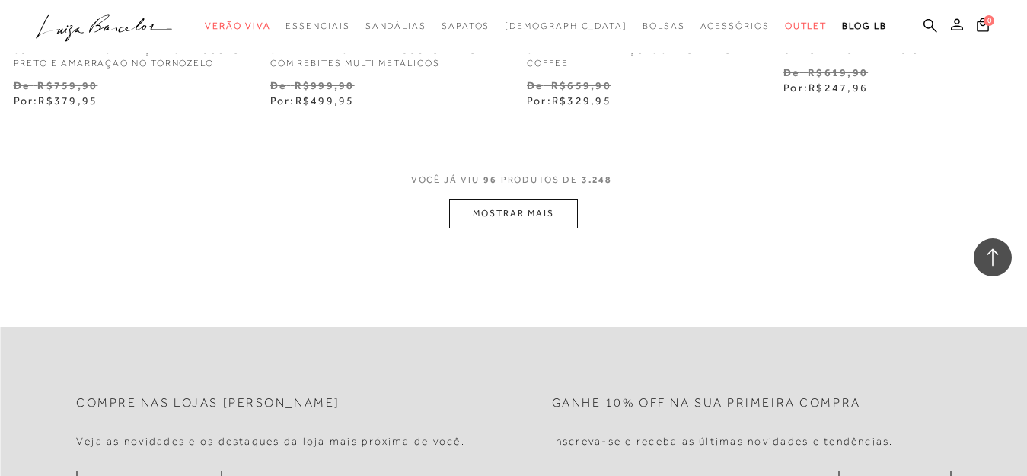
click at [535, 199] on button "MOSTRAR MAIS" at bounding box center [513, 214] width 128 height 30
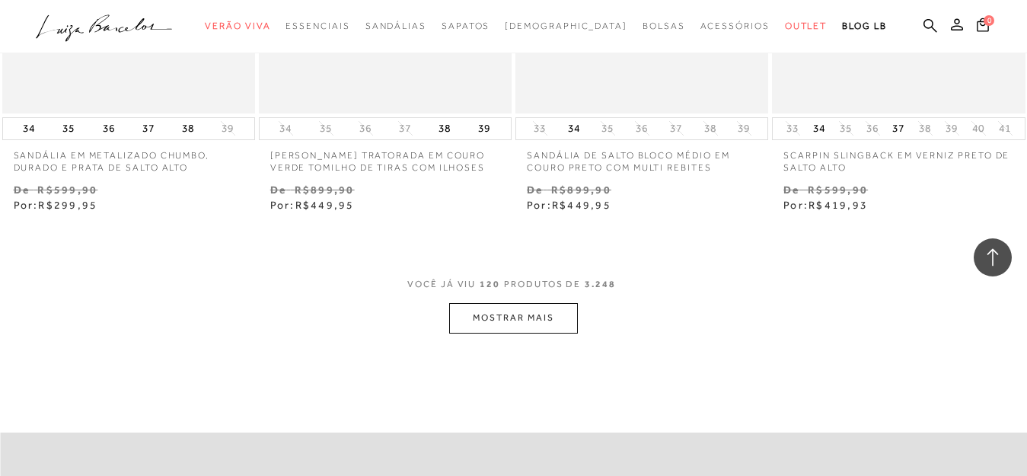
scroll to position [14843, 0]
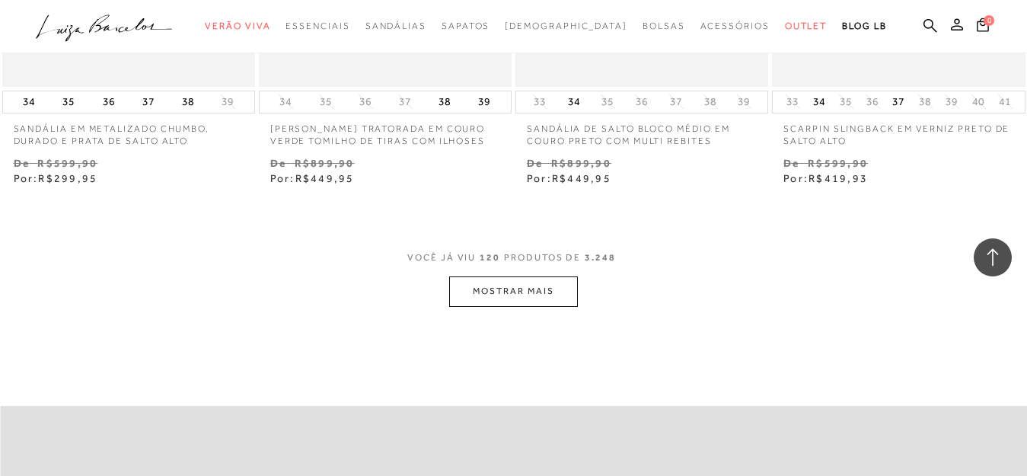
click at [487, 276] on button "MOSTRAR MAIS" at bounding box center [513, 291] width 128 height 30
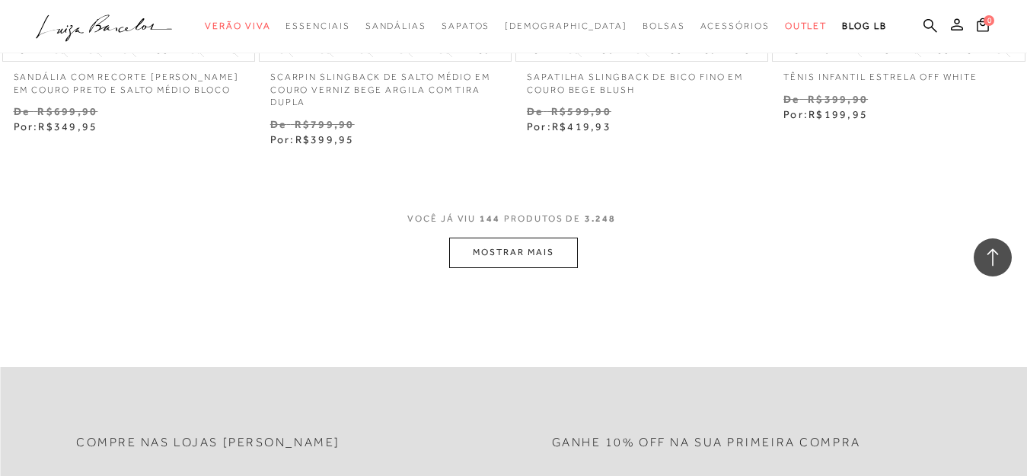
scroll to position [17907, 0]
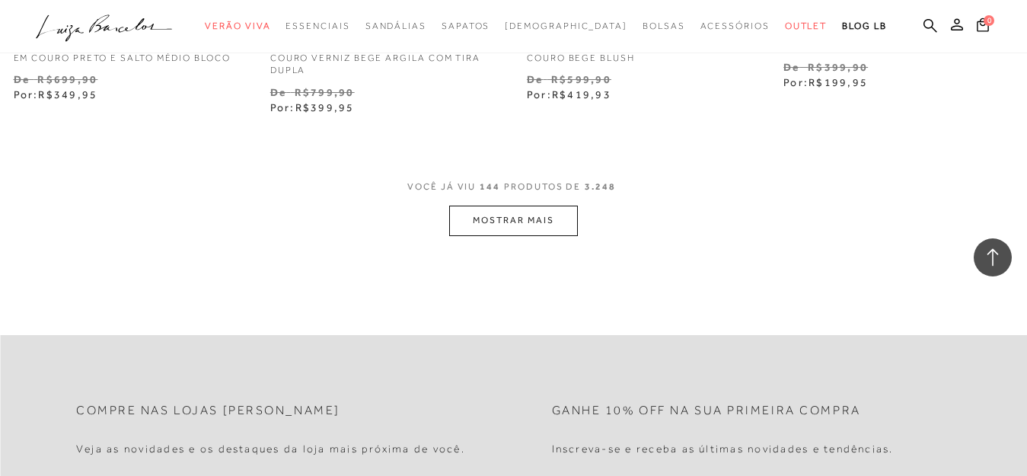
click at [494, 206] on button "MOSTRAR MAIS" at bounding box center [513, 221] width 128 height 30
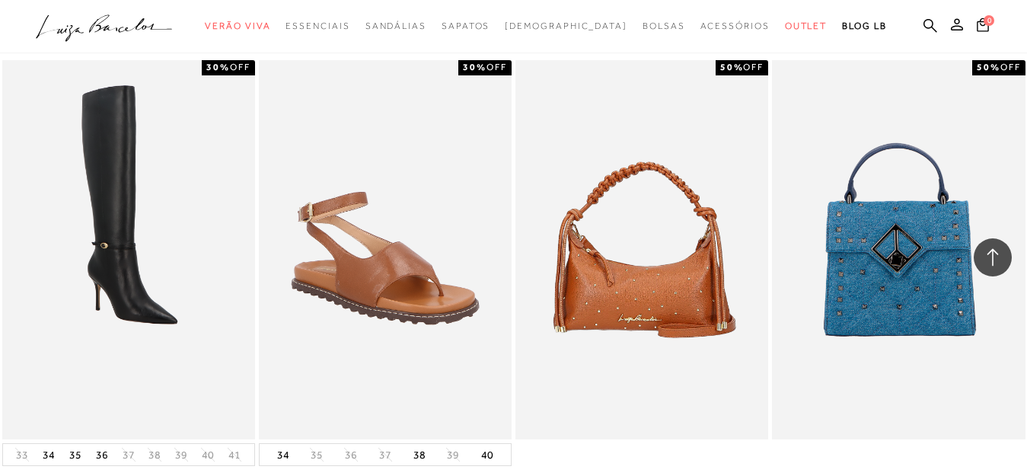
scroll to position [20821, 0]
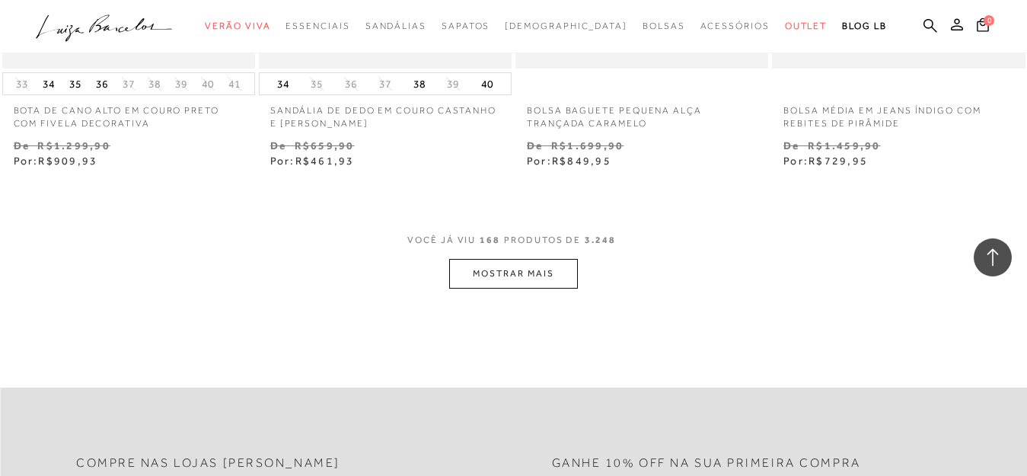
click at [527, 259] on button "MOSTRAR MAIS" at bounding box center [513, 274] width 128 height 30
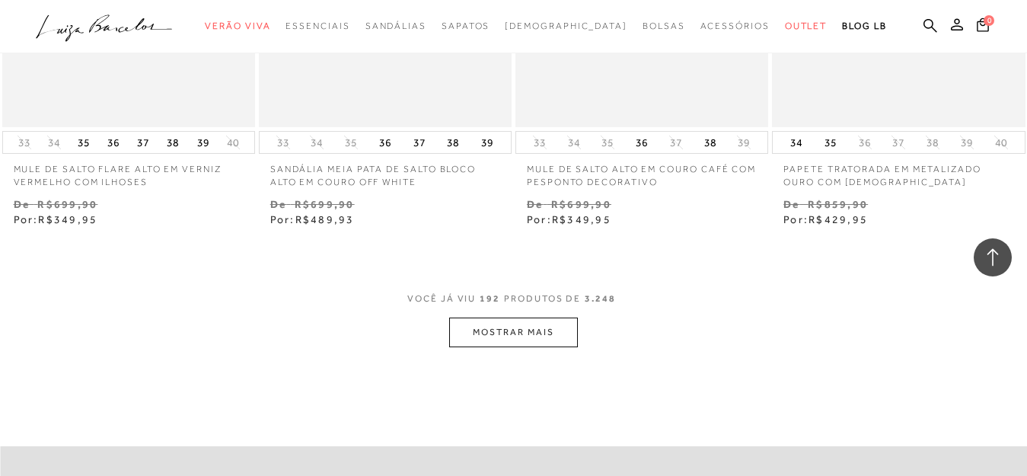
scroll to position [23827, 0]
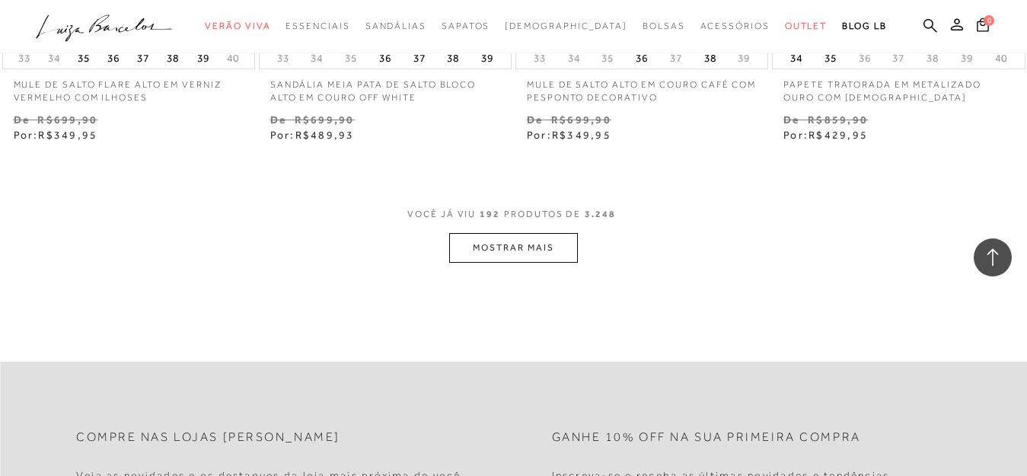
click at [499, 233] on button "MOSTRAR MAIS" at bounding box center [513, 248] width 128 height 30
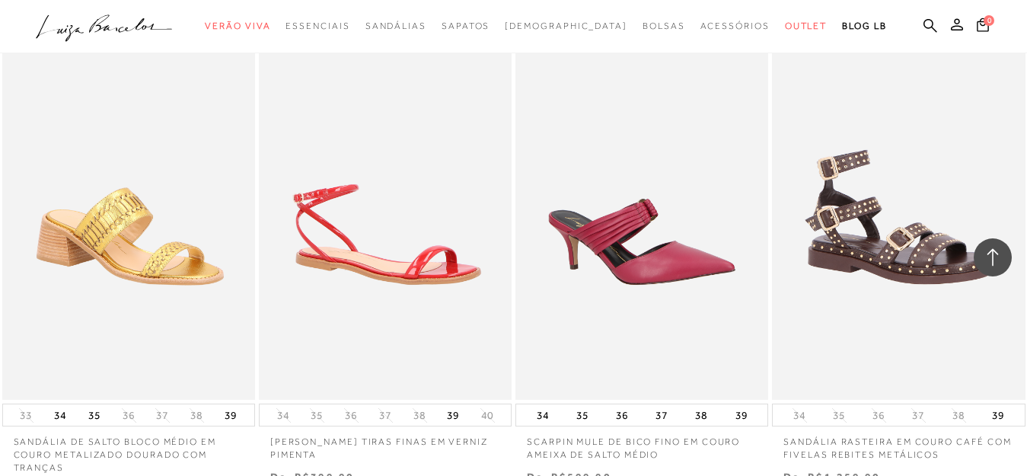
scroll to position [26864, 0]
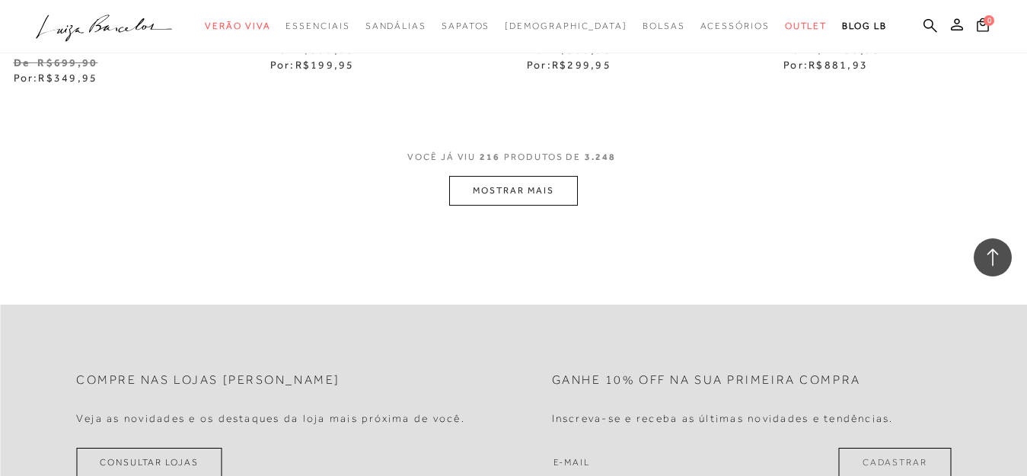
click at [528, 176] on button "MOSTRAR MAIS" at bounding box center [513, 191] width 128 height 30
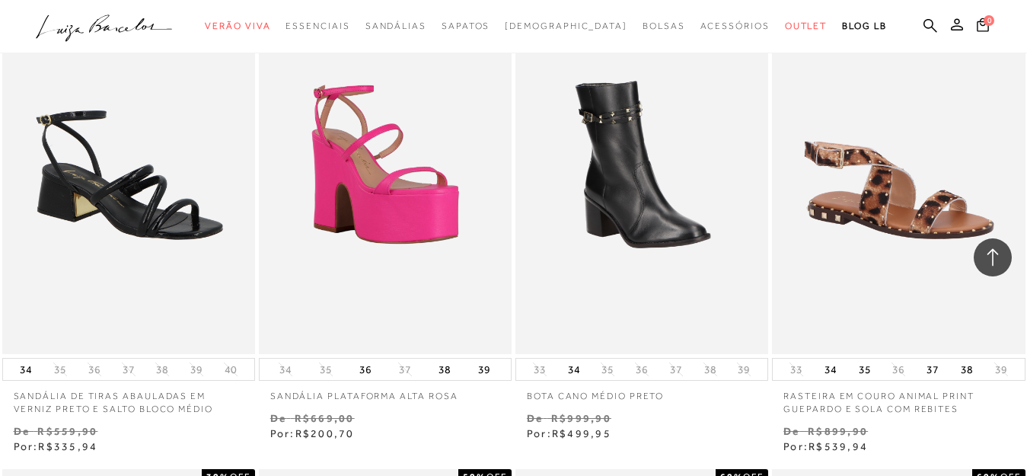
scroll to position [29810, 0]
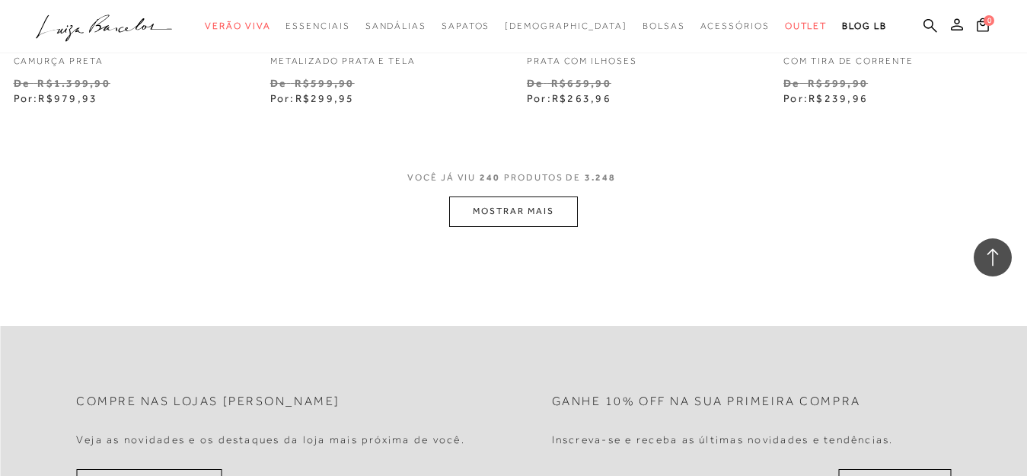
click at [493, 196] on button "MOSTRAR MAIS" at bounding box center [513, 211] width 128 height 30
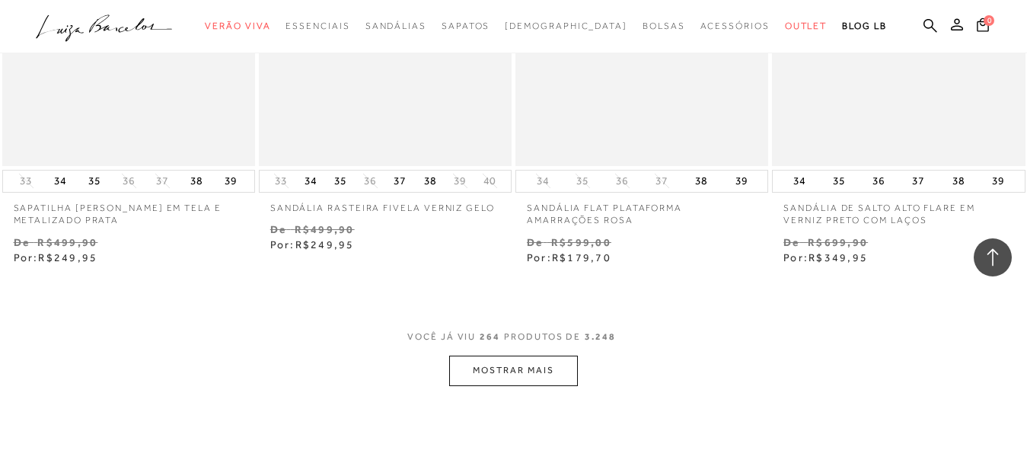
scroll to position [32586, 0]
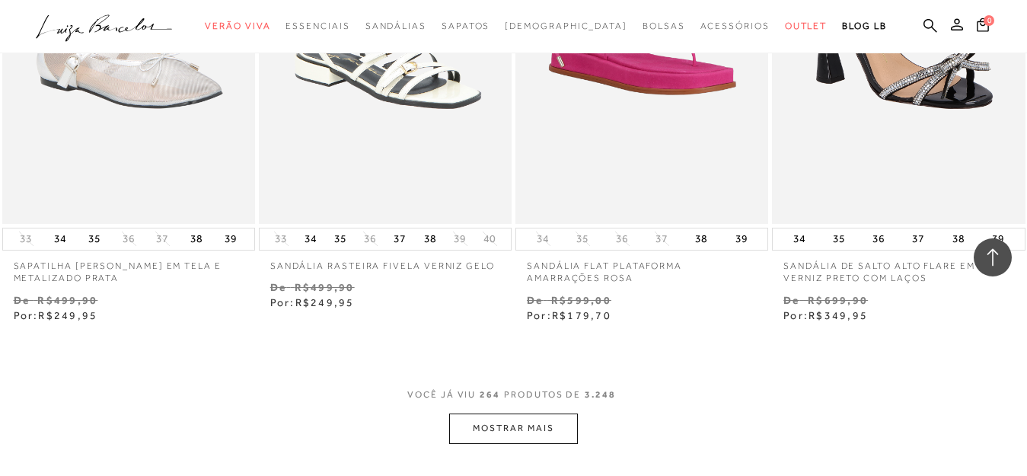
click at [484, 413] on button "MOSTRAR MAIS" at bounding box center [513, 428] width 128 height 30
click at [343, 326] on div at bounding box center [513, 238] width 1027 height 476
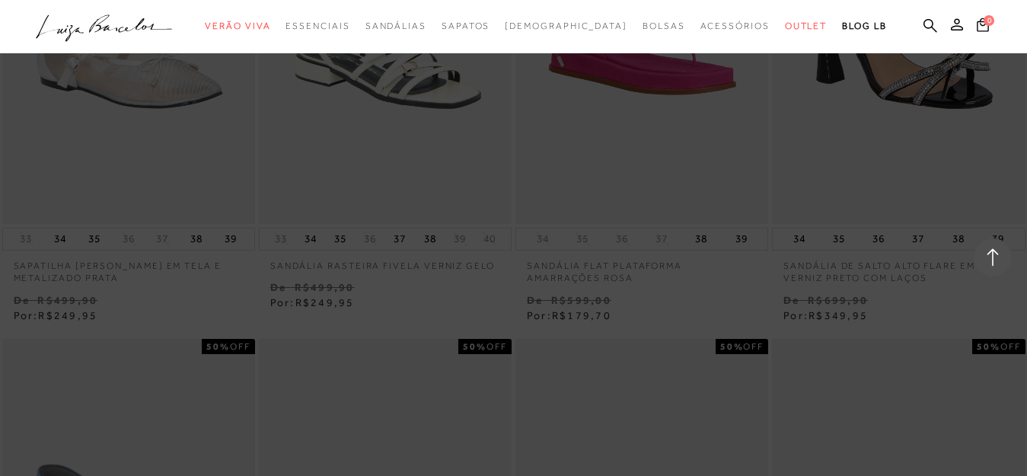
scroll to position [32470, 0]
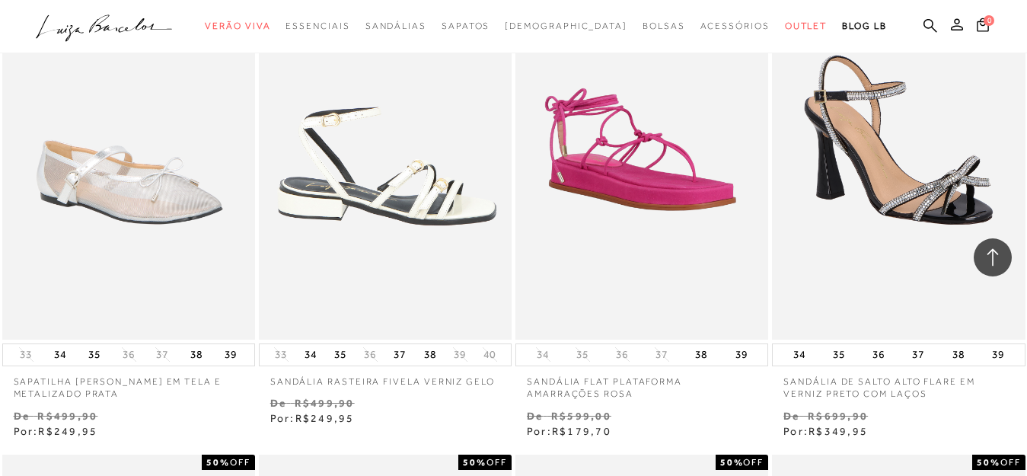
click at [418, 303] on img at bounding box center [385, 149] width 251 height 379
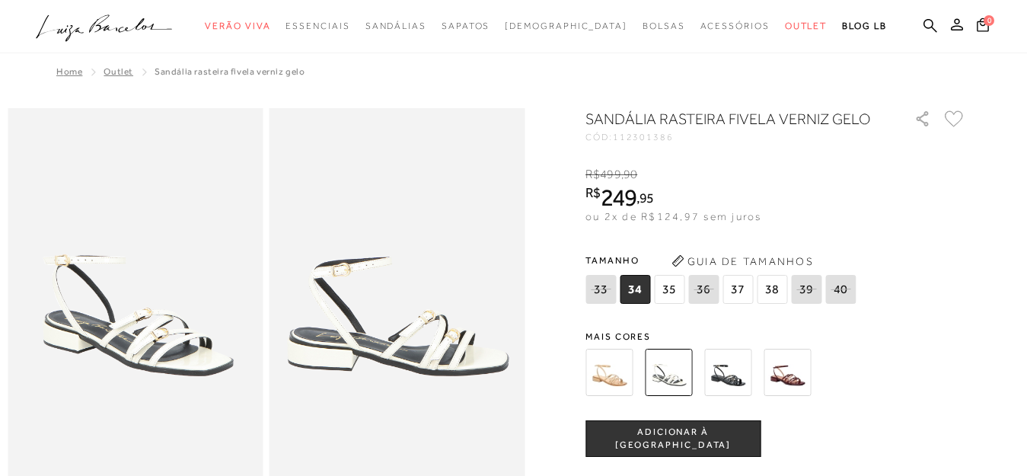
click at [784, 378] on img at bounding box center [787, 372] width 47 height 47
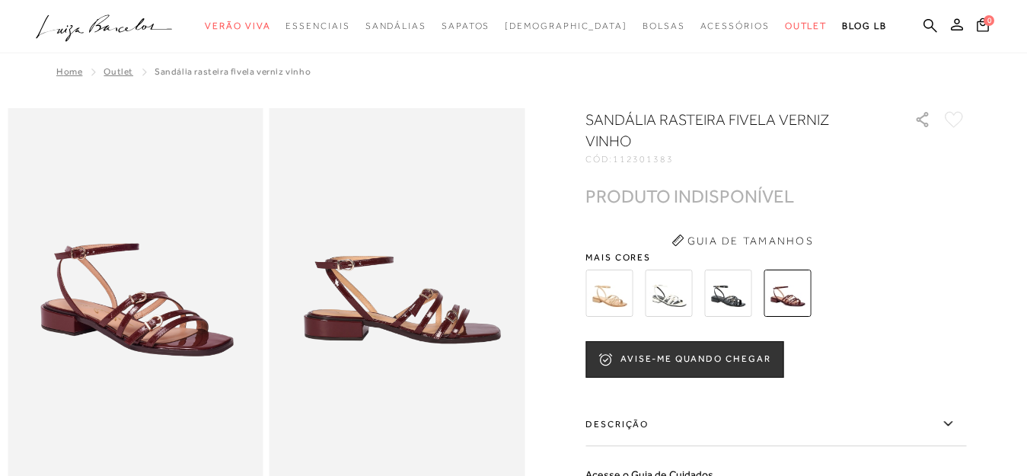
click at [670, 289] on img at bounding box center [668, 293] width 47 height 47
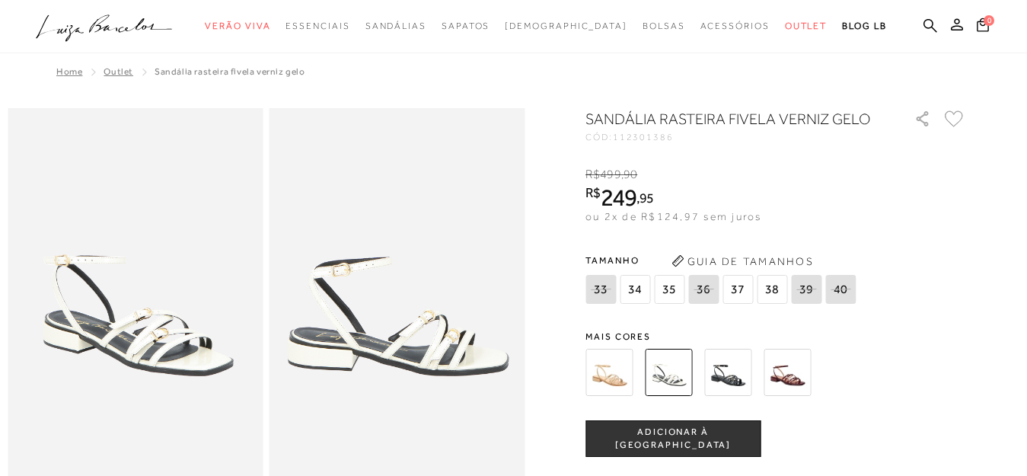
click at [674, 292] on span "35" at bounding box center [669, 289] width 30 height 29
click at [669, 443] on span "ADICIONAR À [GEOGRAPHIC_DATA]" at bounding box center [673, 439] width 174 height 27
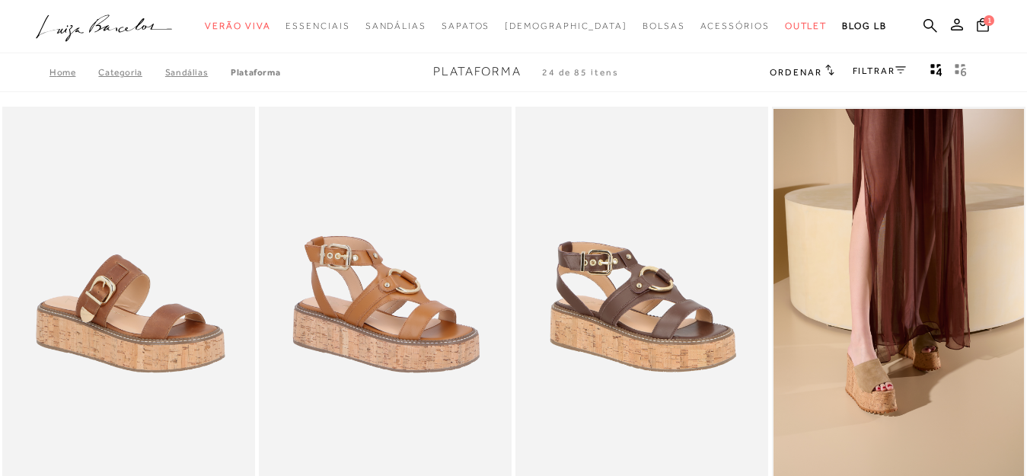
click at [233, 265] on img at bounding box center [129, 296] width 251 height 379
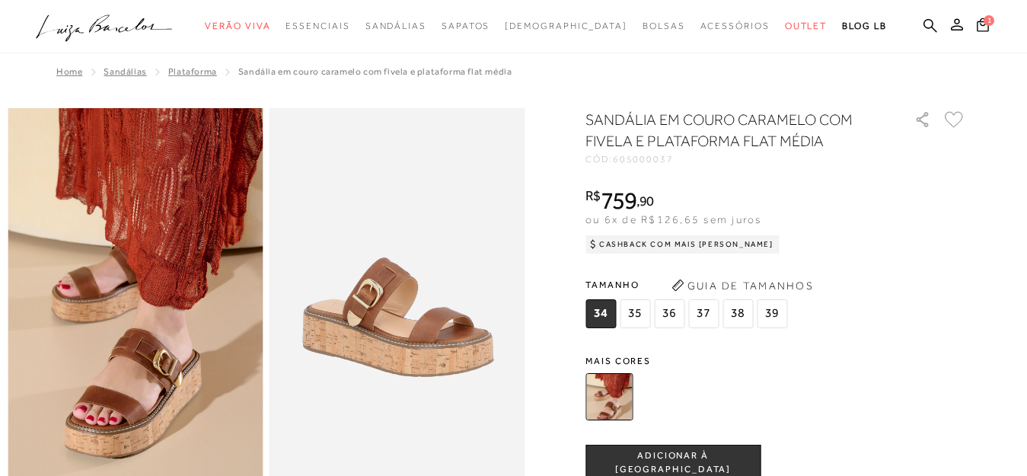
click at [643, 311] on span "35" at bounding box center [635, 313] width 30 height 29
